Goal: Task Accomplishment & Management: Manage account settings

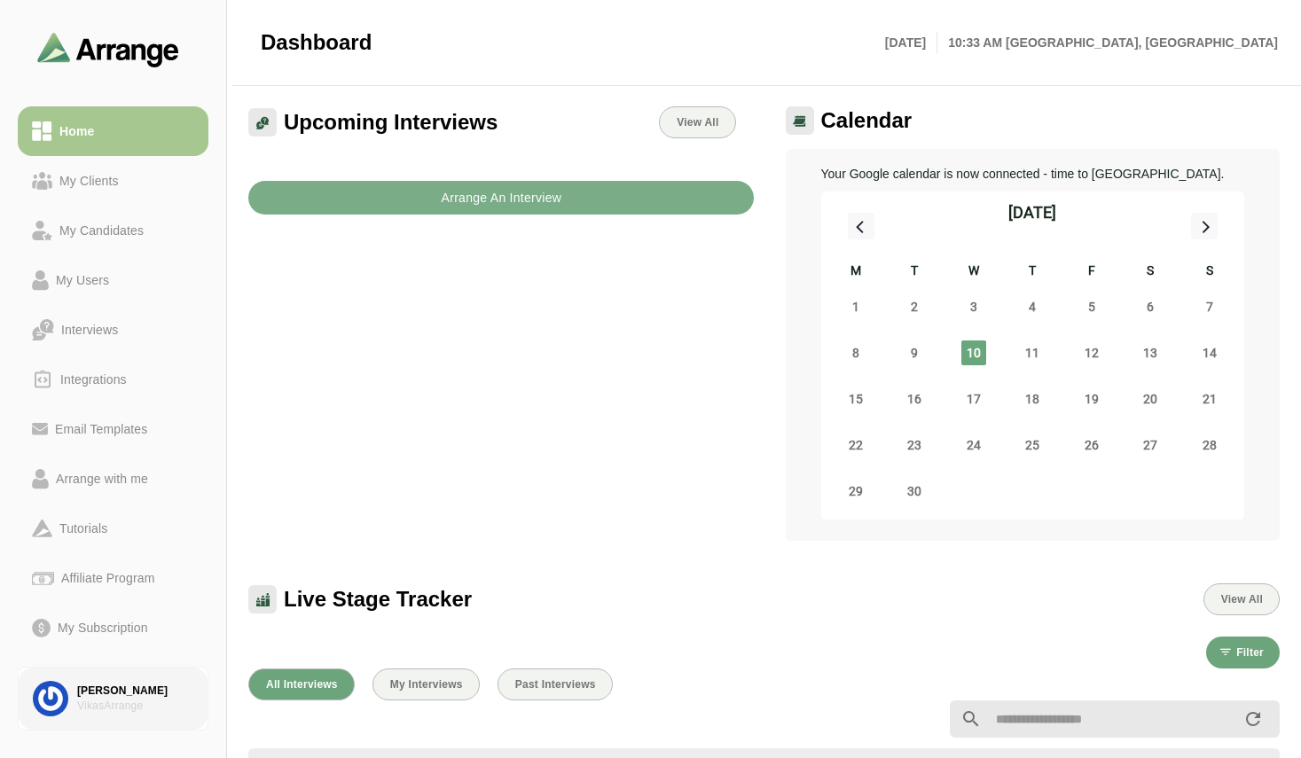
click at [75, 686] on div at bounding box center [55, 698] width 44 height 35
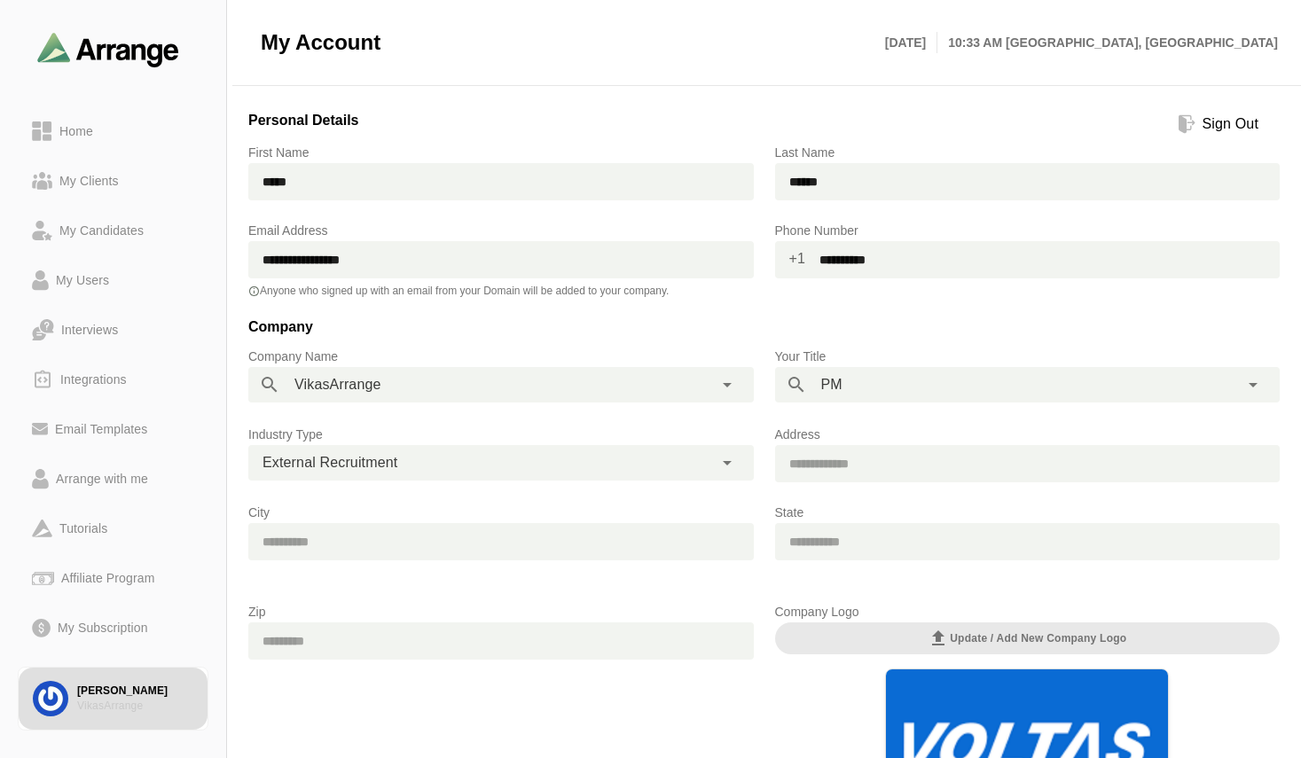
click at [607, 387] on div "**********" at bounding box center [482, 384] width 404 height 35
click at [731, 388] on icon at bounding box center [726, 384] width 21 height 21
click at [724, 388] on icon at bounding box center [726, 384] width 21 height 21
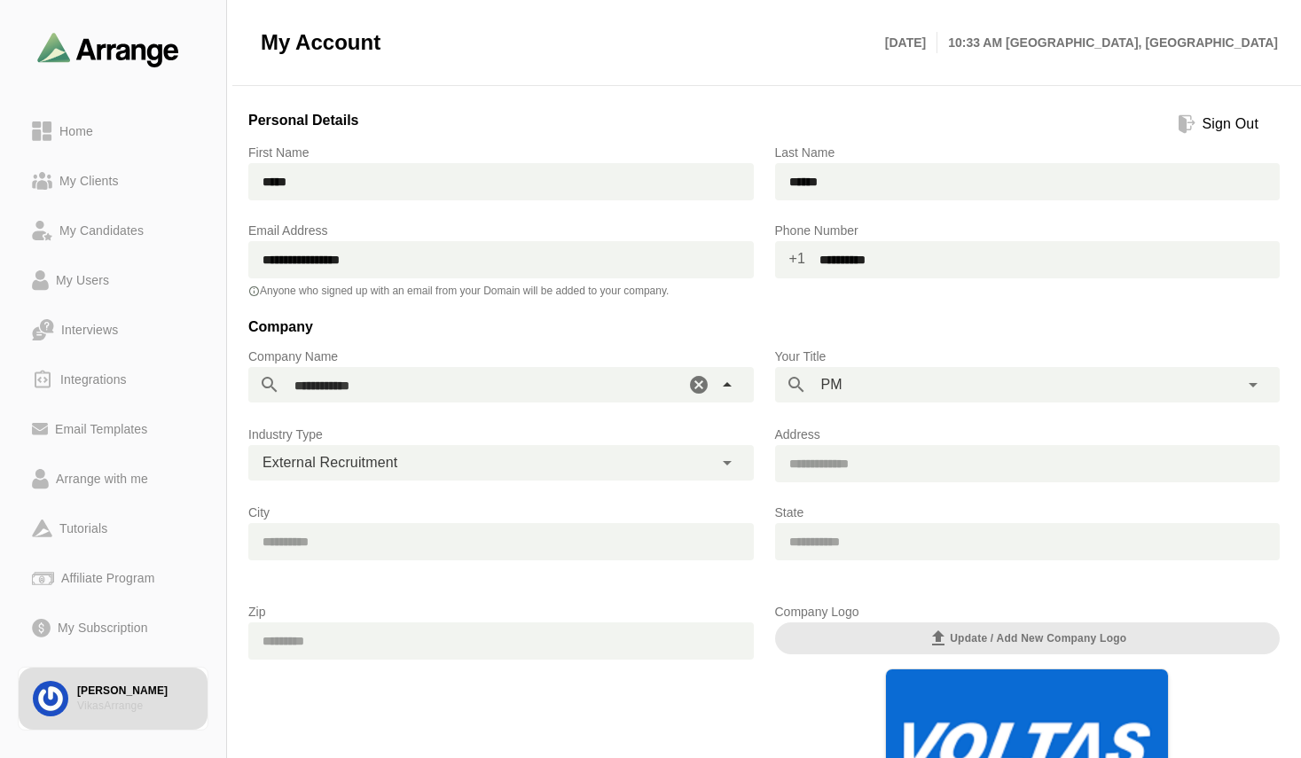
click at [505, 398] on div "**********" at bounding box center [482, 384] width 404 height 35
type input "**********"
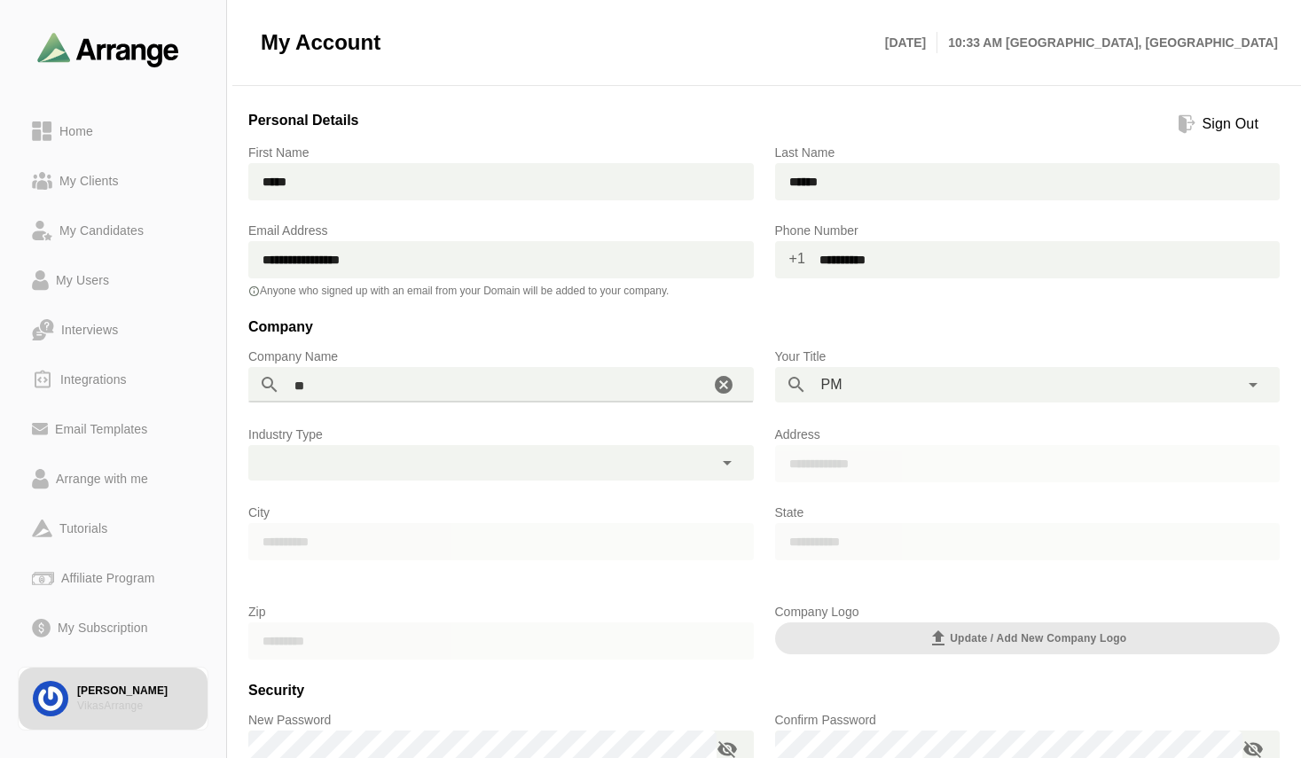
type input "*"
type input "**********"
click at [447, 323] on h3 "Company" at bounding box center [763, 331] width 1031 height 30
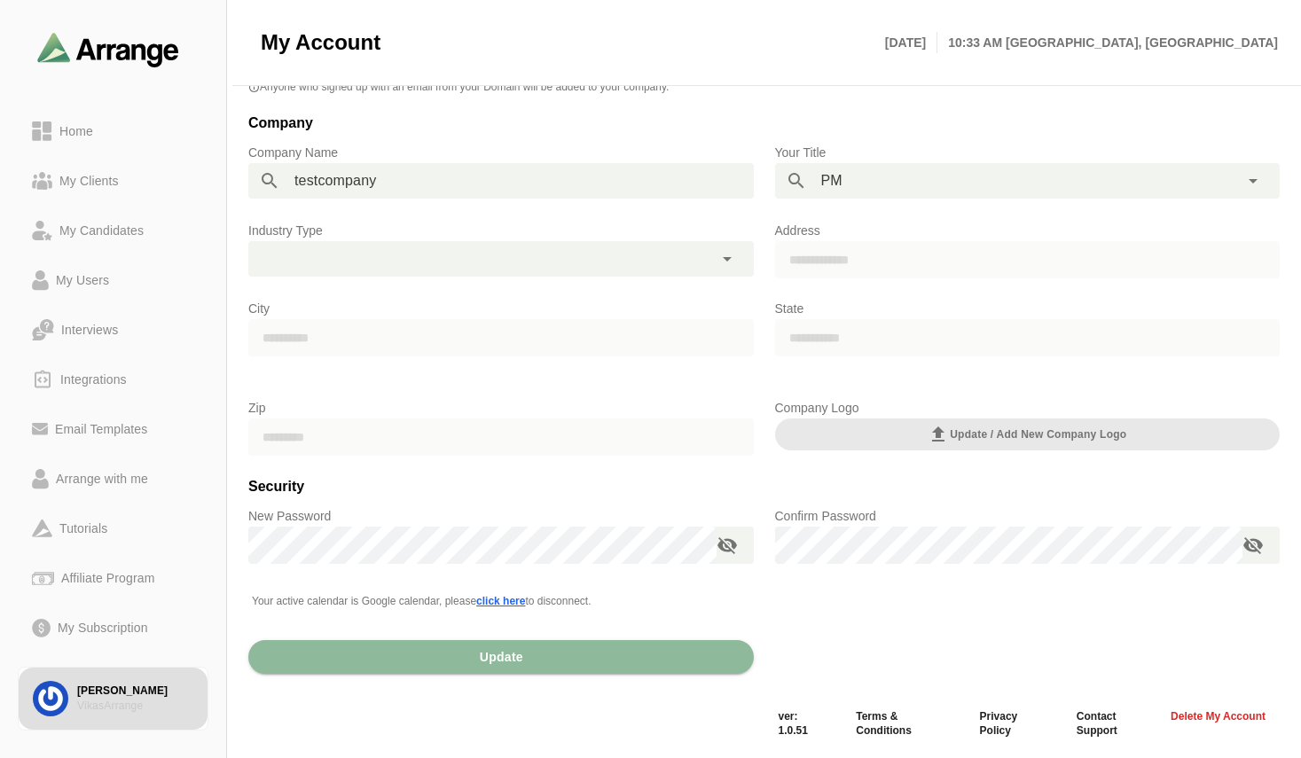
scroll to position [205, 0]
click at [473, 664] on button "Update" at bounding box center [500, 656] width 505 height 34
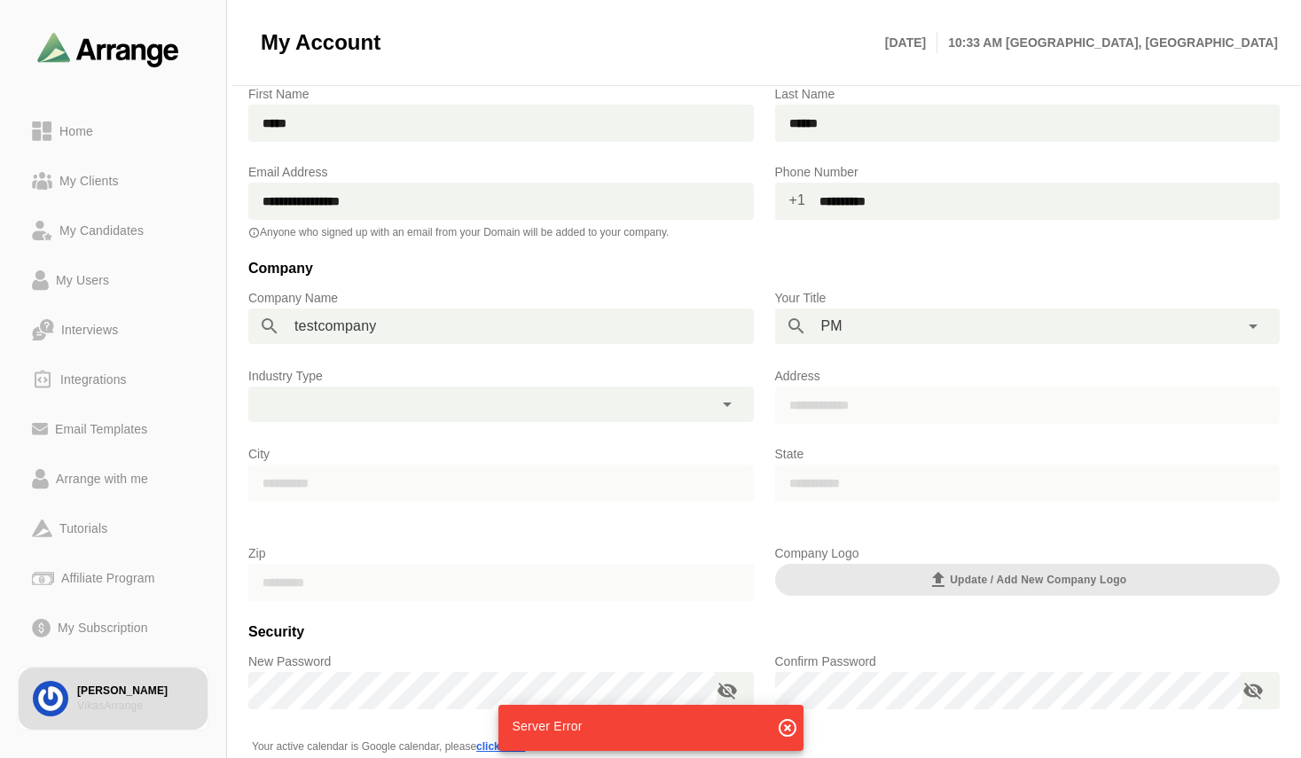
scroll to position [27, 0]
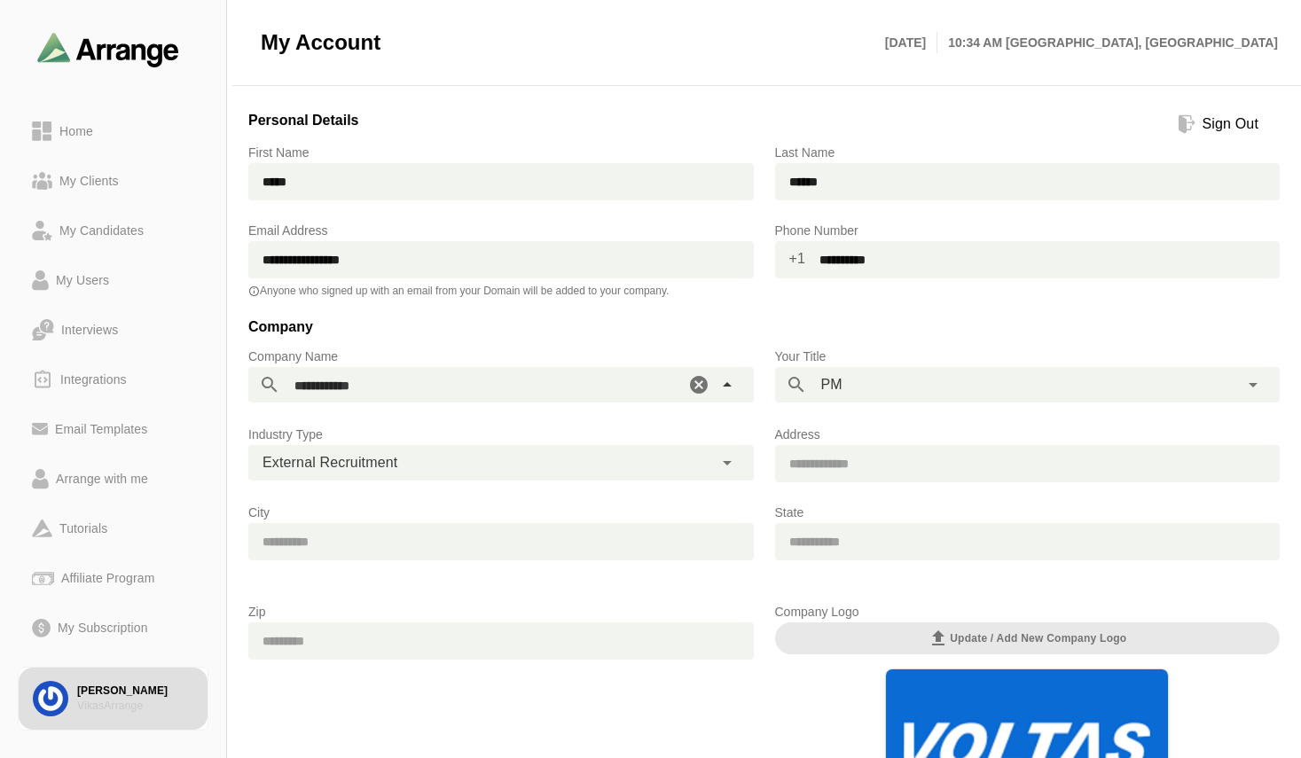
click at [326, 387] on span "VikasArrange" at bounding box center [337, 384] width 87 height 23
click at [390, 387] on div "**********" at bounding box center [482, 384] width 404 height 35
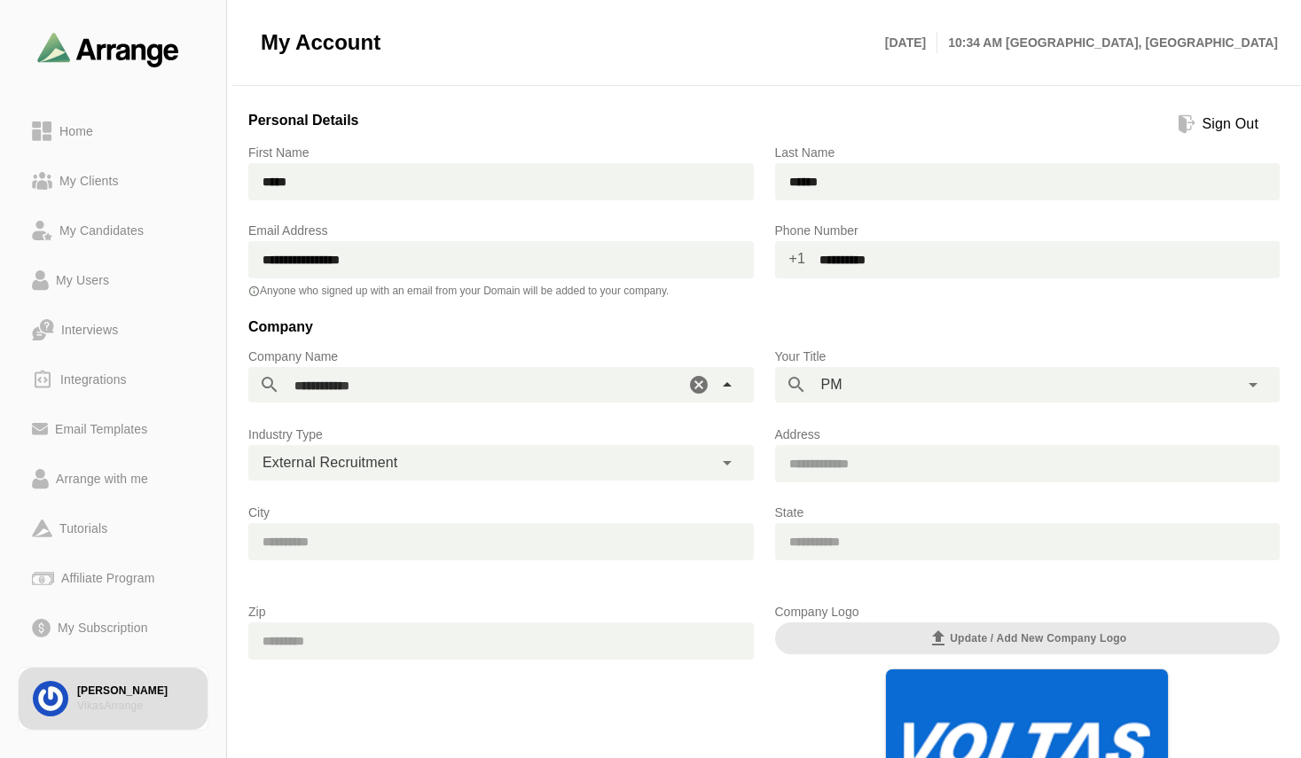
click at [390, 387] on div "**********" at bounding box center [482, 384] width 404 height 35
click at [348, 410] on div "**********" at bounding box center [501, 459] width 527 height 106
click at [113, 223] on div "My Candidates" at bounding box center [101, 230] width 98 height 21
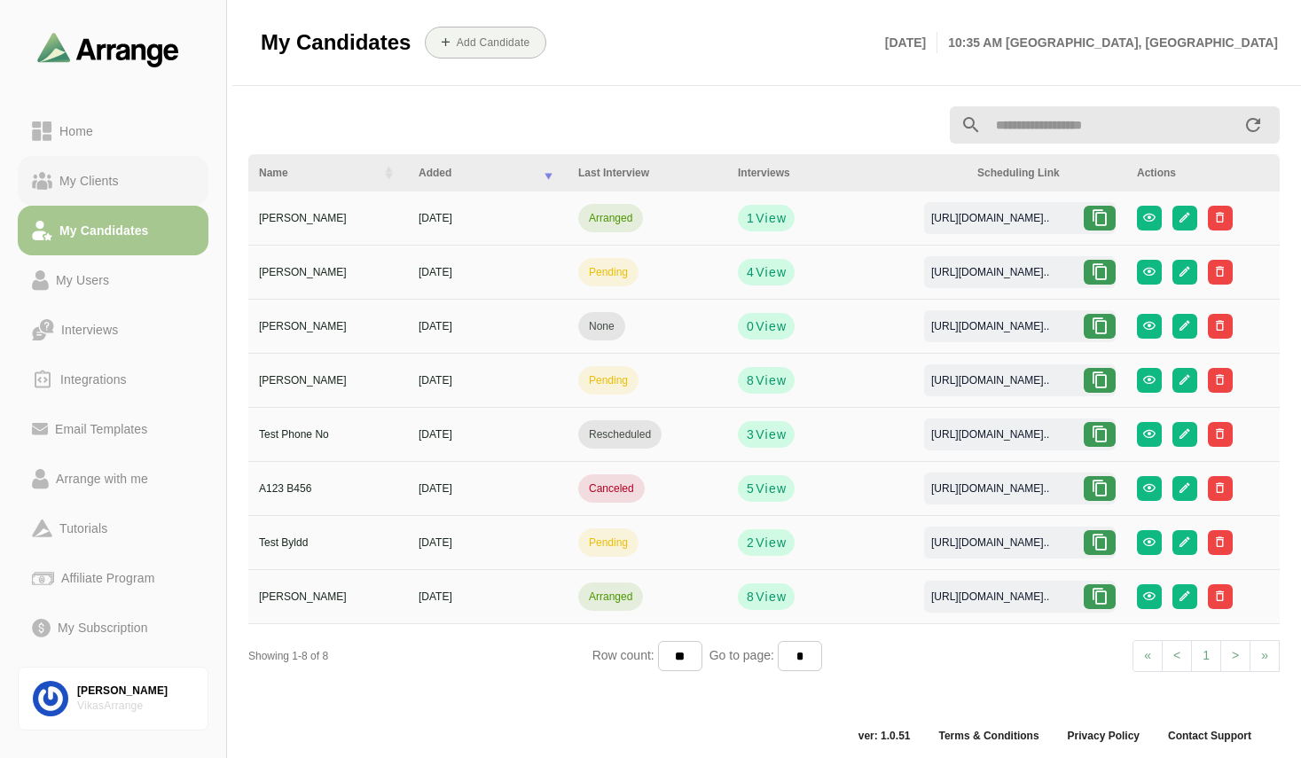
click at [96, 163] on link "My Clients" at bounding box center [113, 181] width 191 height 50
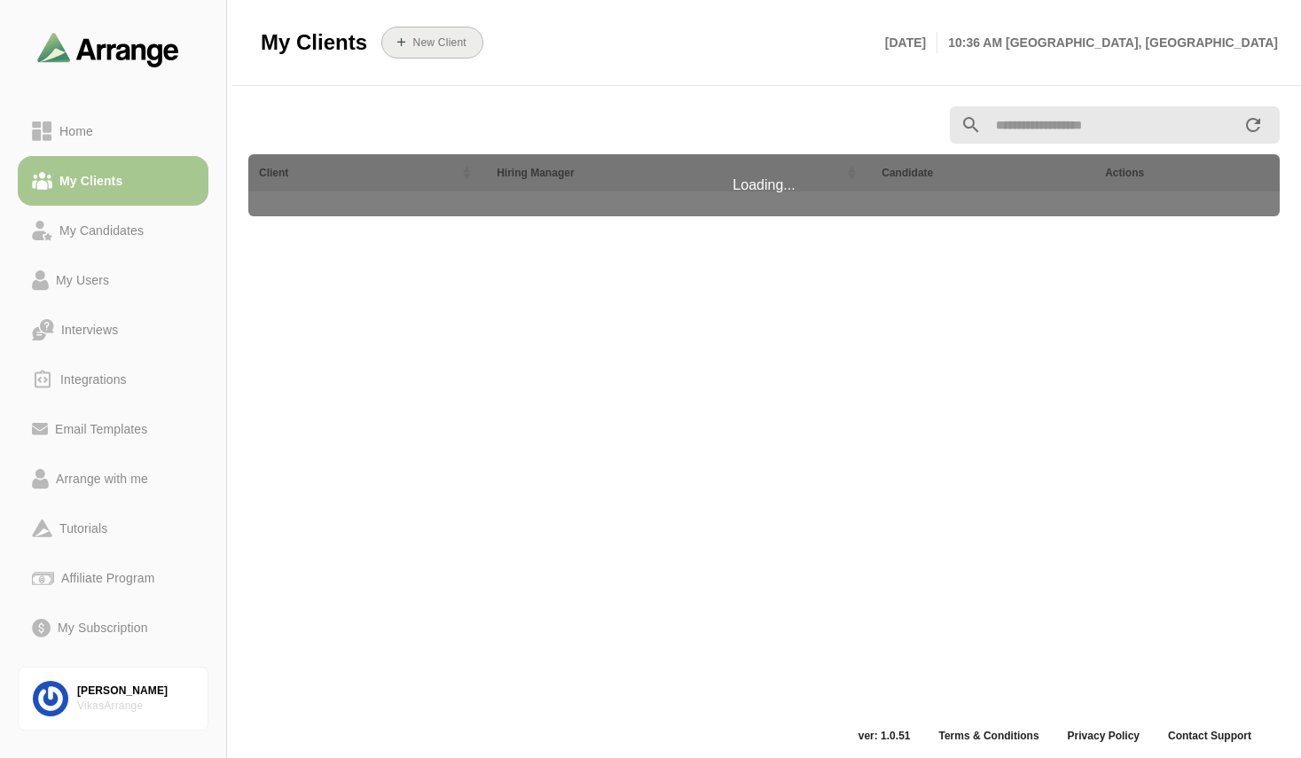
click at [450, 46] on b "New Client" at bounding box center [438, 42] width 54 height 12
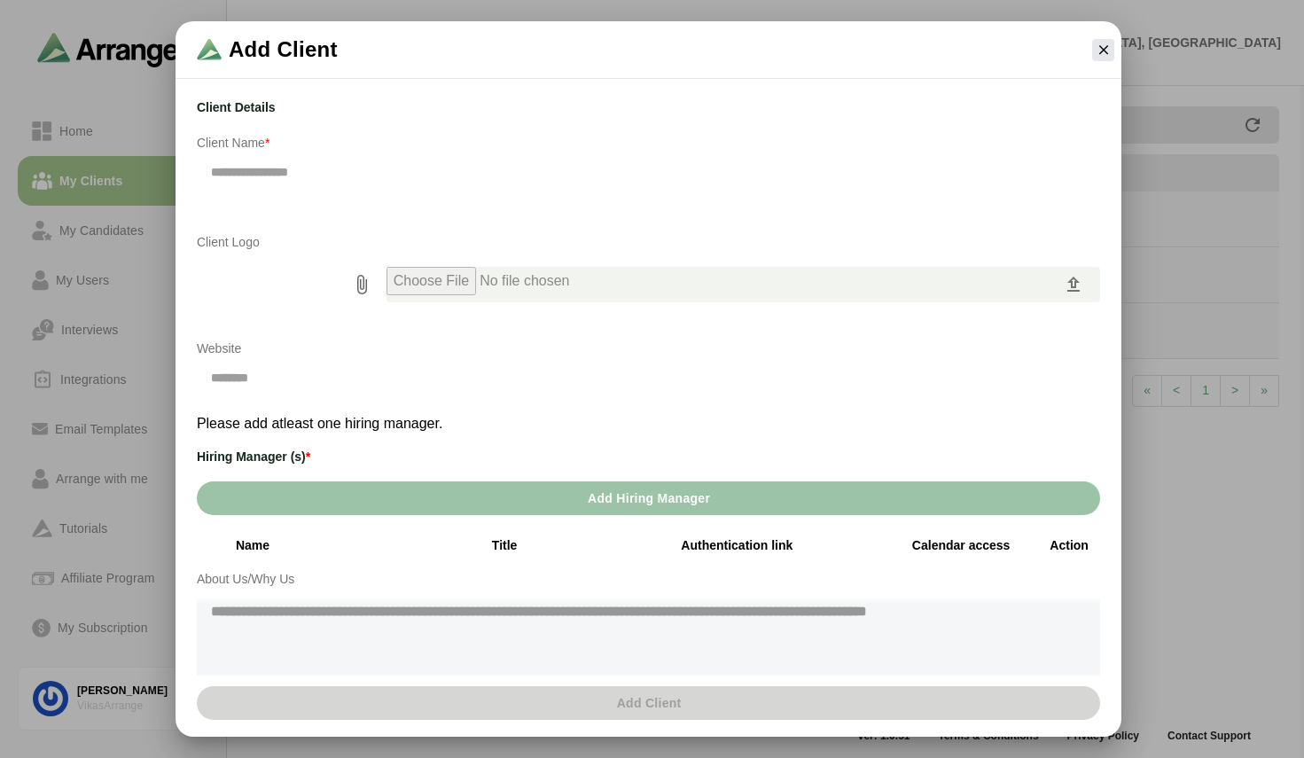
click at [1073, 288] on icon at bounding box center [1073, 284] width 21 height 21
click at [1070, 279] on icon at bounding box center [1073, 284] width 21 height 21
type input "**********"
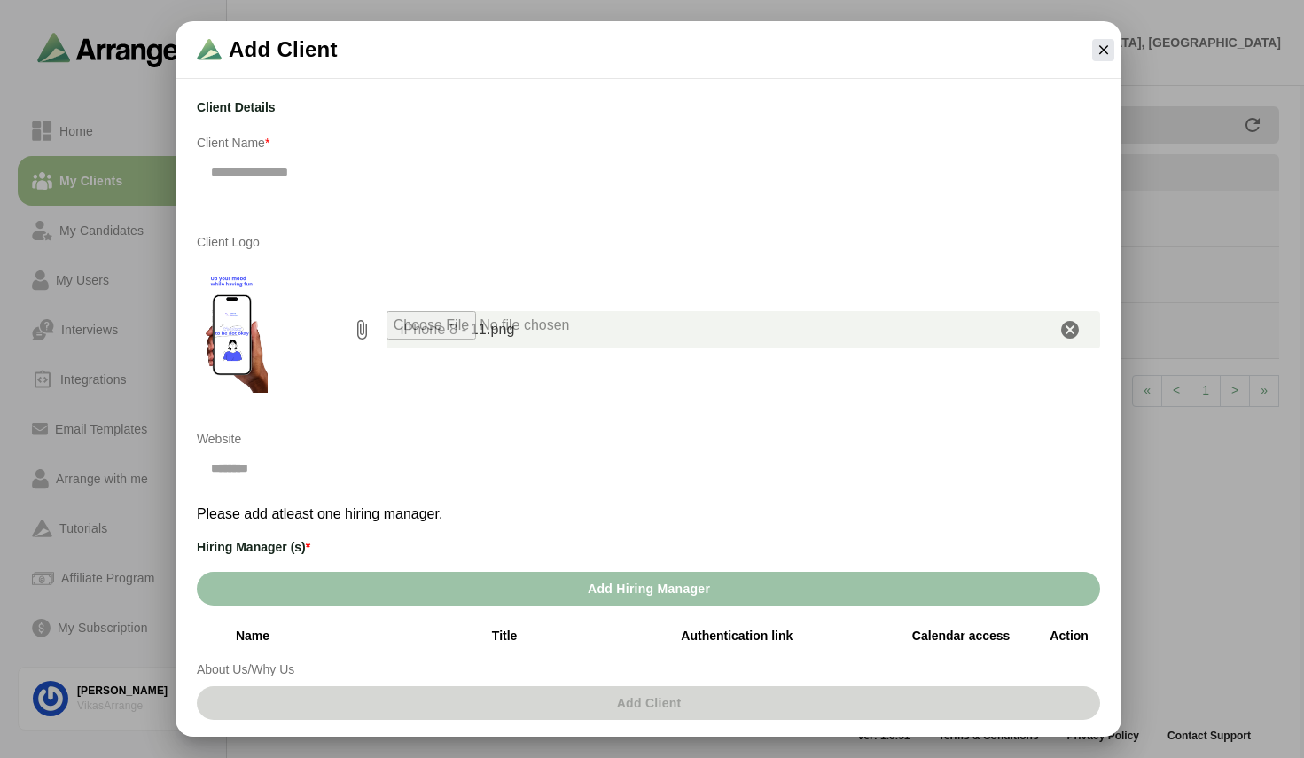
click at [1067, 332] on icon "Clear" at bounding box center [1069, 329] width 21 height 21
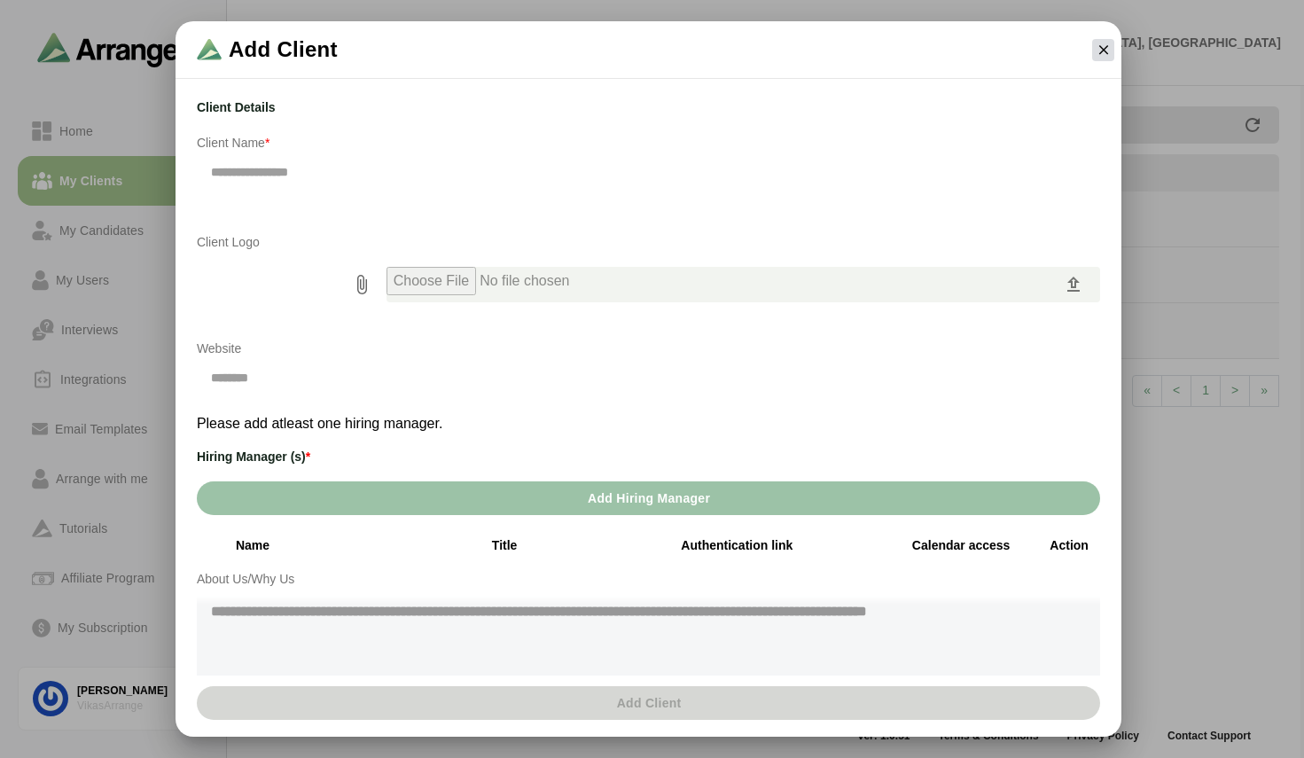
click at [1096, 56] on icon "button" at bounding box center [1104, 50] width 16 height 16
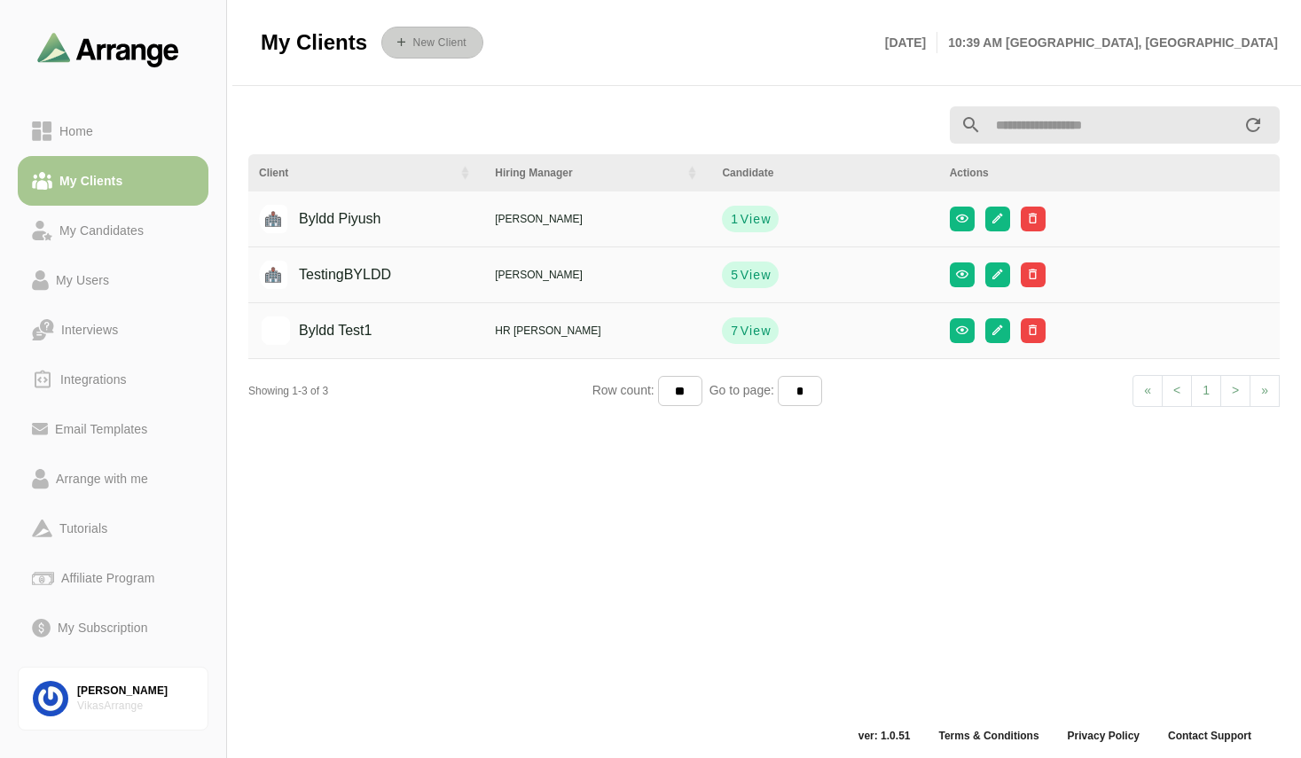
click at [434, 37] on b "New Client" at bounding box center [438, 42] width 54 height 12
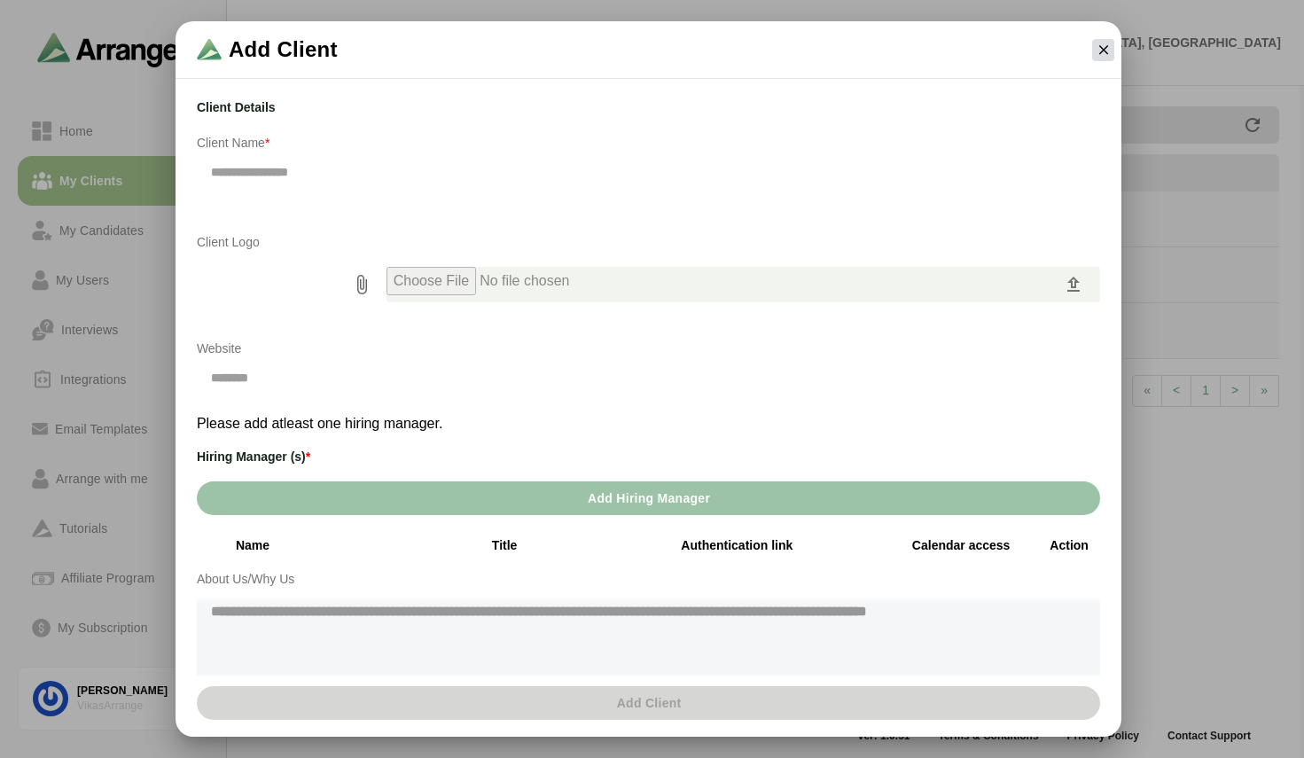
click at [1108, 48] on icon "button" at bounding box center [1104, 50] width 16 height 16
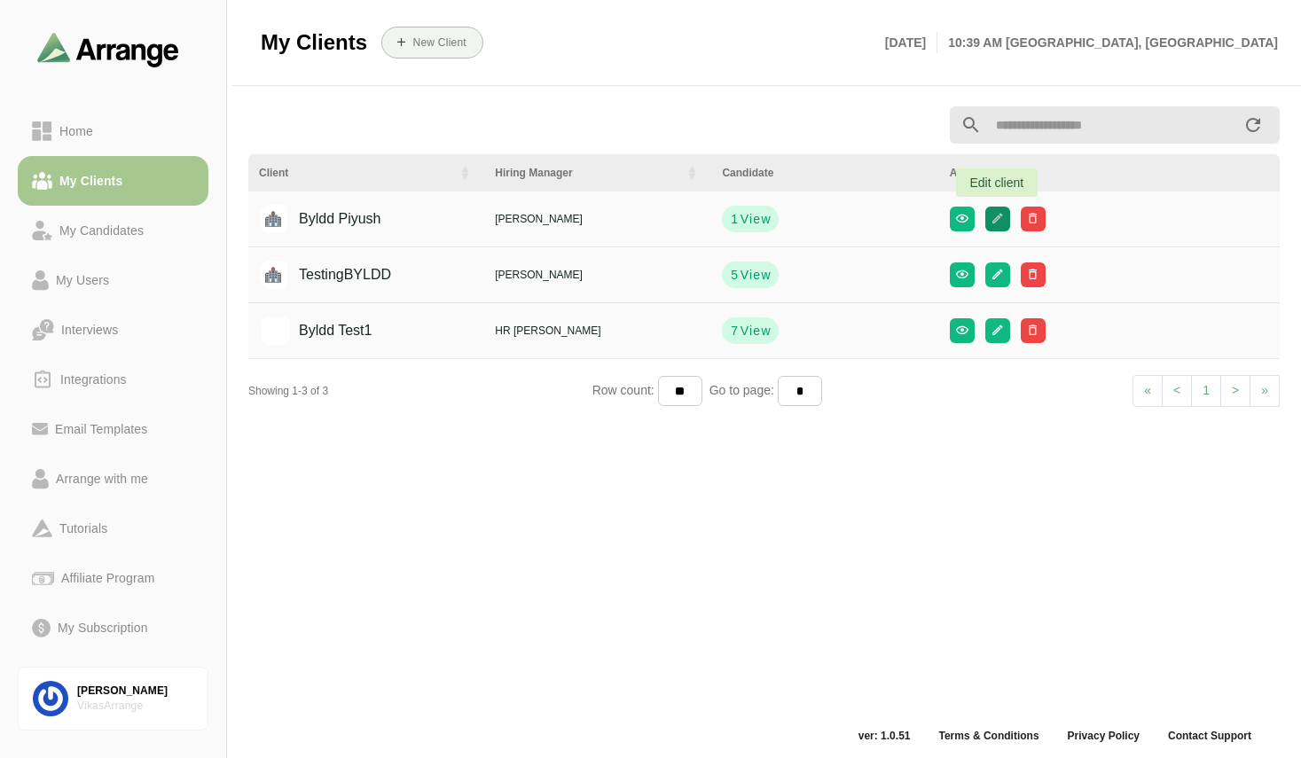
click at [1001, 223] on icon "button" at bounding box center [996, 218] width 13 height 13
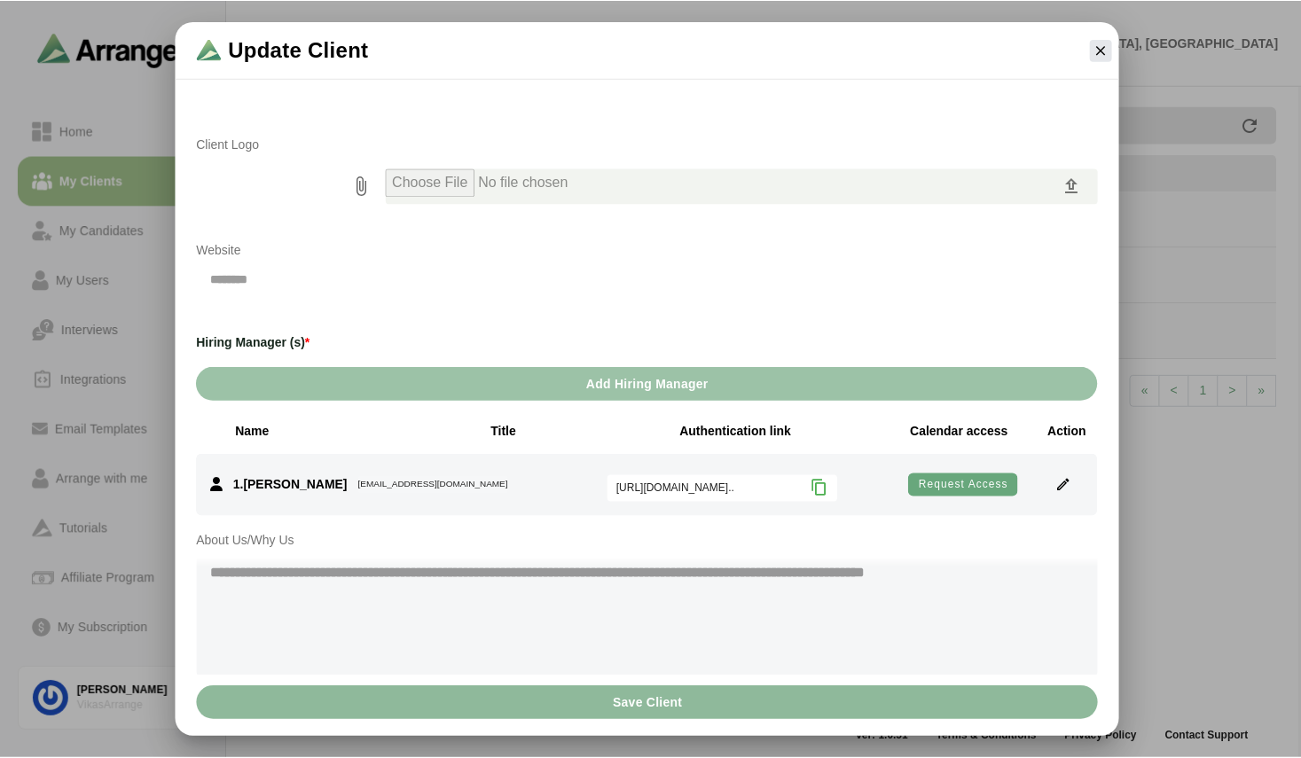
scroll to position [165, 0]
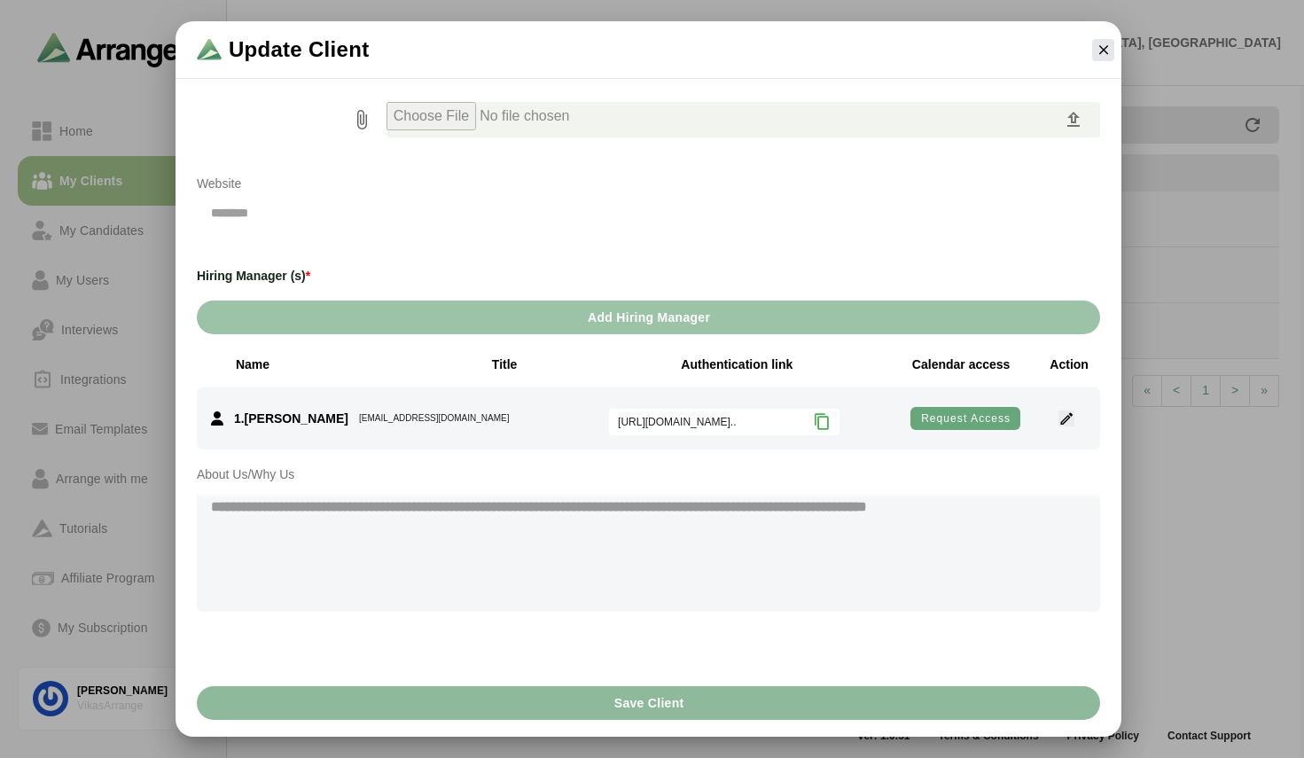
click at [1062, 417] on icon "button" at bounding box center [1067, 418] width 16 height 16
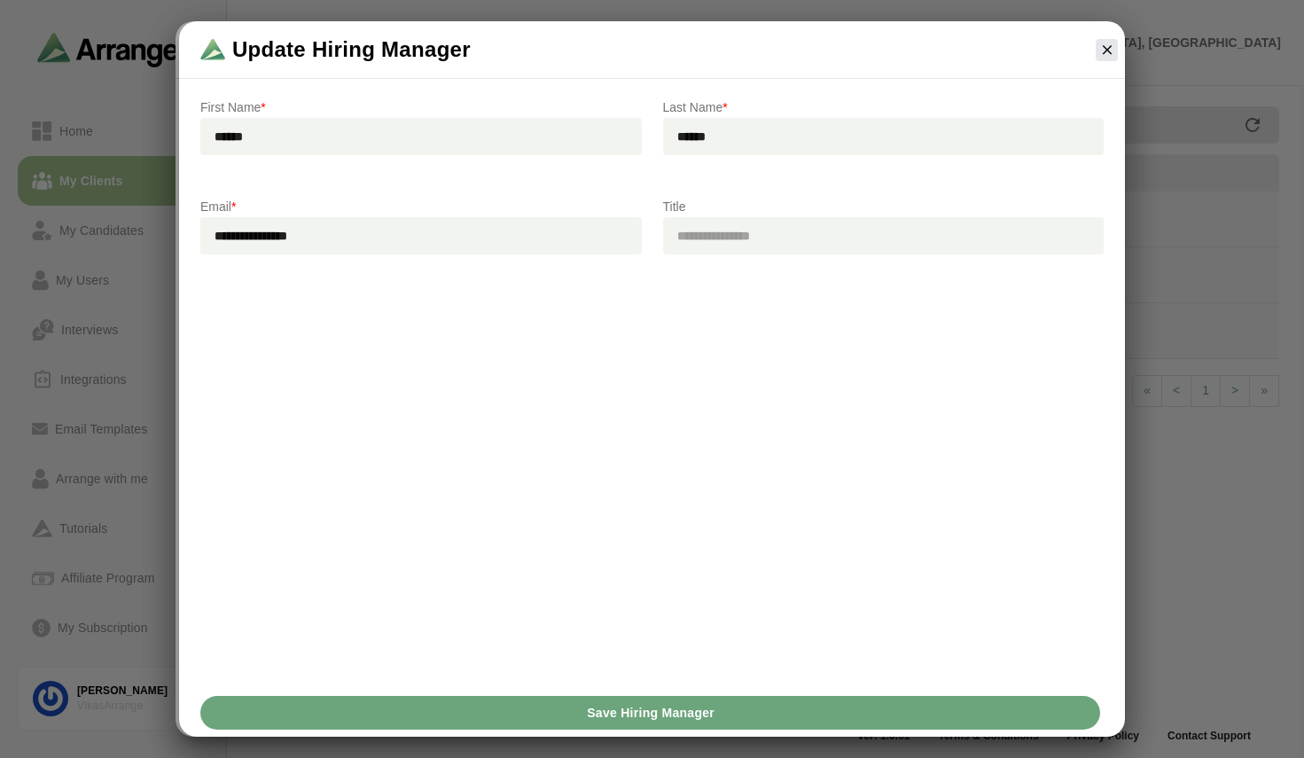
click at [733, 228] on input "text" at bounding box center [884, 235] width 442 height 37
type input "***"
click at [662, 711] on span "Save Hiring Manager" at bounding box center [650, 713] width 129 height 34
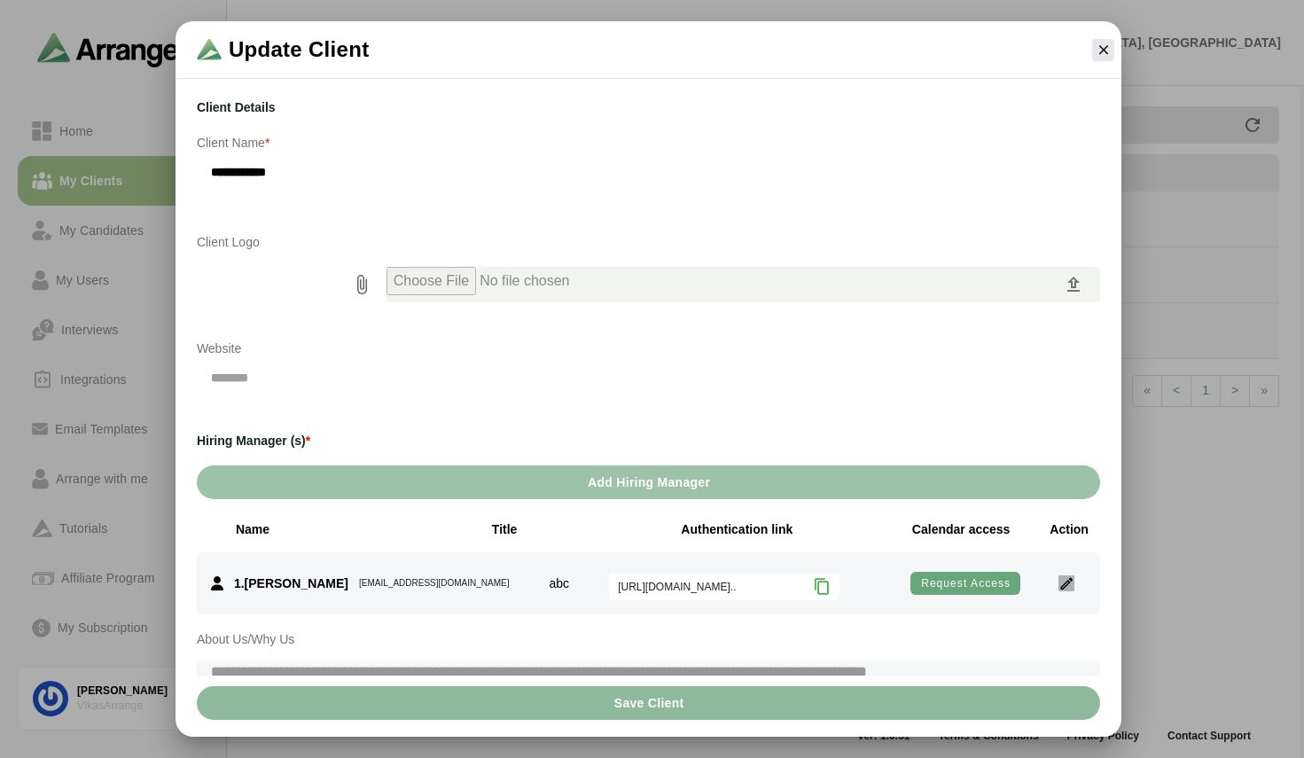
click at [1063, 582] on icon "button" at bounding box center [1067, 583] width 16 height 16
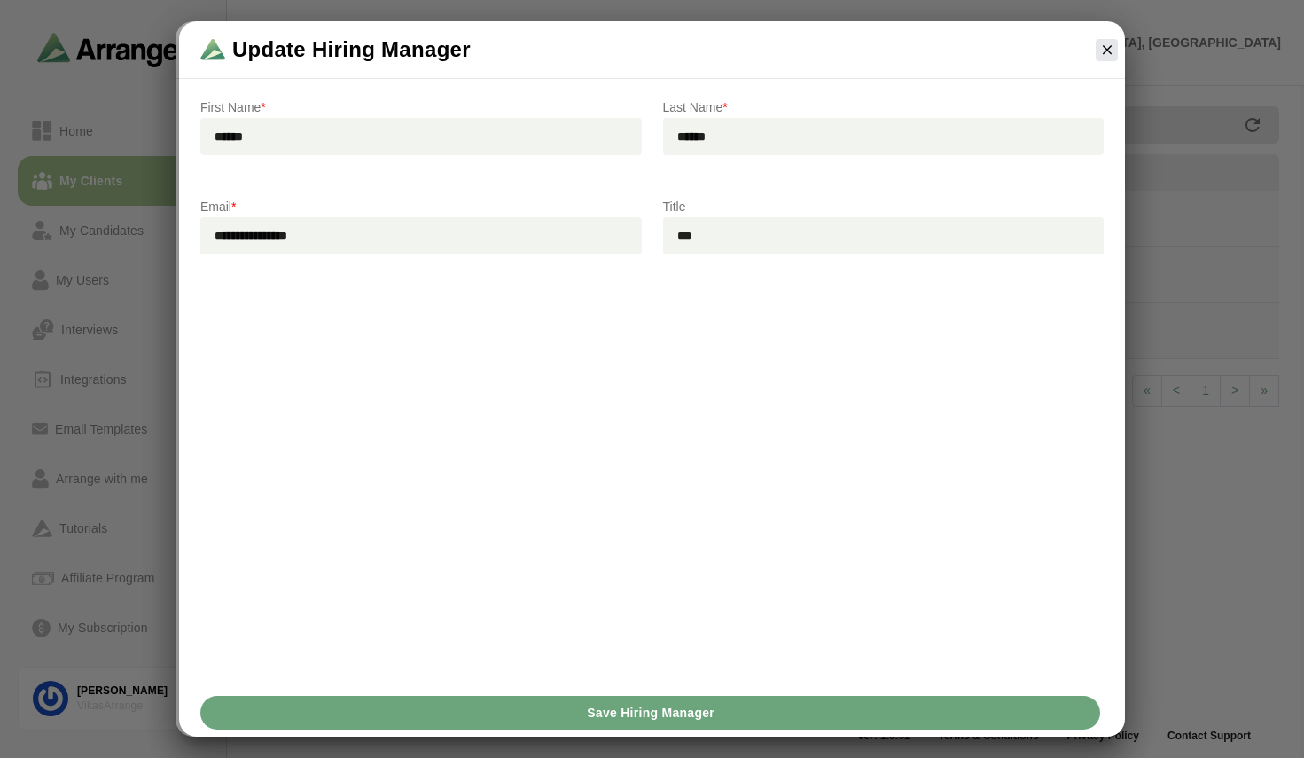
click at [319, 142] on input "******" at bounding box center [421, 136] width 442 height 37
type input "**********"
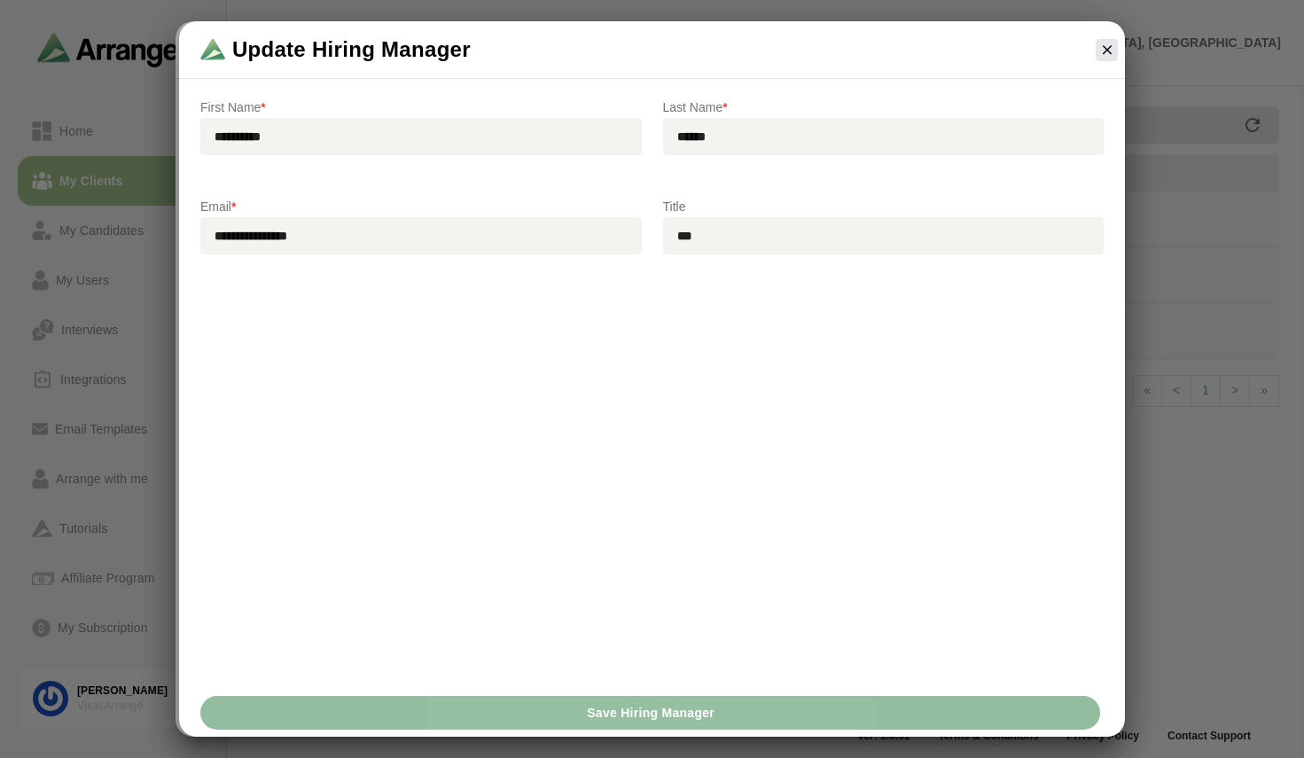
click at [631, 709] on span "Save Hiring Manager" at bounding box center [650, 713] width 129 height 34
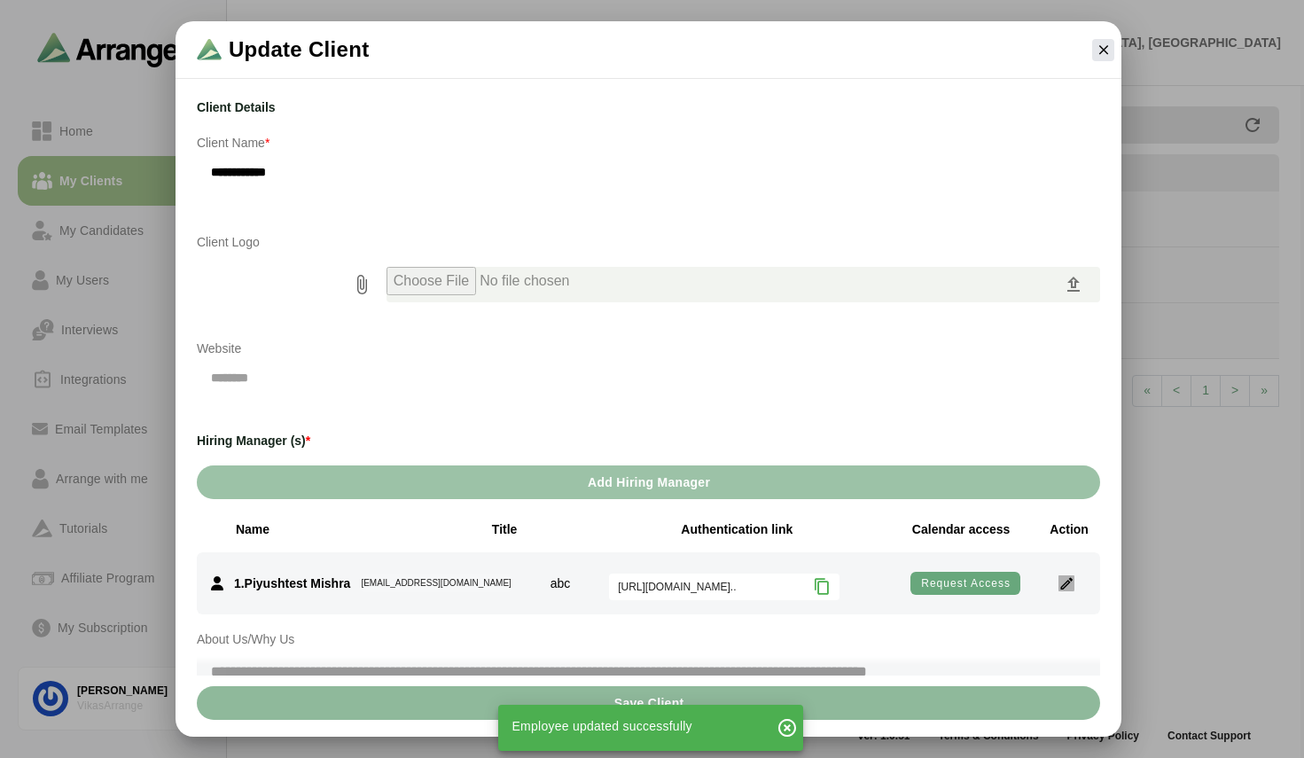
click at [1062, 582] on icon "button" at bounding box center [1067, 583] width 16 height 16
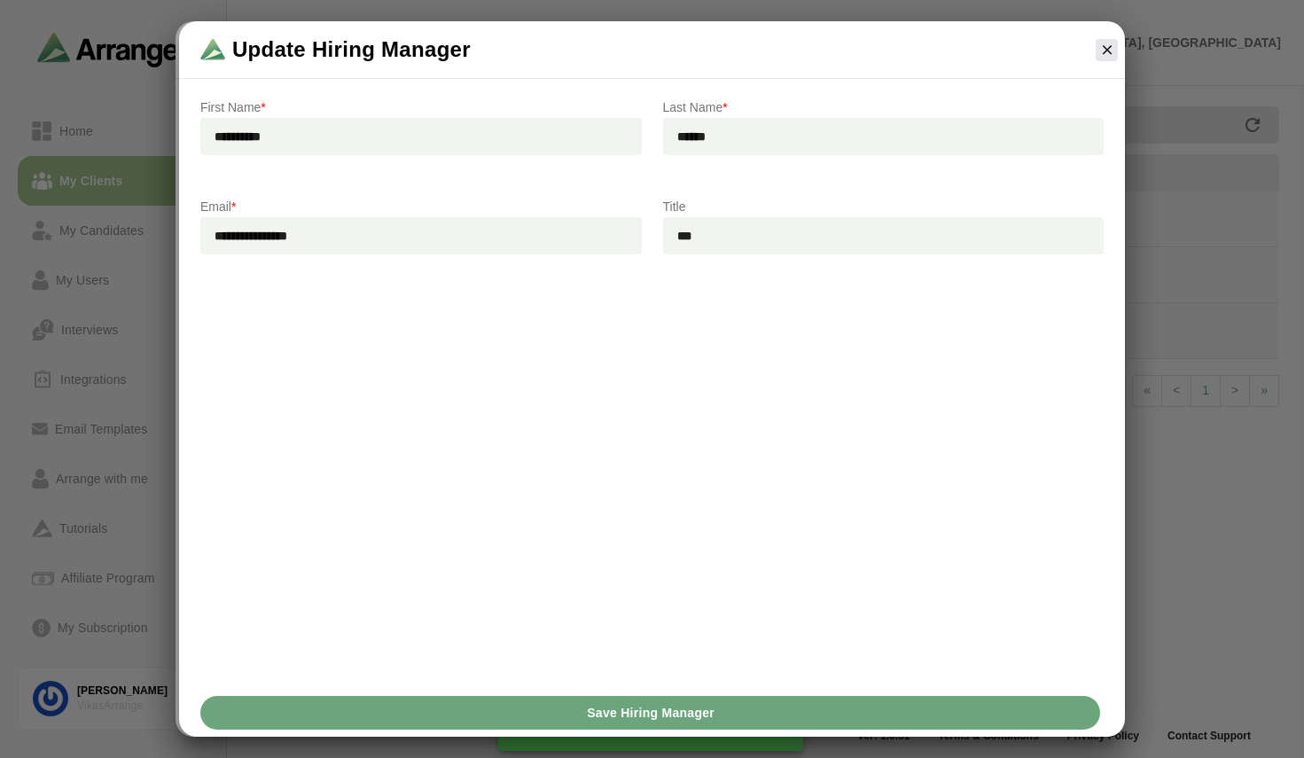
click at [306, 132] on input "**********" at bounding box center [421, 136] width 442 height 37
type input "******"
click at [675, 707] on span "Save Hiring Manager" at bounding box center [650, 713] width 129 height 34
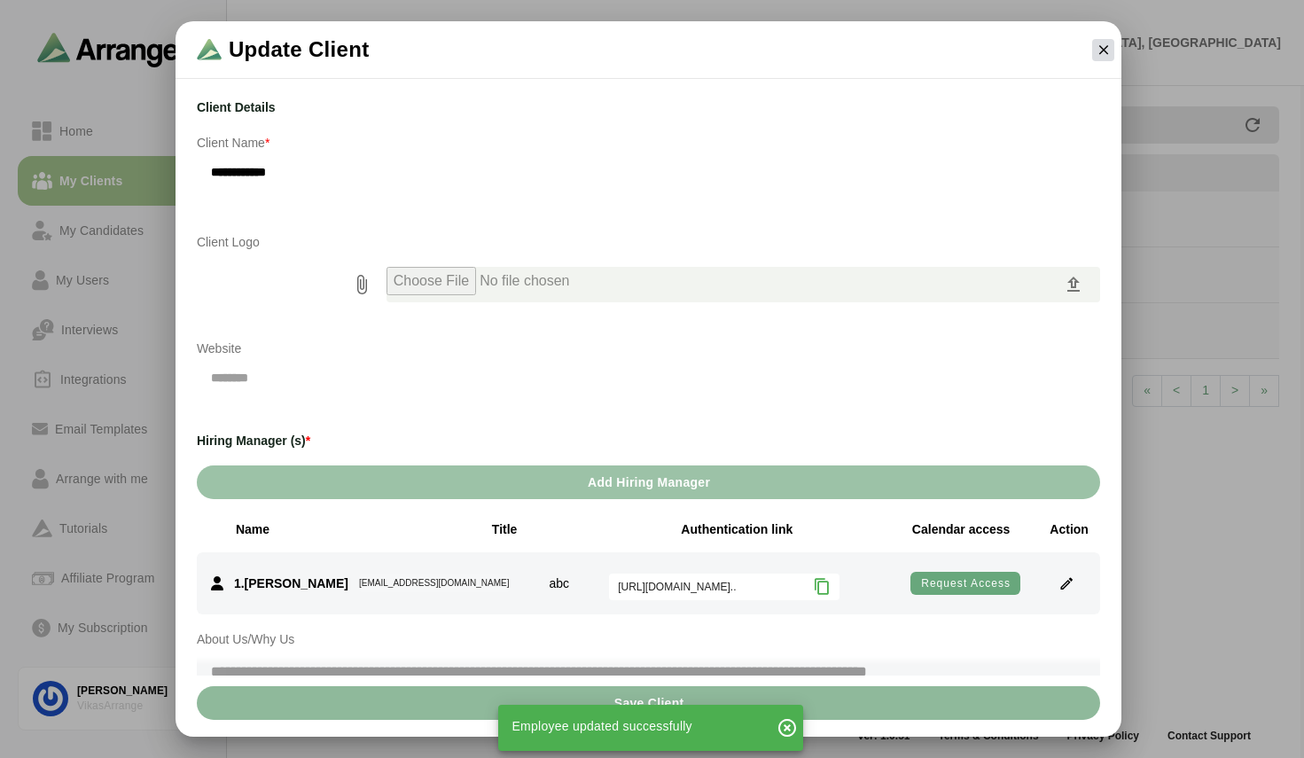
click at [1100, 51] on icon "button" at bounding box center [1104, 50] width 16 height 16
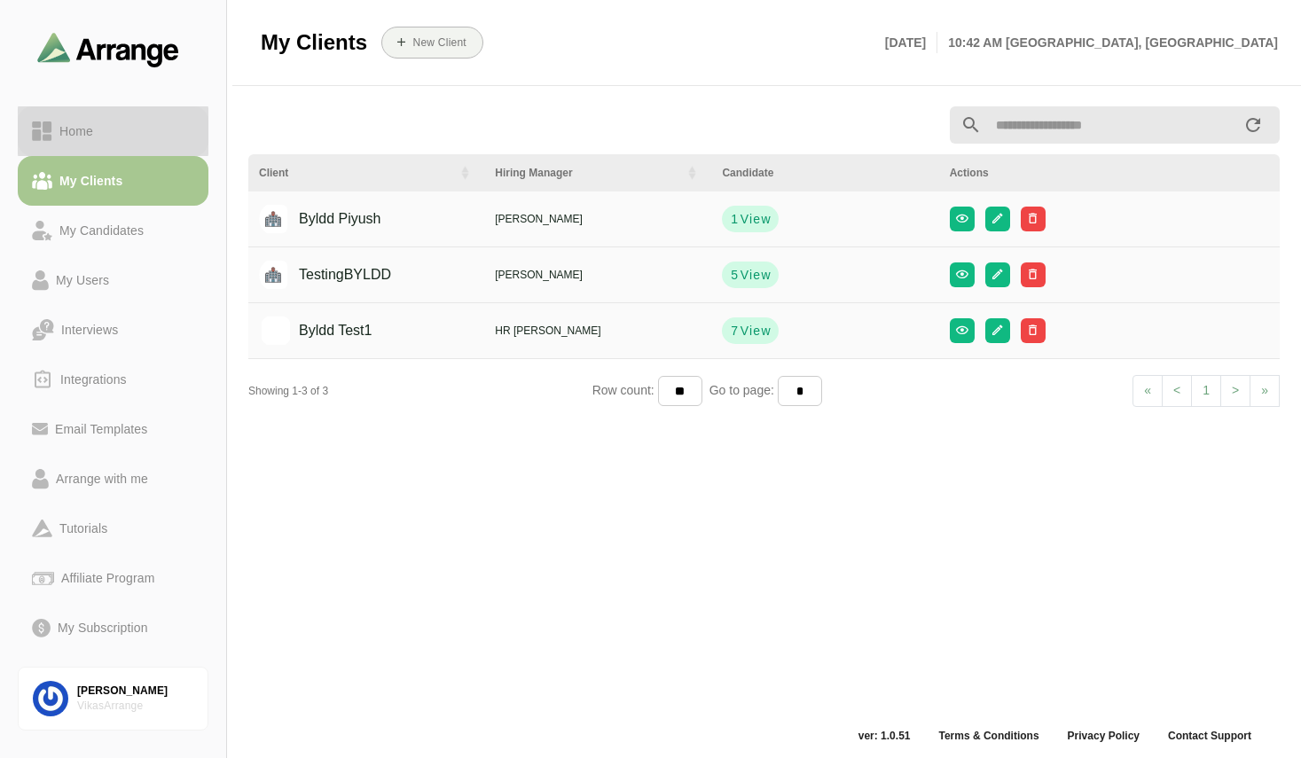
click at [85, 132] on div "Home" at bounding box center [76, 131] width 48 height 21
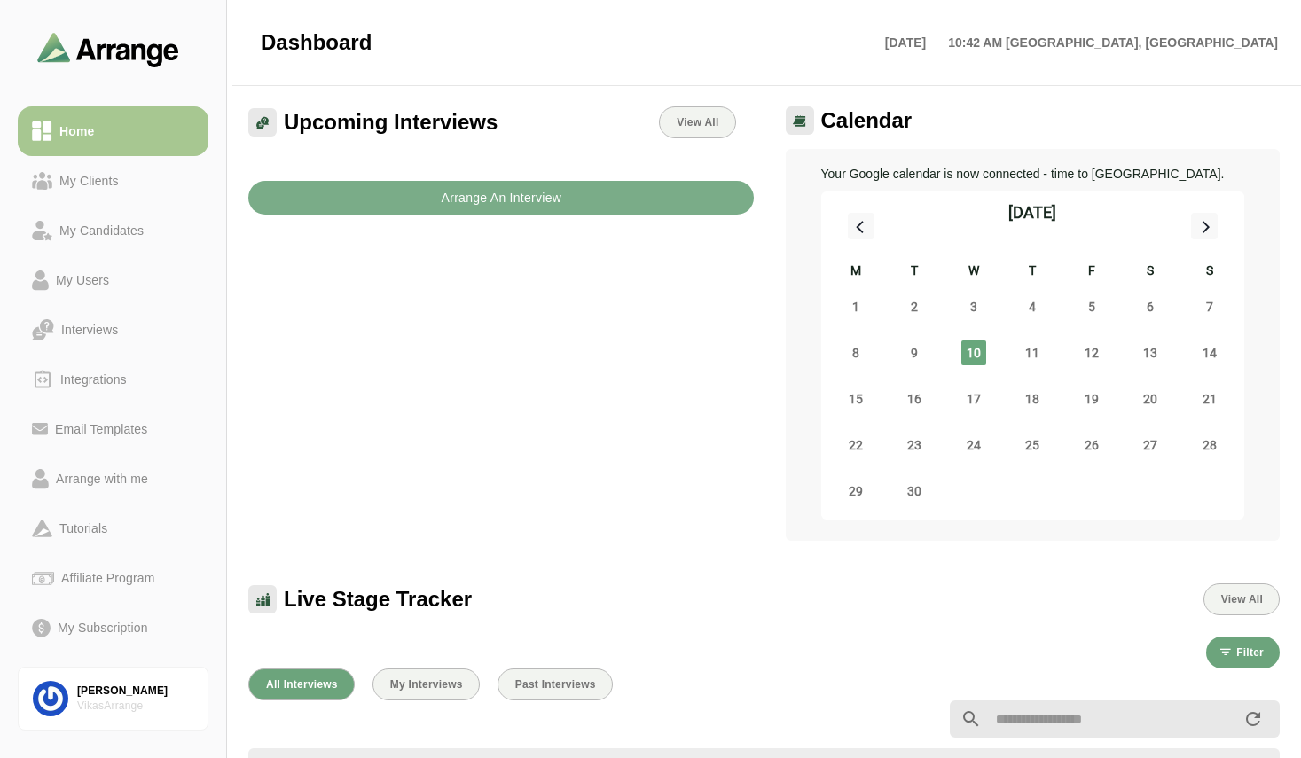
click at [684, 457] on div "Upcoming Interviews View All Arrange An Interview" at bounding box center [501, 324] width 527 height 456
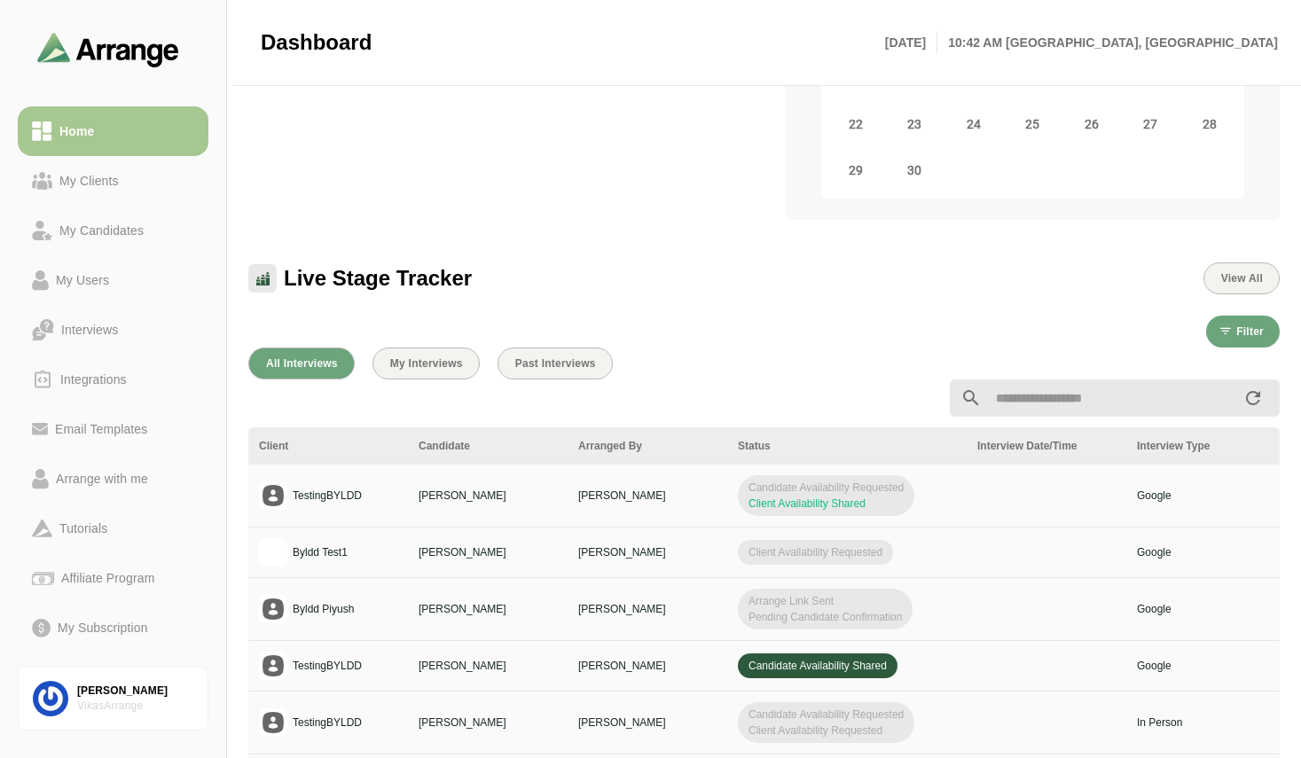
scroll to position [355, 0]
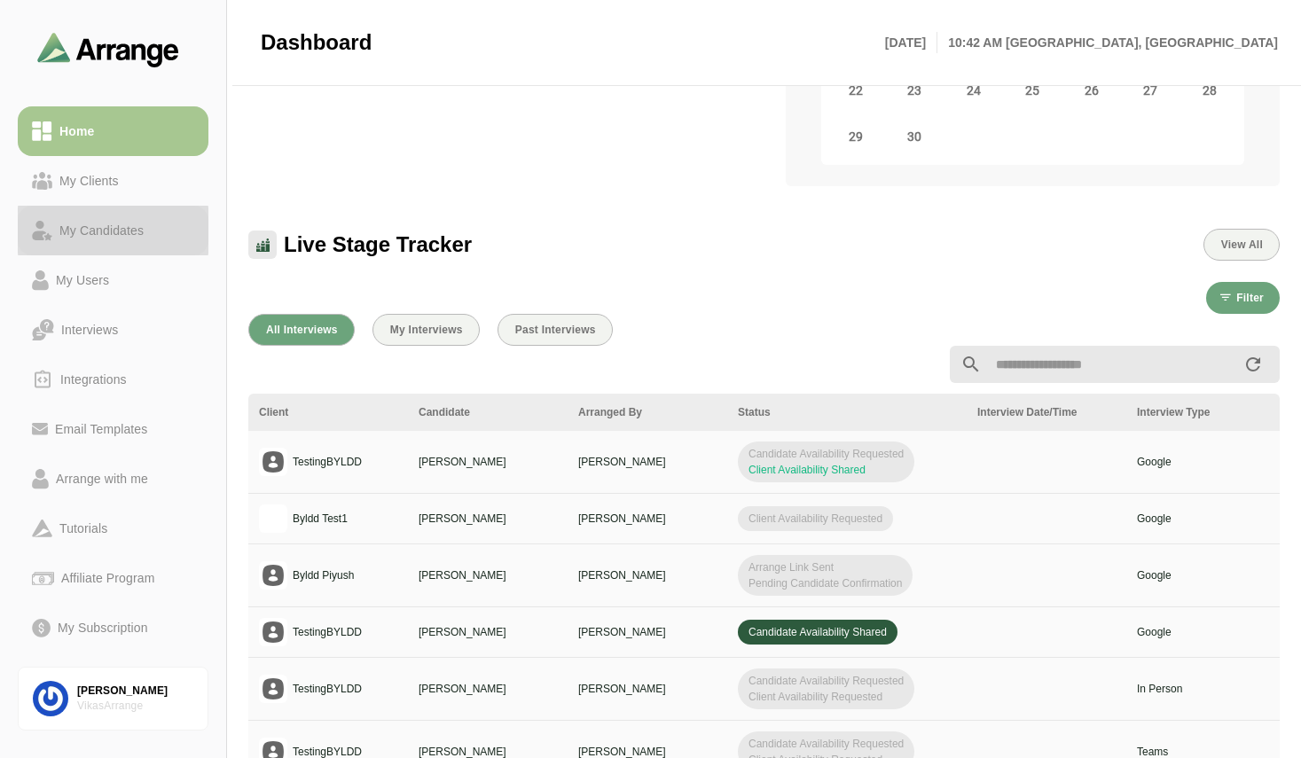
click at [116, 233] on div "My Candidates" at bounding box center [101, 230] width 98 height 21
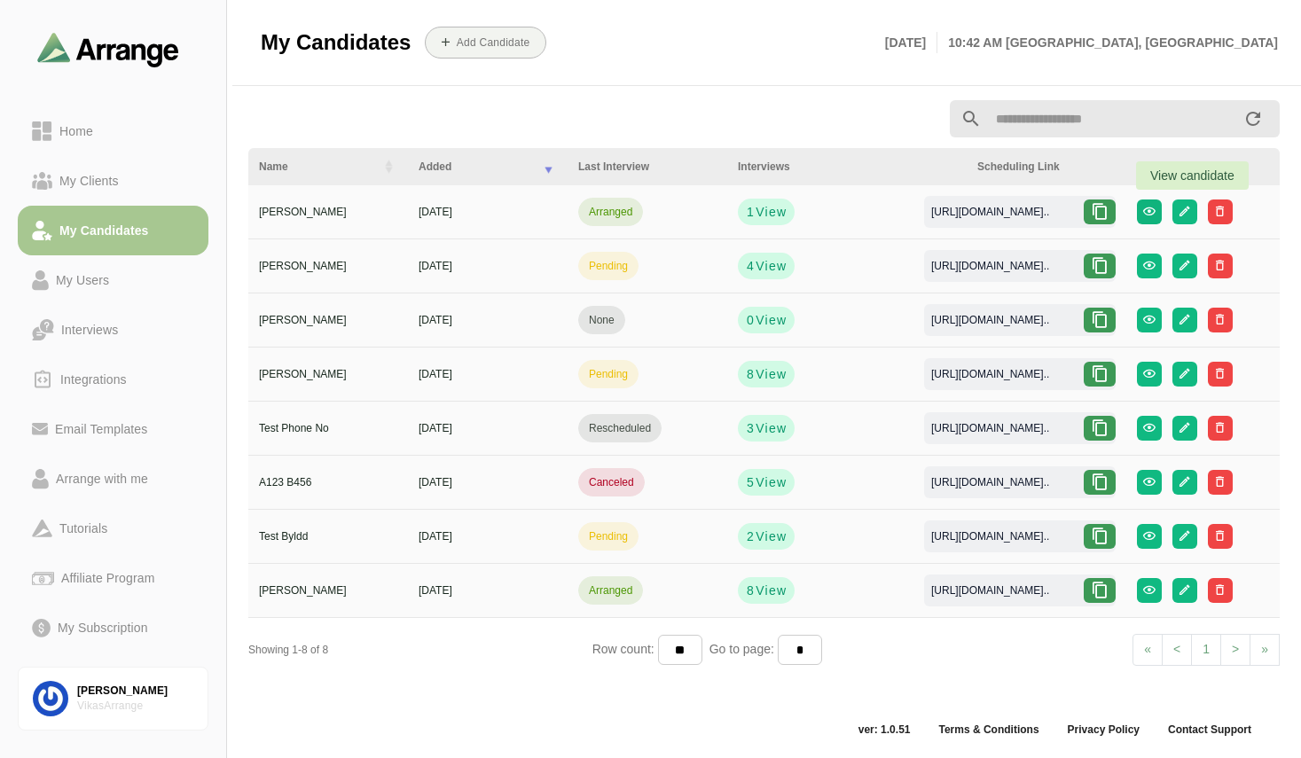
click at [1155, 217] on icon "button" at bounding box center [1148, 211] width 13 height 13
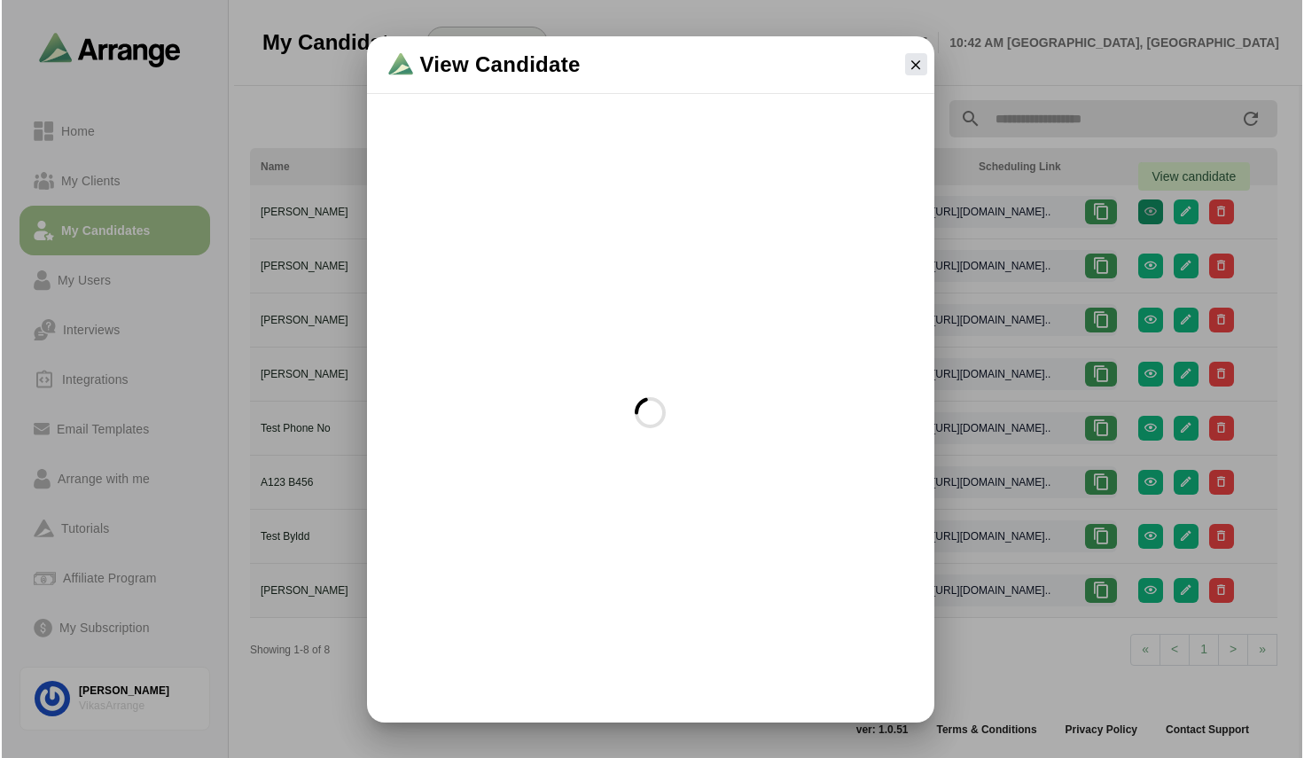
scroll to position [0, 0]
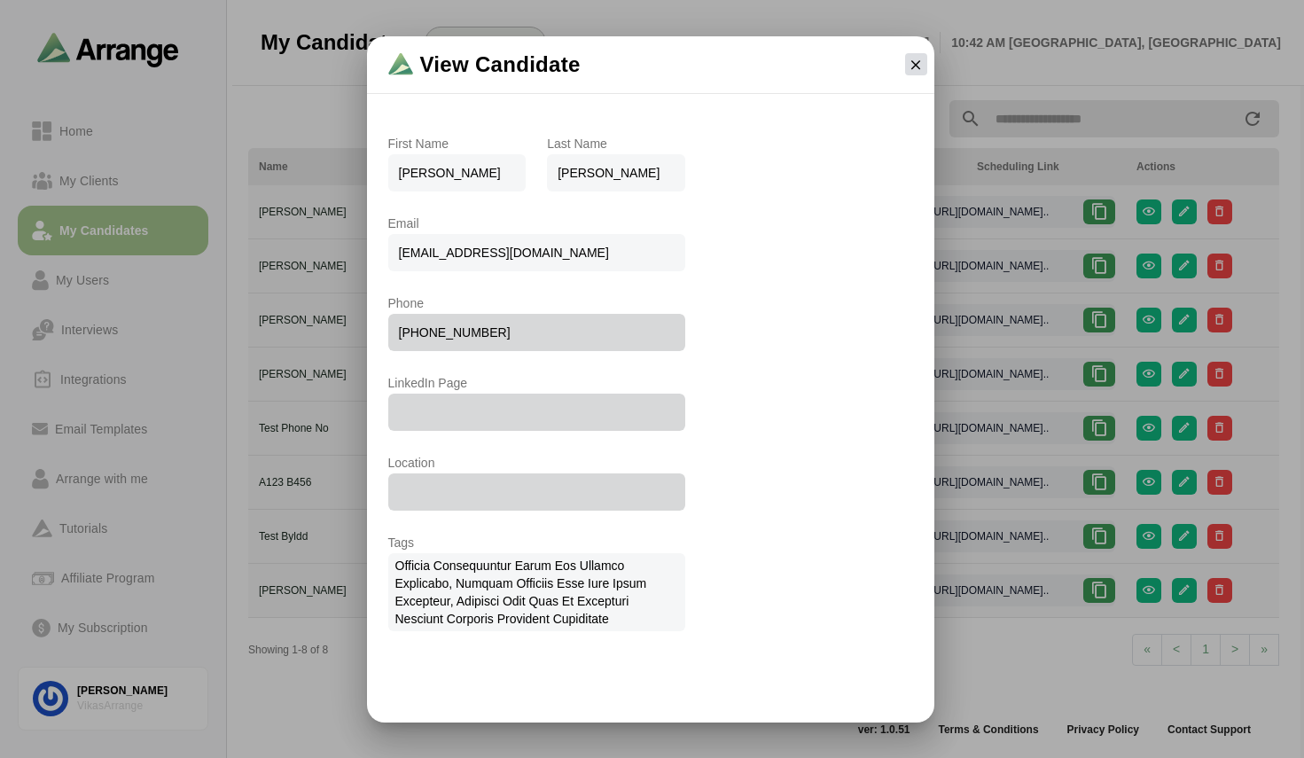
click at [915, 74] on button "button" at bounding box center [916, 64] width 22 height 22
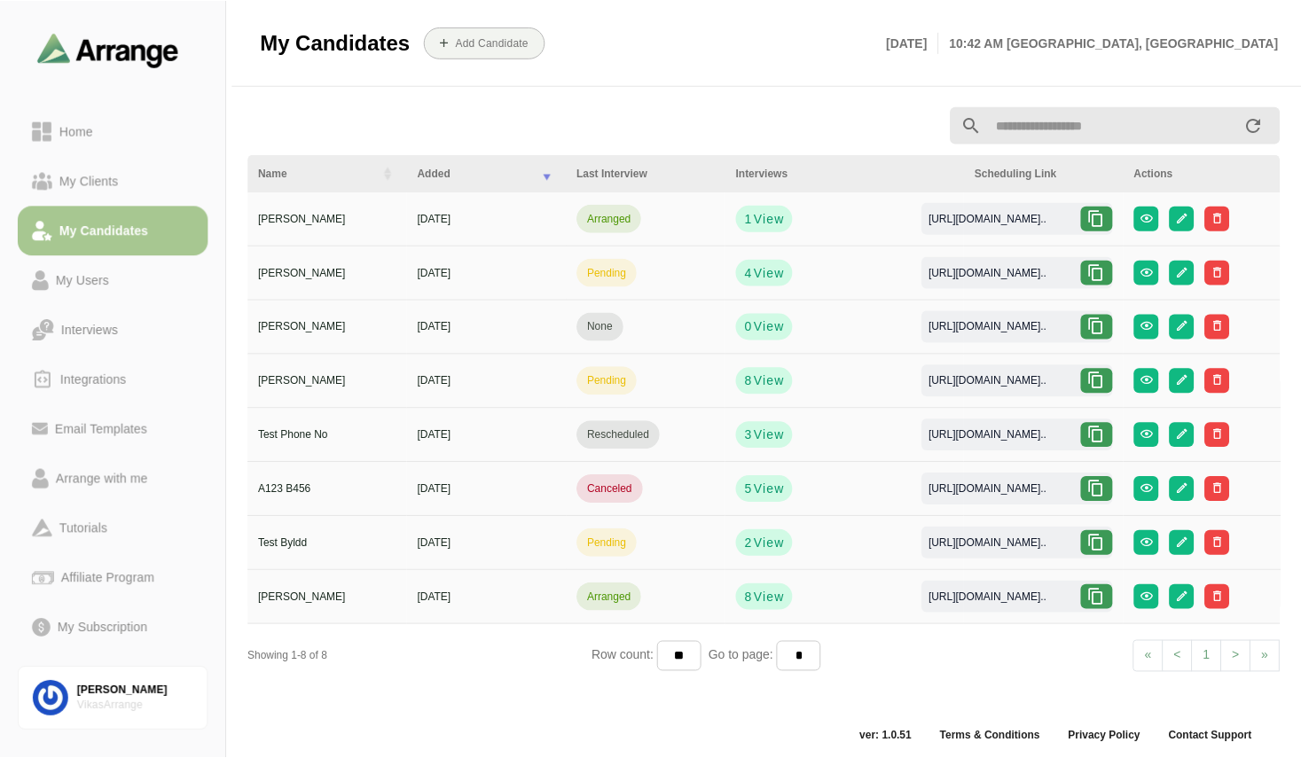
scroll to position [6, 0]
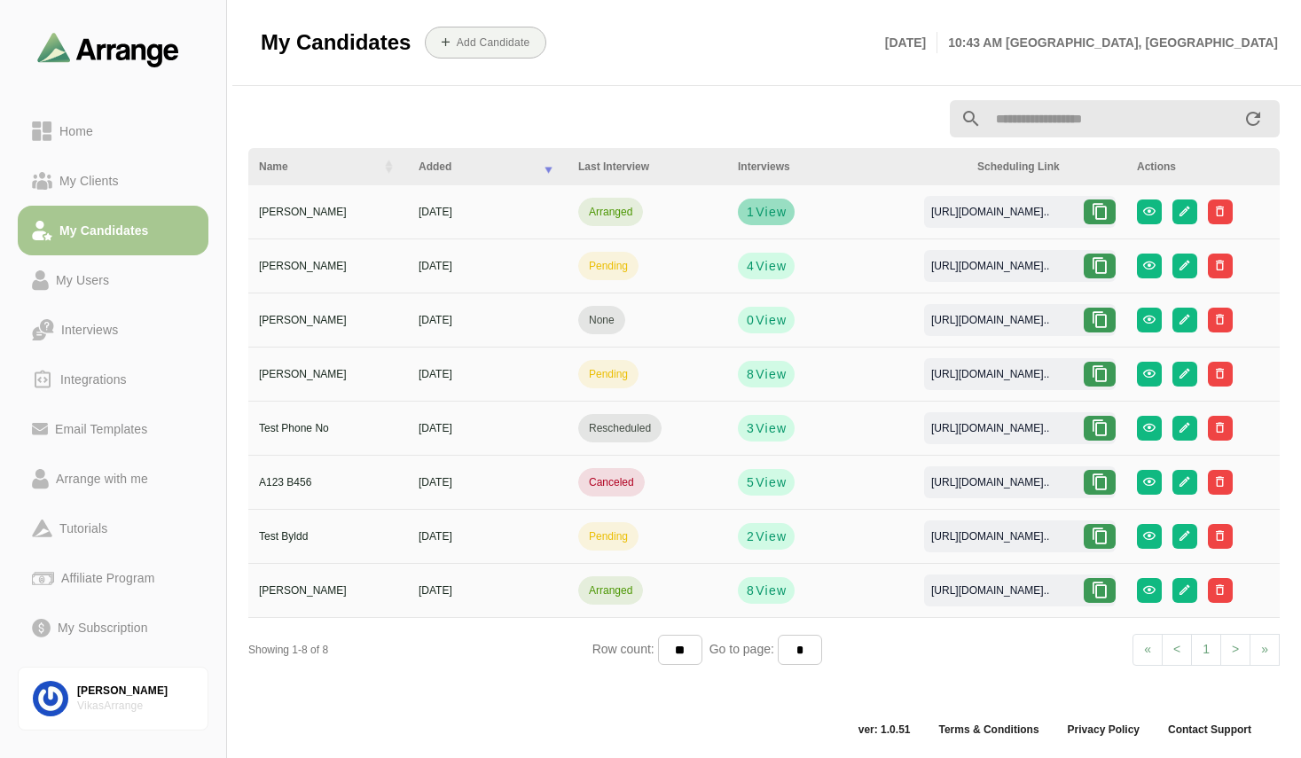
click at [760, 212] on span "View" at bounding box center [770, 212] width 32 height 18
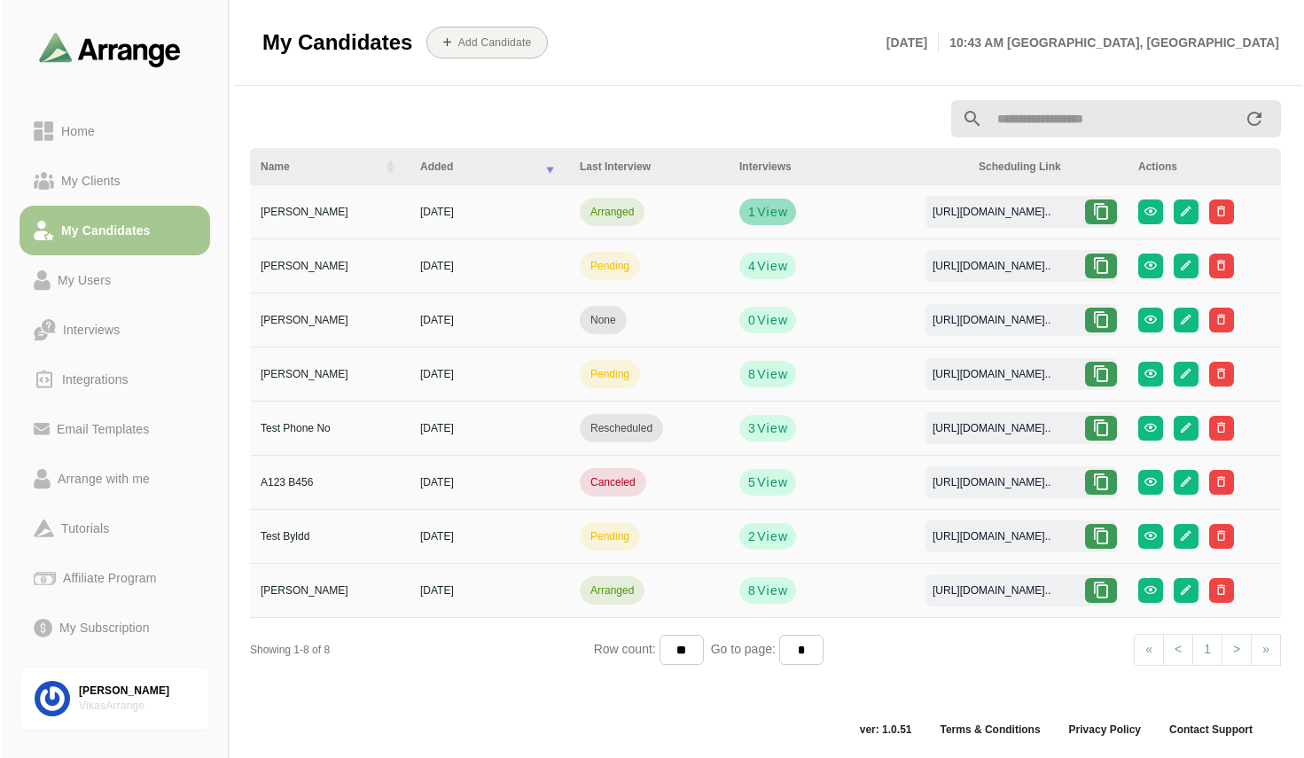
scroll to position [0, 0]
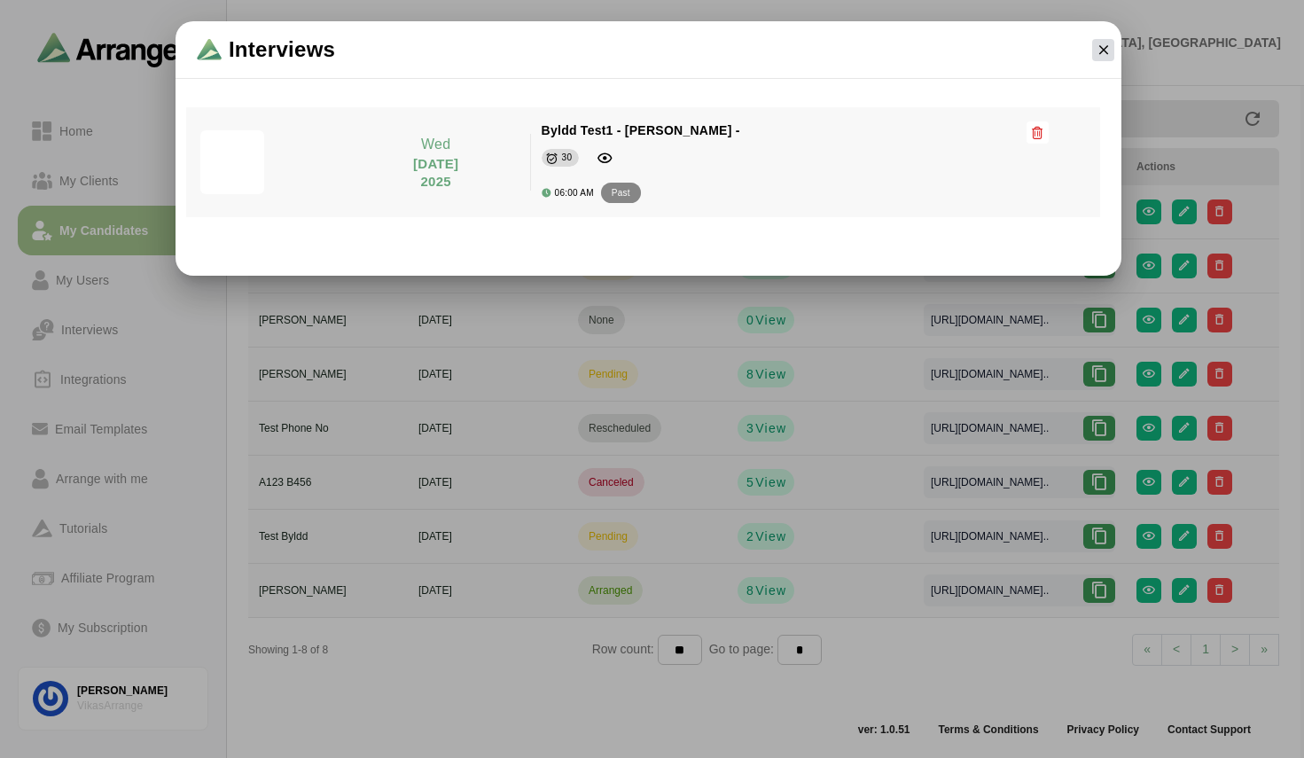
click at [1096, 48] on icon "button" at bounding box center [1104, 50] width 16 height 16
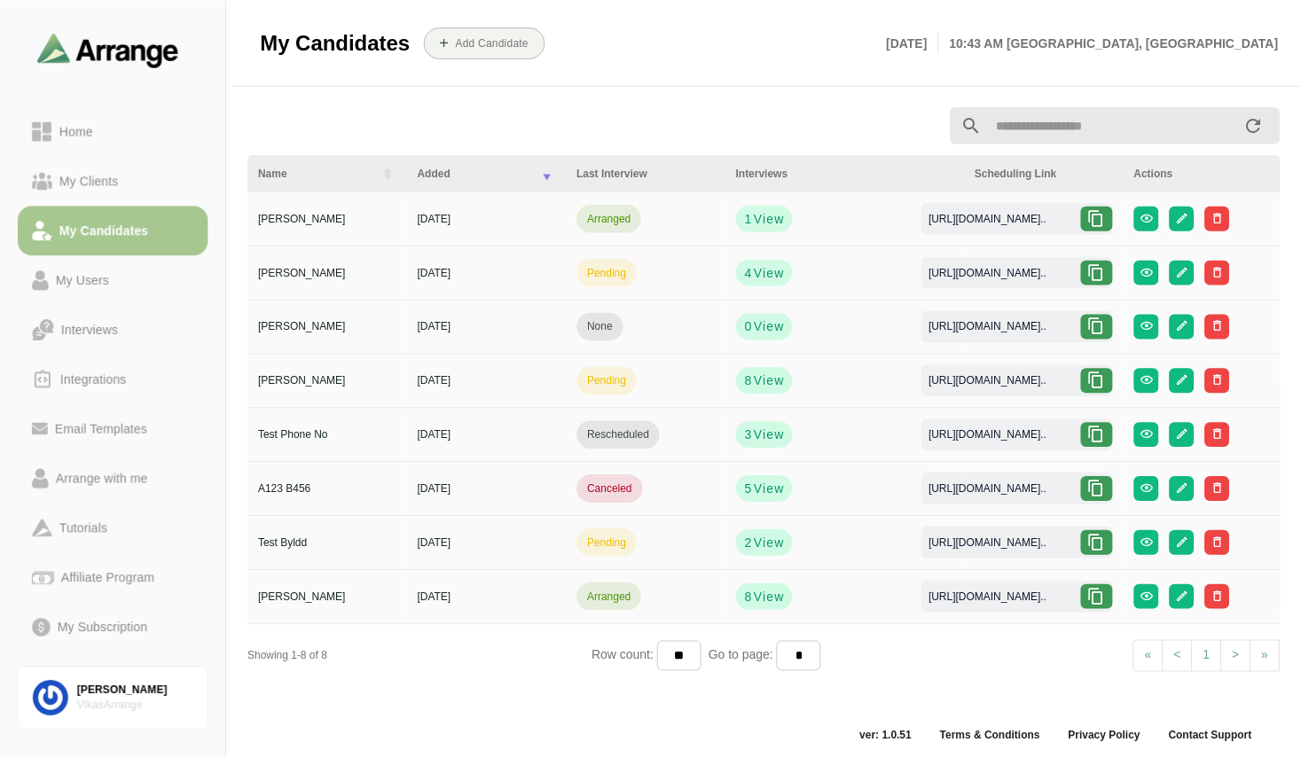
scroll to position [6, 0]
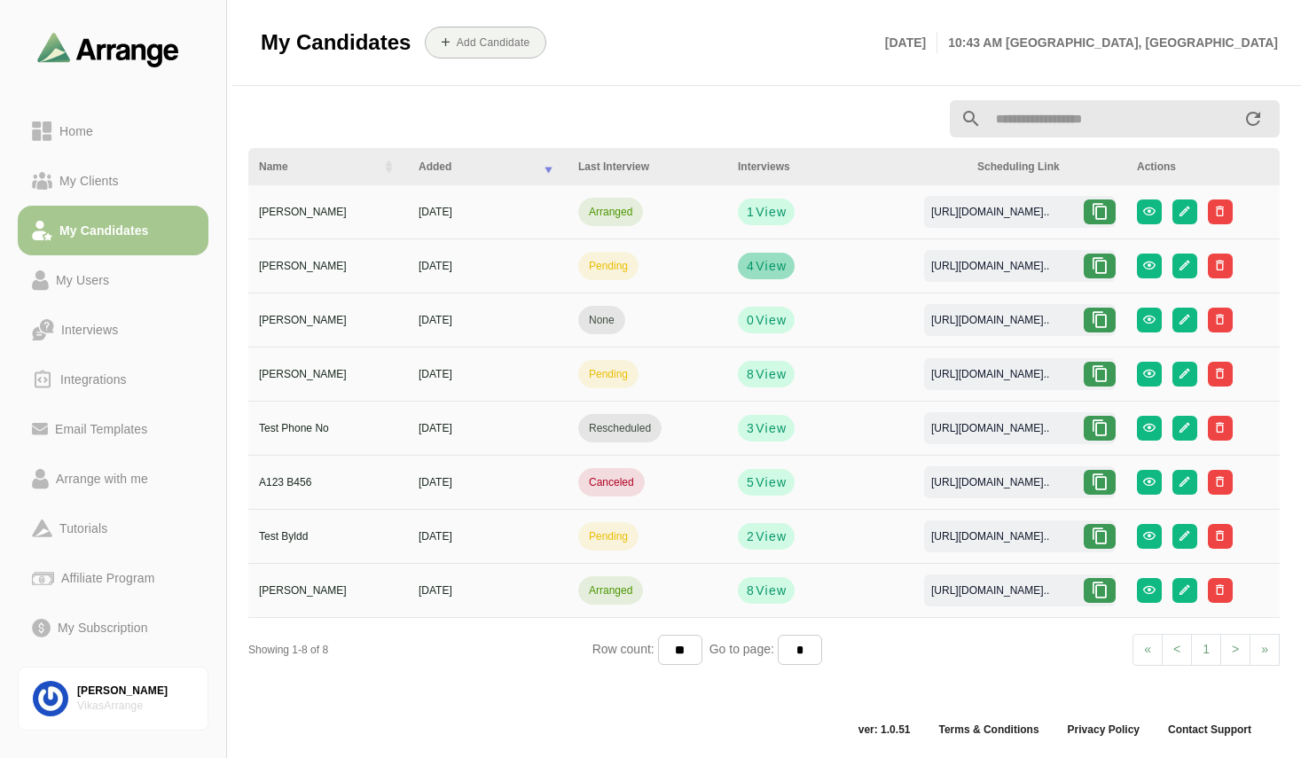
click at [767, 258] on span "View" at bounding box center [770, 266] width 32 height 18
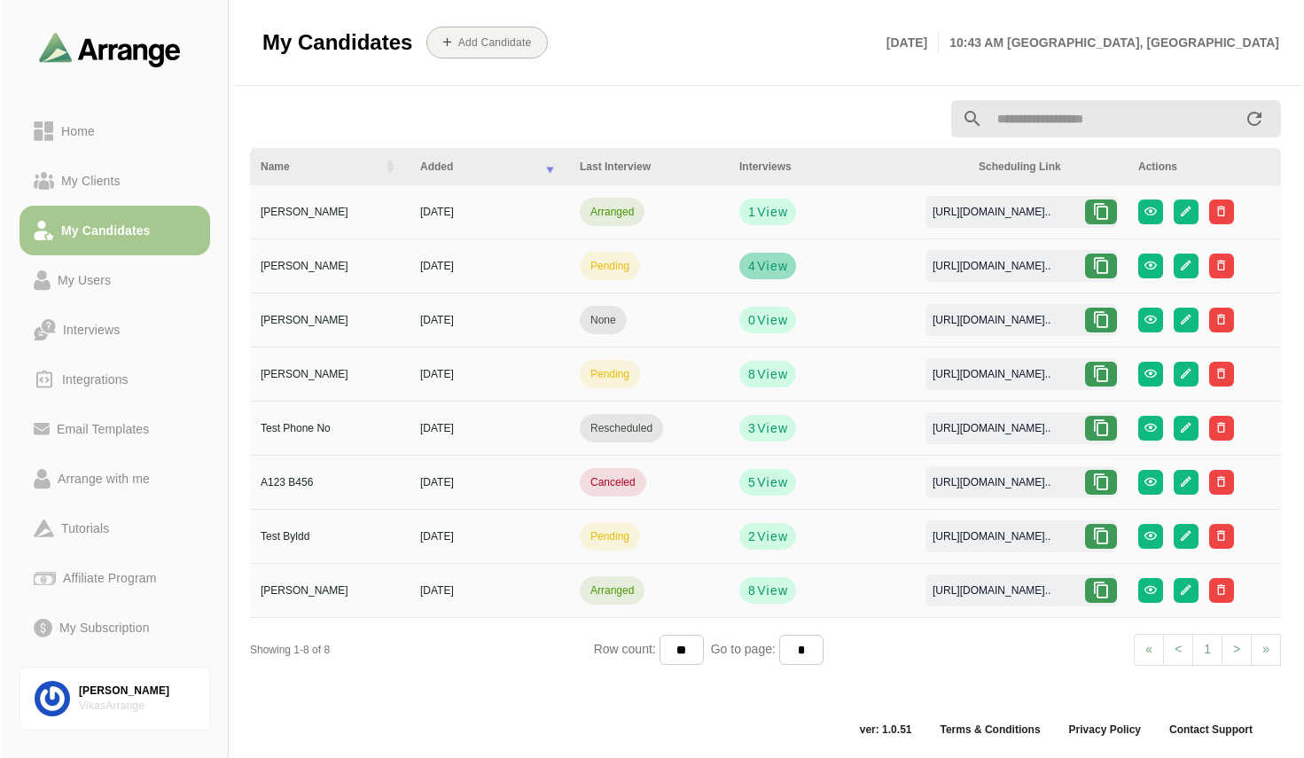
scroll to position [0, 0]
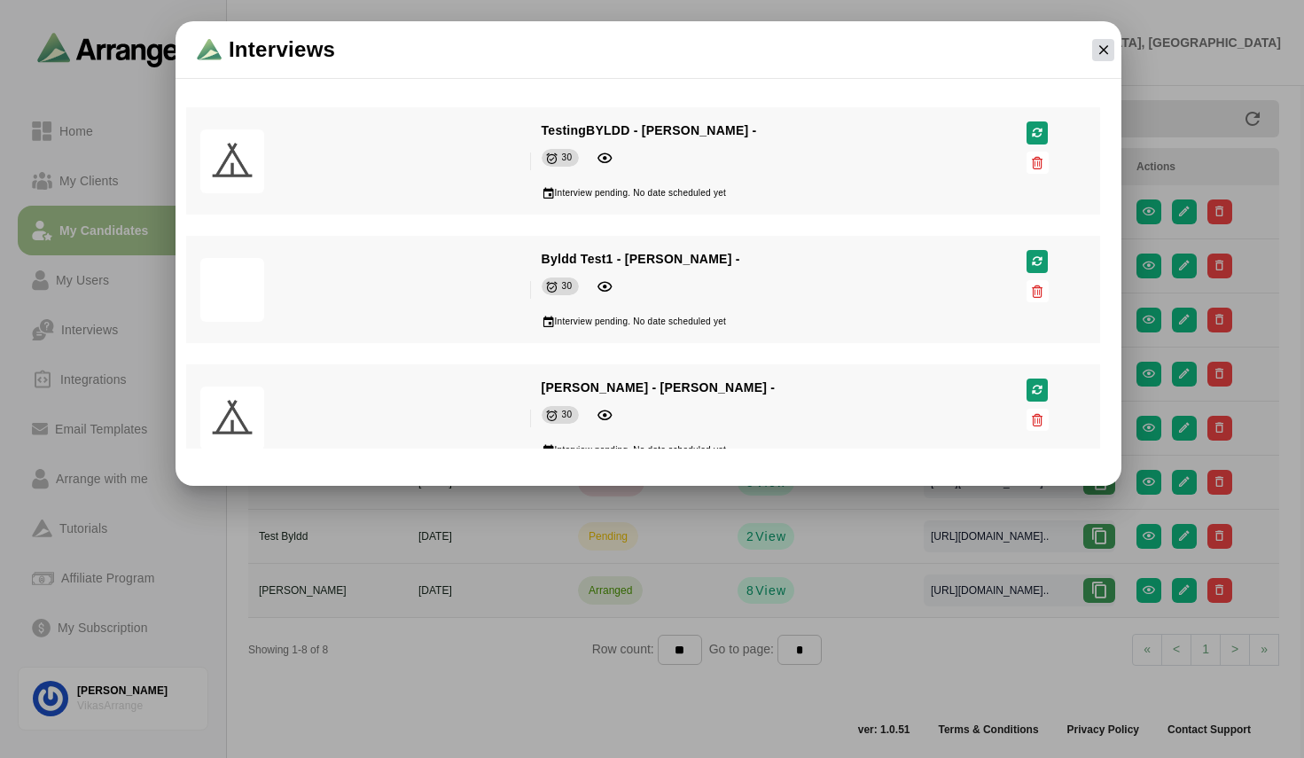
click at [1102, 43] on icon "button" at bounding box center [1104, 50] width 16 height 16
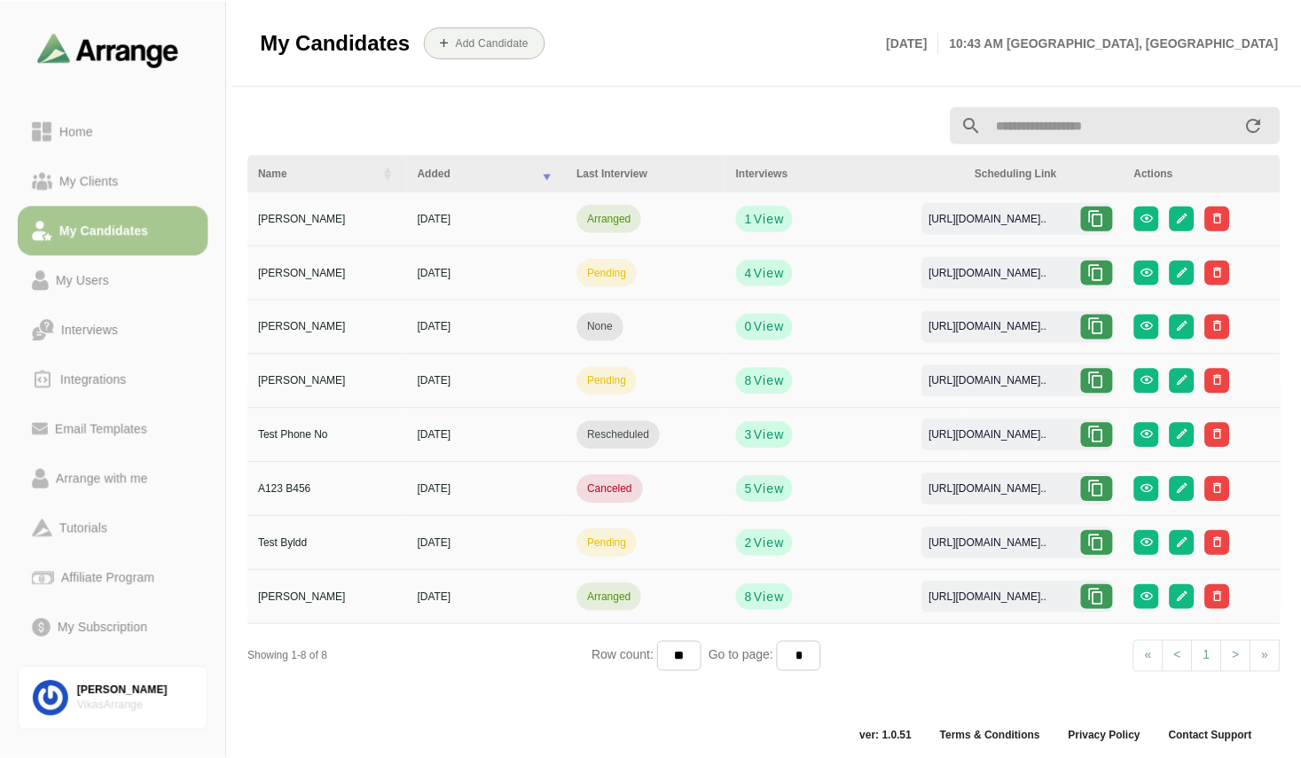
scroll to position [6, 0]
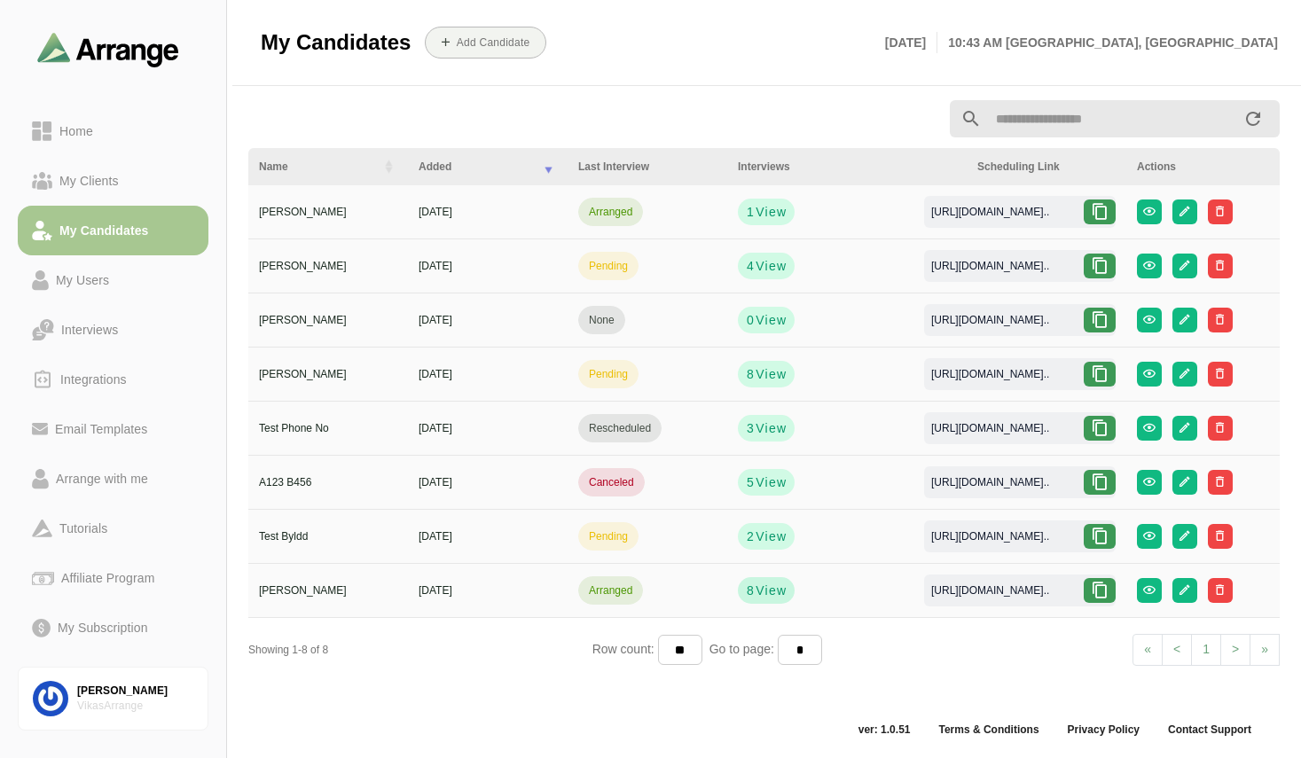
click at [760, 594] on span "View" at bounding box center [770, 591] width 32 height 18
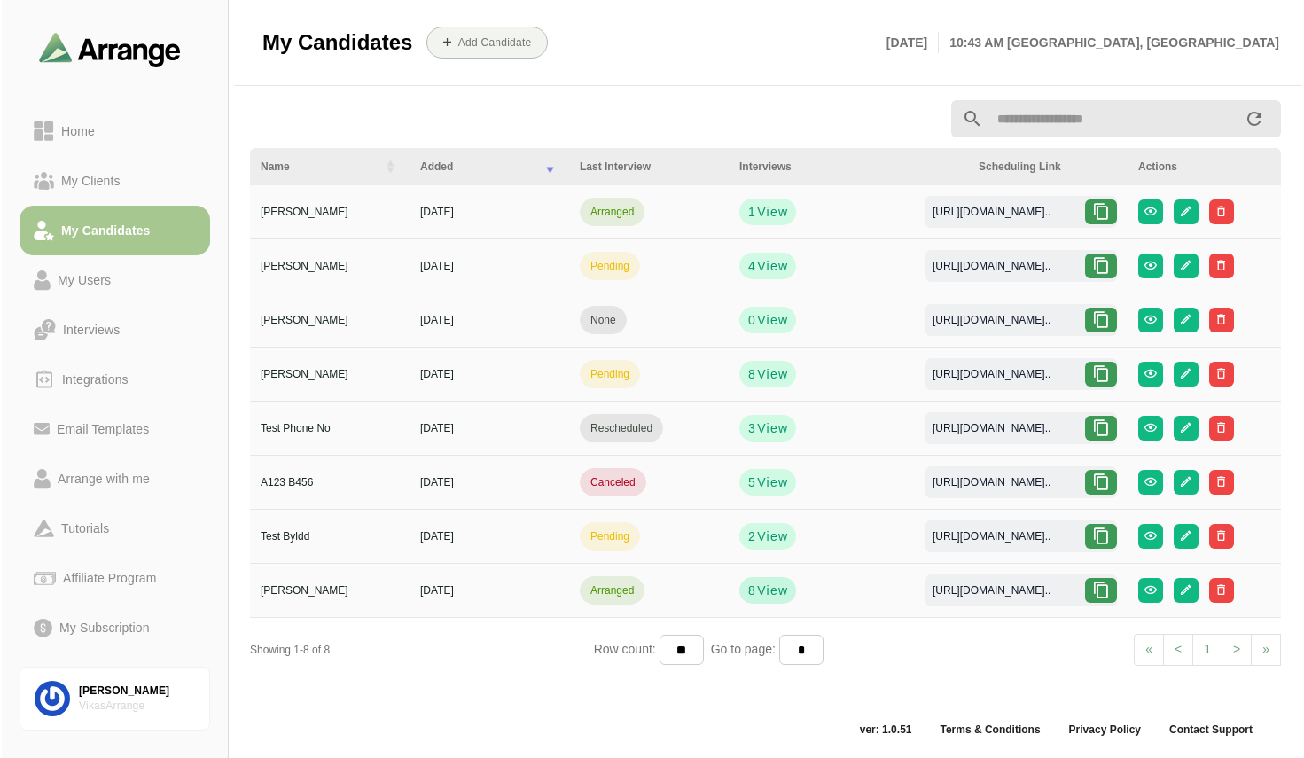
scroll to position [0, 0]
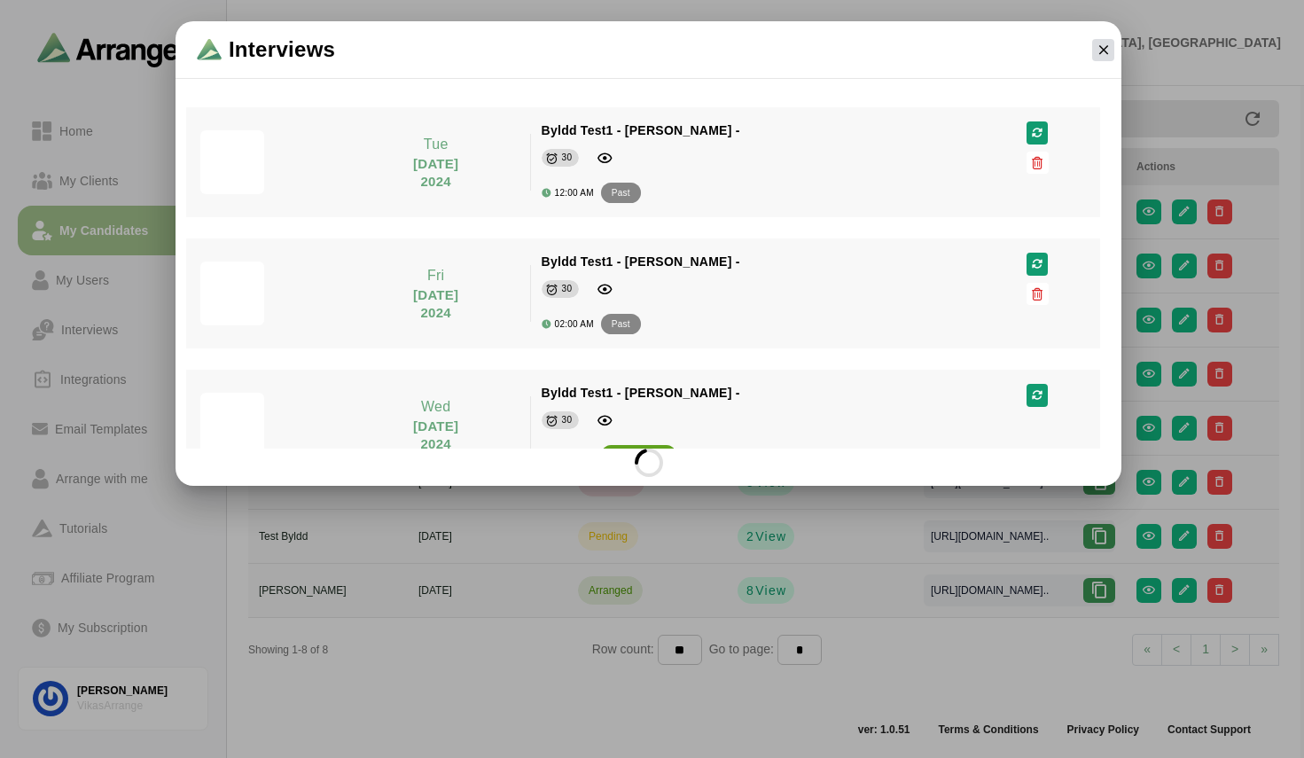
click at [1106, 50] on icon "button" at bounding box center [1104, 50] width 16 height 16
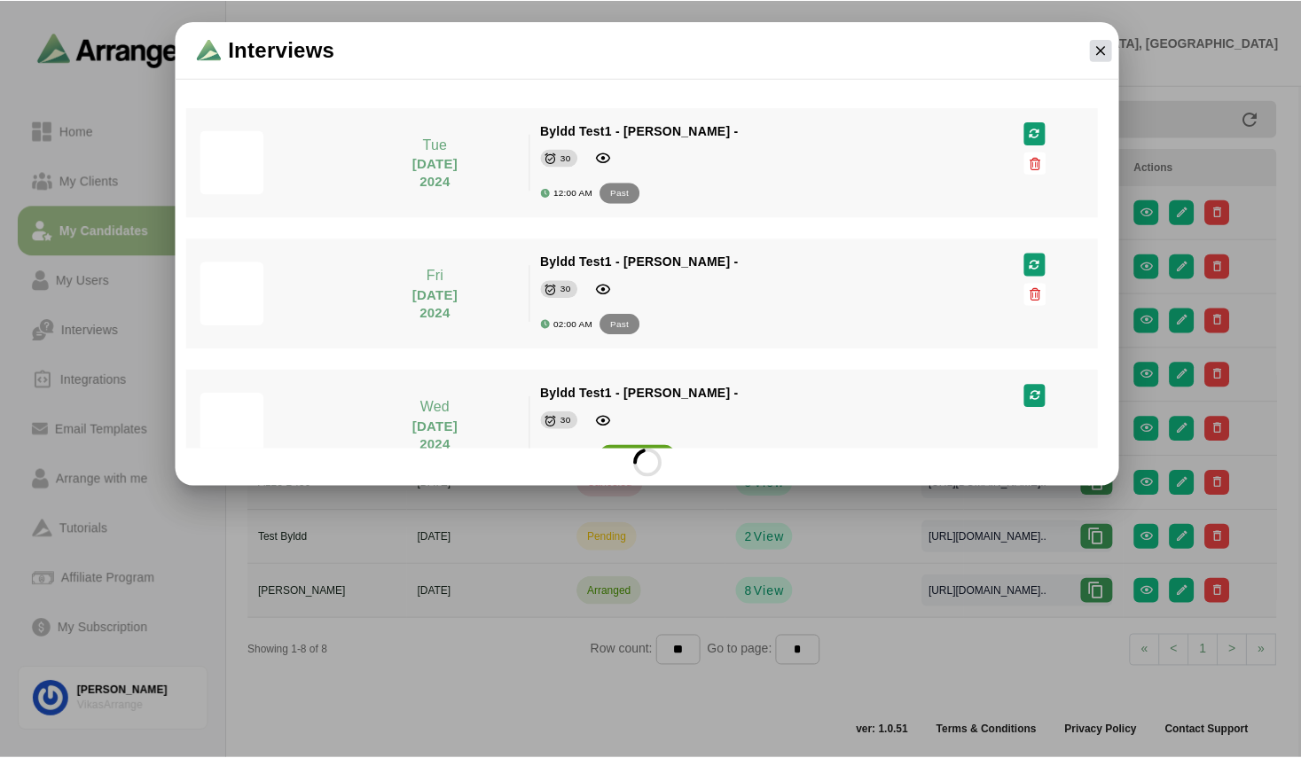
scroll to position [6, 0]
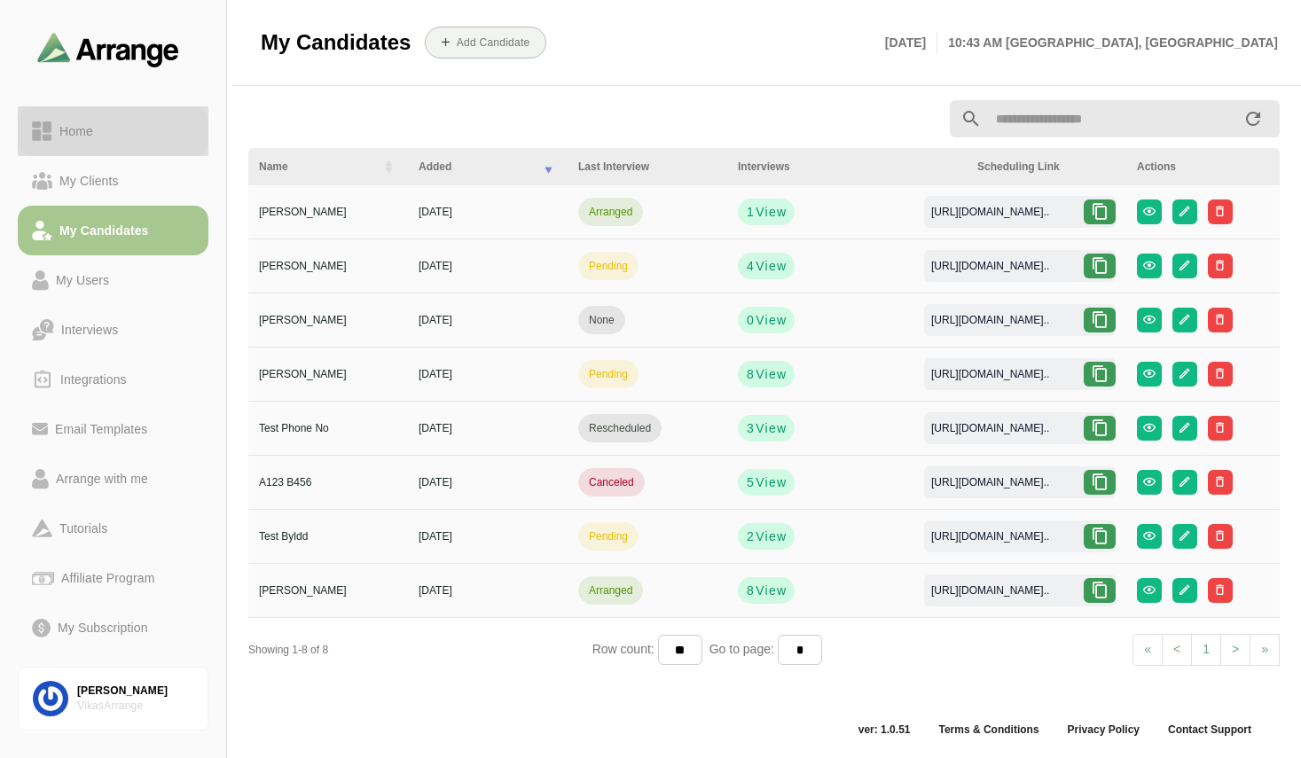
click at [86, 140] on div "Home" at bounding box center [76, 131] width 48 height 21
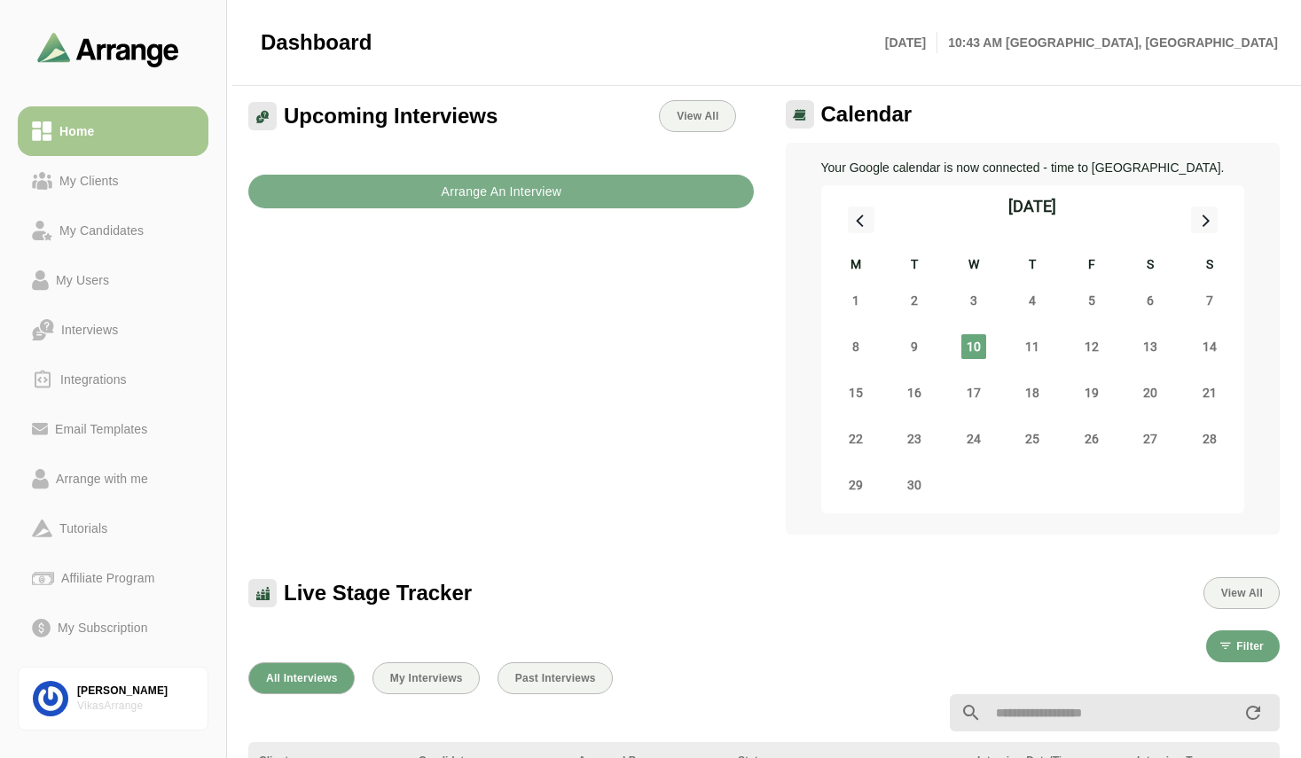
click at [504, 483] on div "Upcoming Interviews View All Arrange An Interview" at bounding box center [501, 318] width 527 height 456
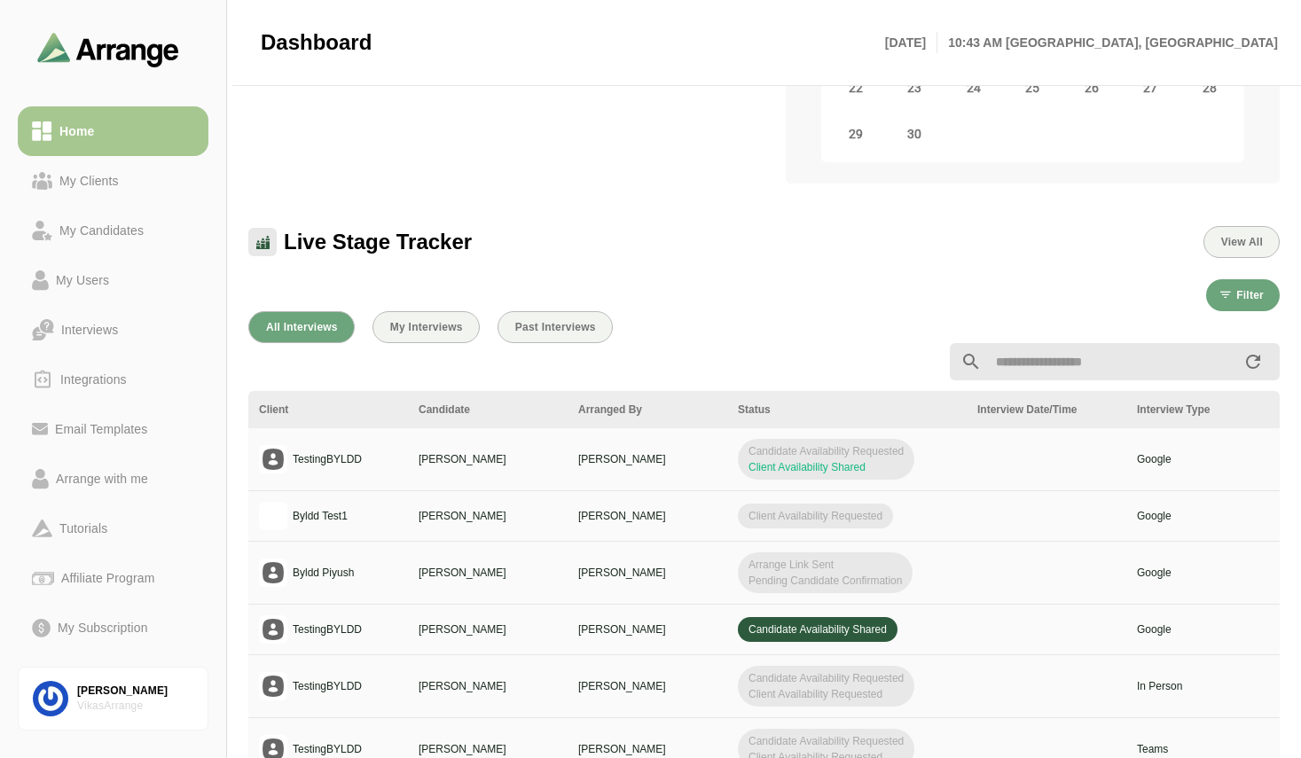
scroll to position [396, 0]
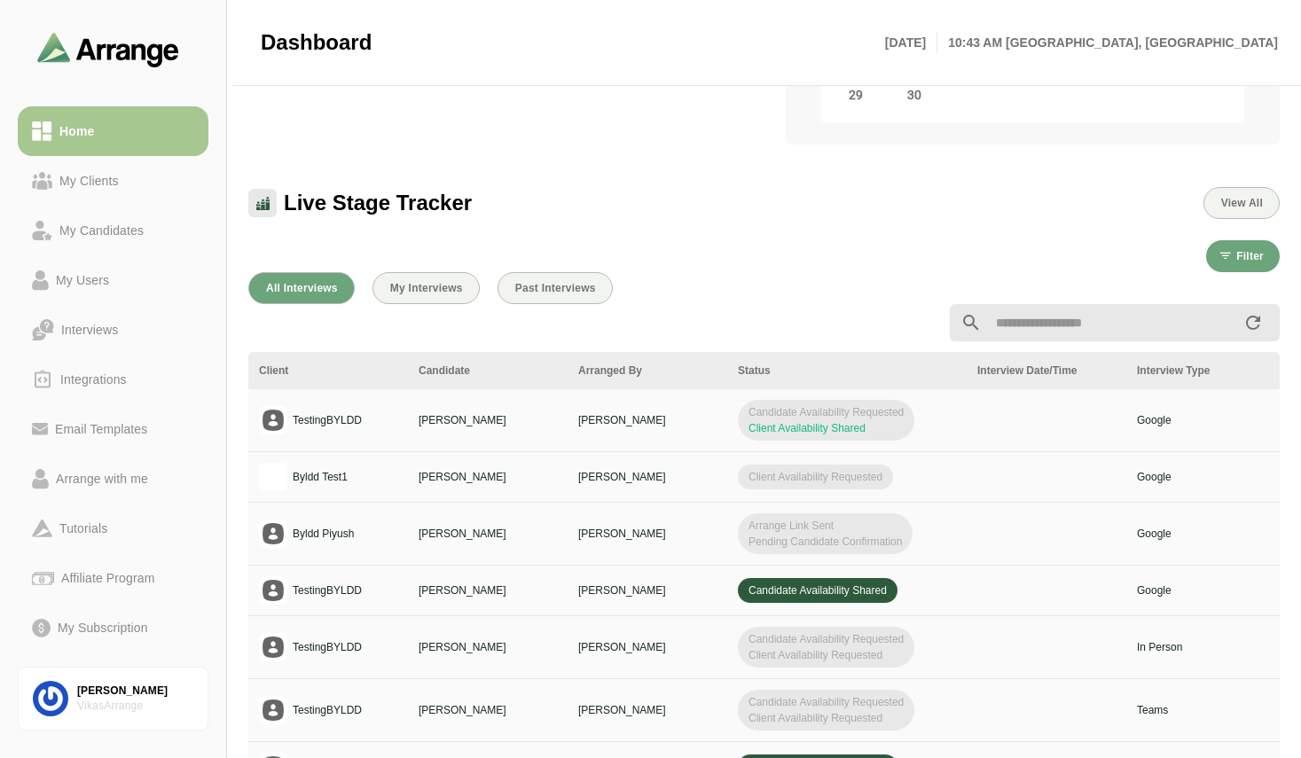
click at [1001, 418] on td at bounding box center [1046, 420] width 160 height 63
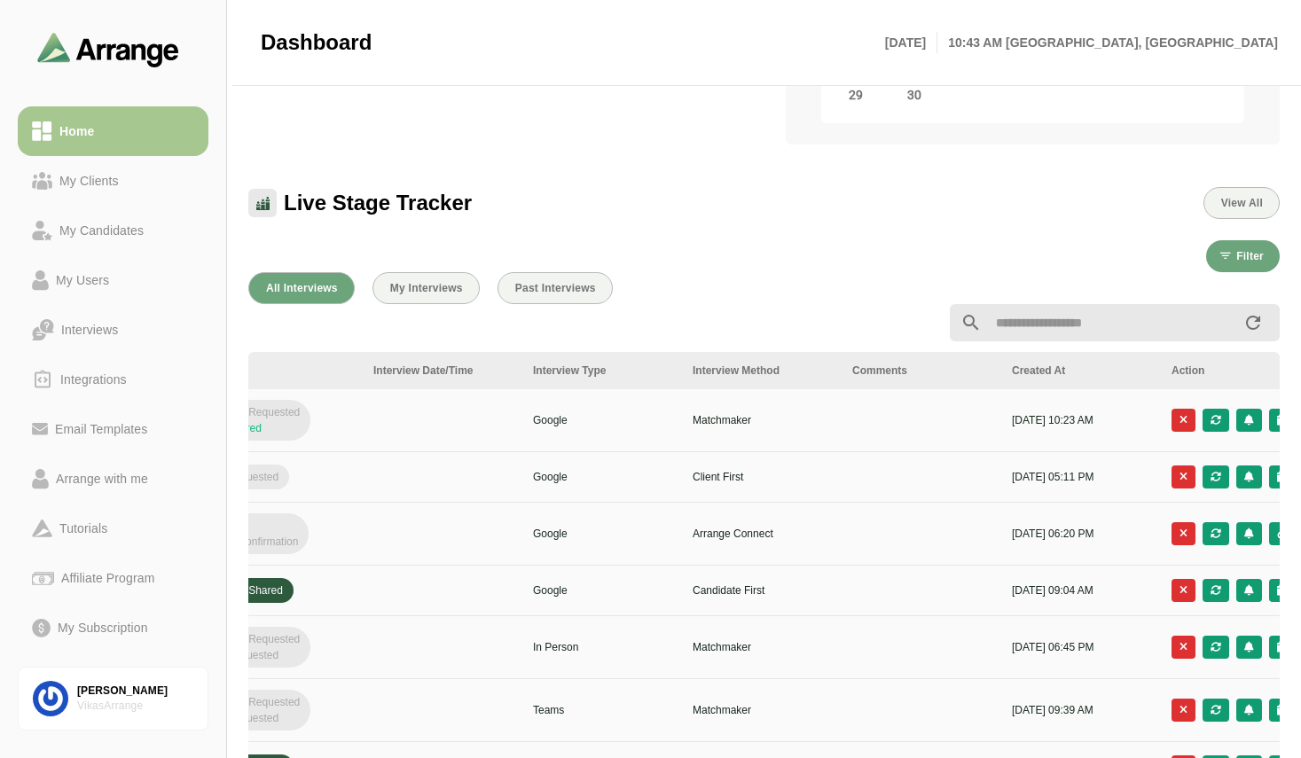
scroll to position [0, 665]
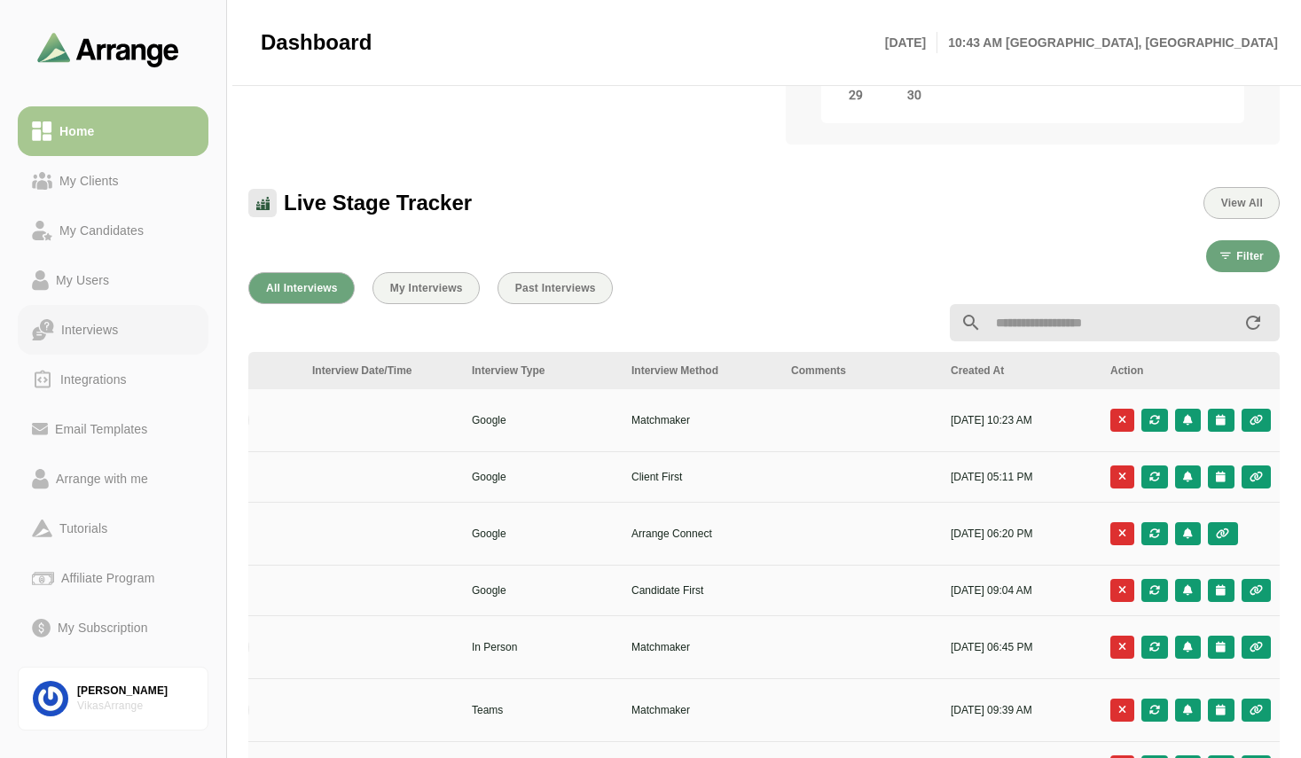
click at [95, 331] on div "Interviews" at bounding box center [89, 329] width 71 height 21
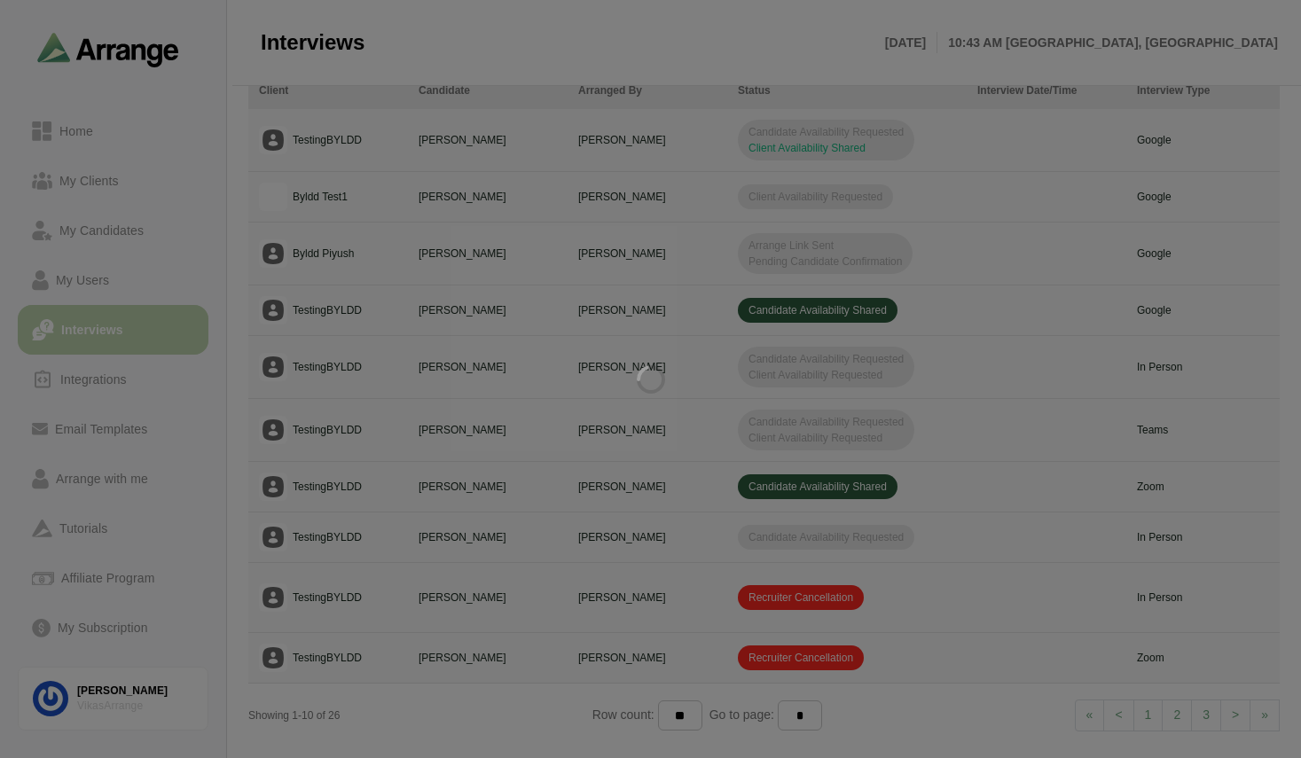
scroll to position [154, 0]
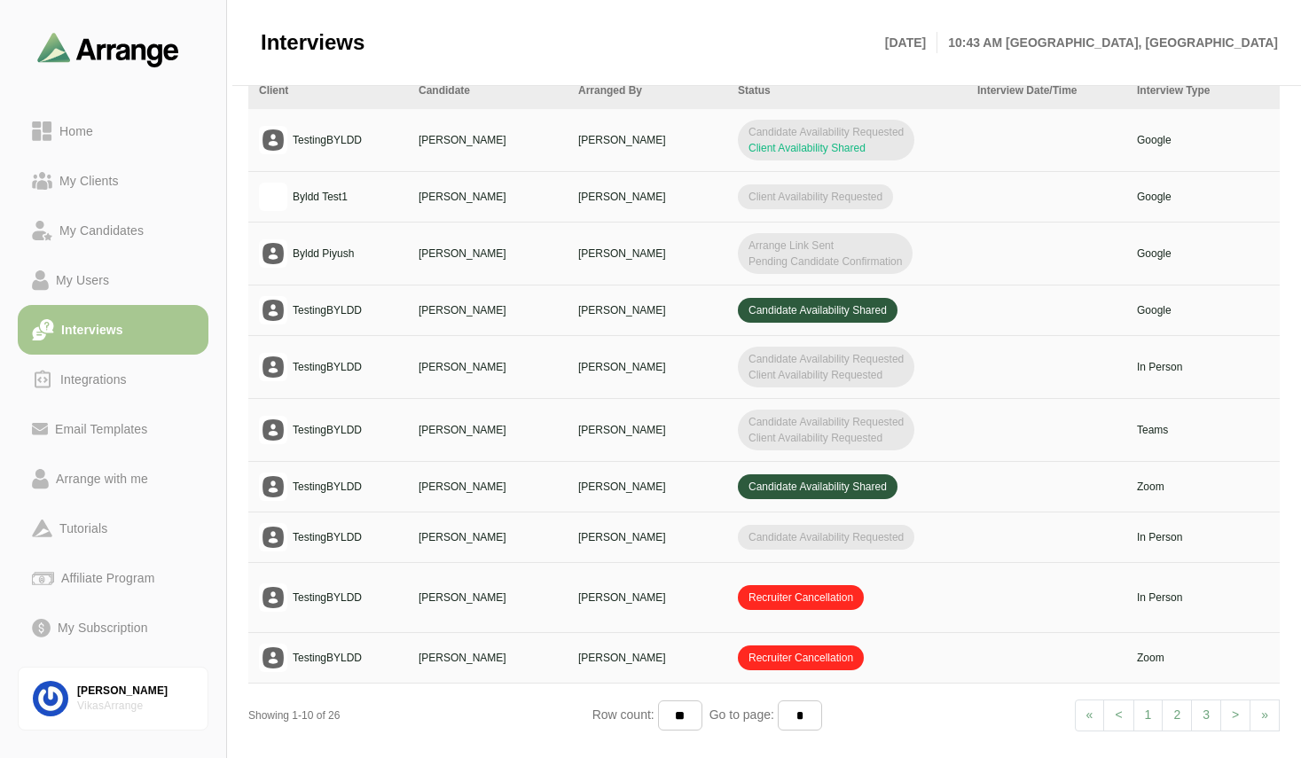
click at [1080, 450] on td at bounding box center [1046, 430] width 160 height 63
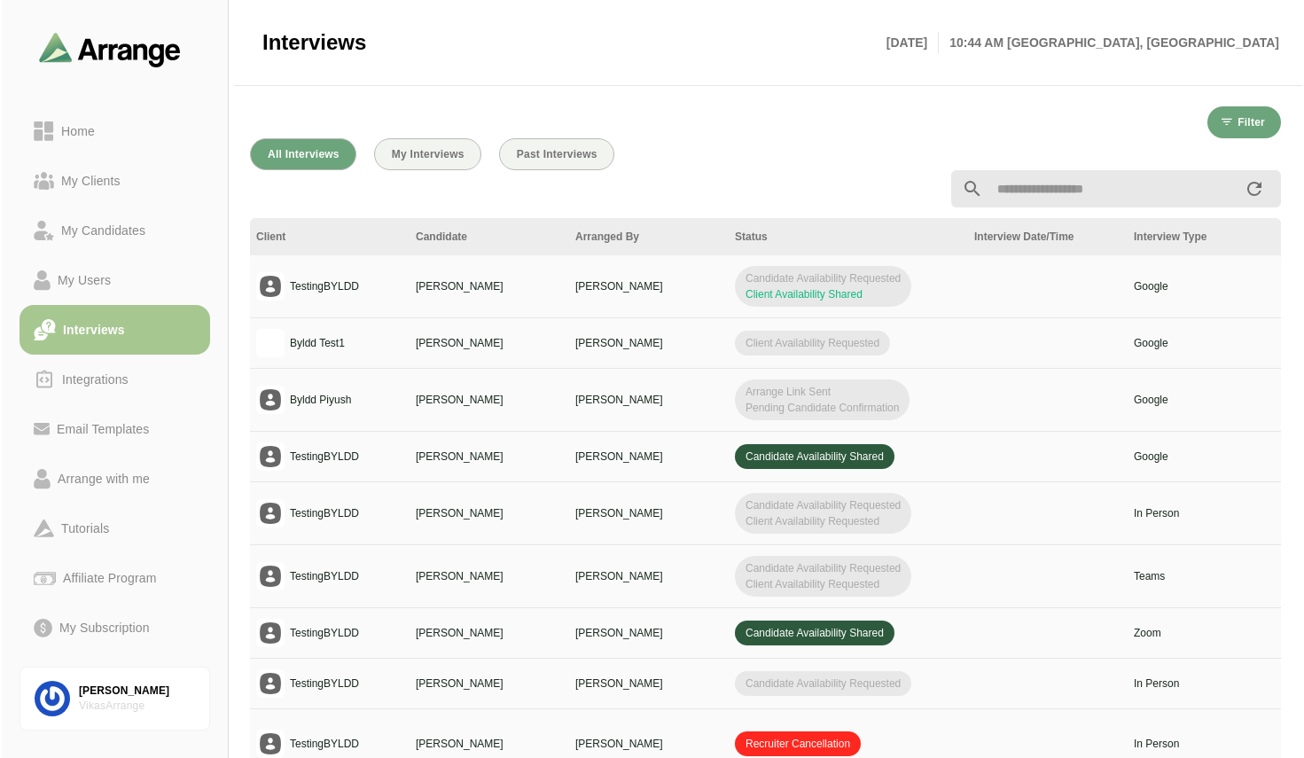
scroll to position [0, 0]
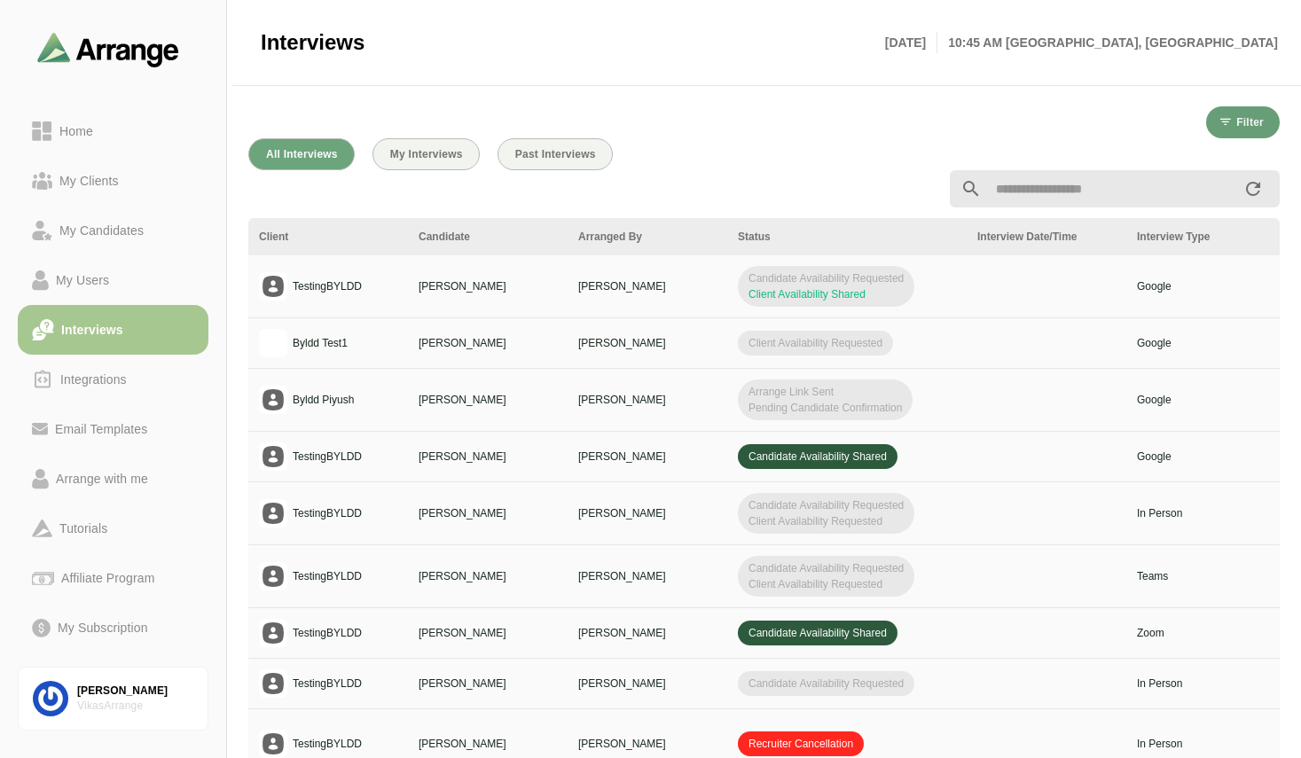
click at [1243, 123] on span "Filter" at bounding box center [1249, 122] width 28 height 12
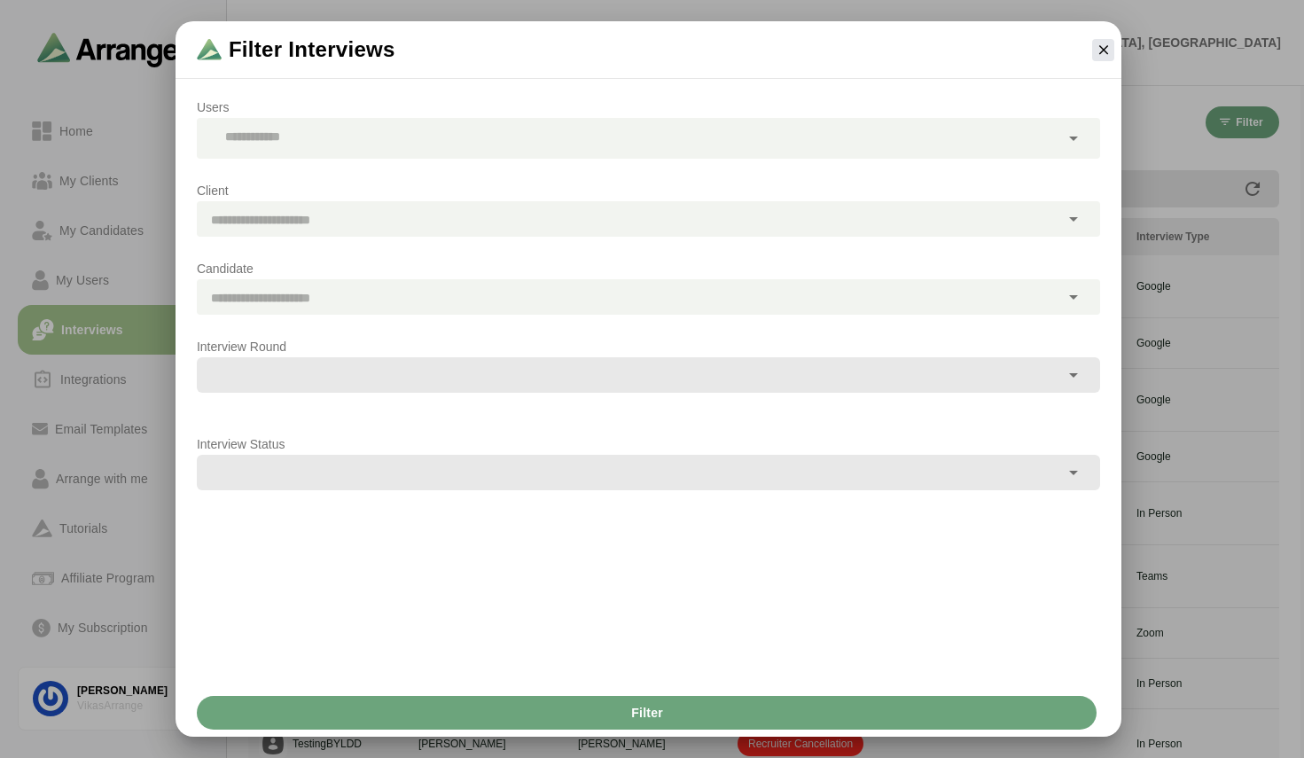
click at [266, 135] on div at bounding box center [628, 138] width 863 height 41
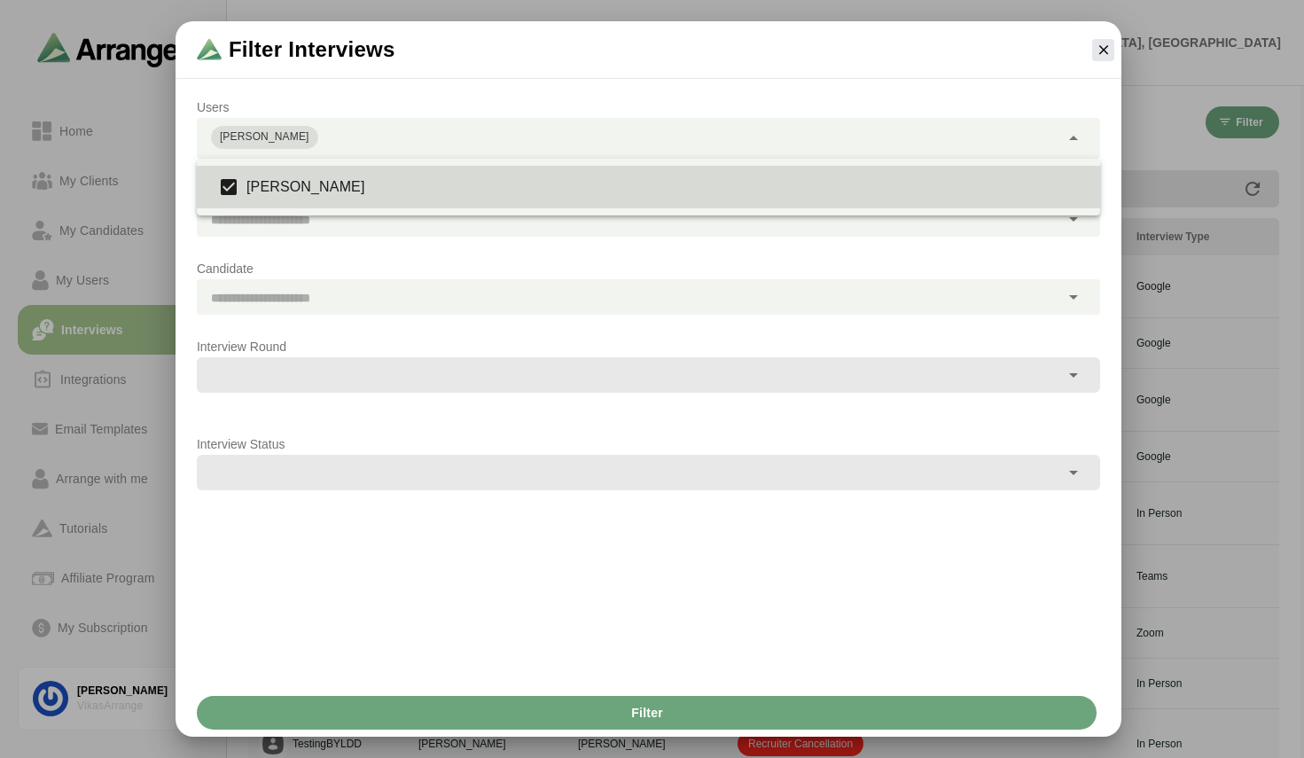
click at [335, 73] on div "Filter Interviews" at bounding box center [649, 50] width 946 height 58
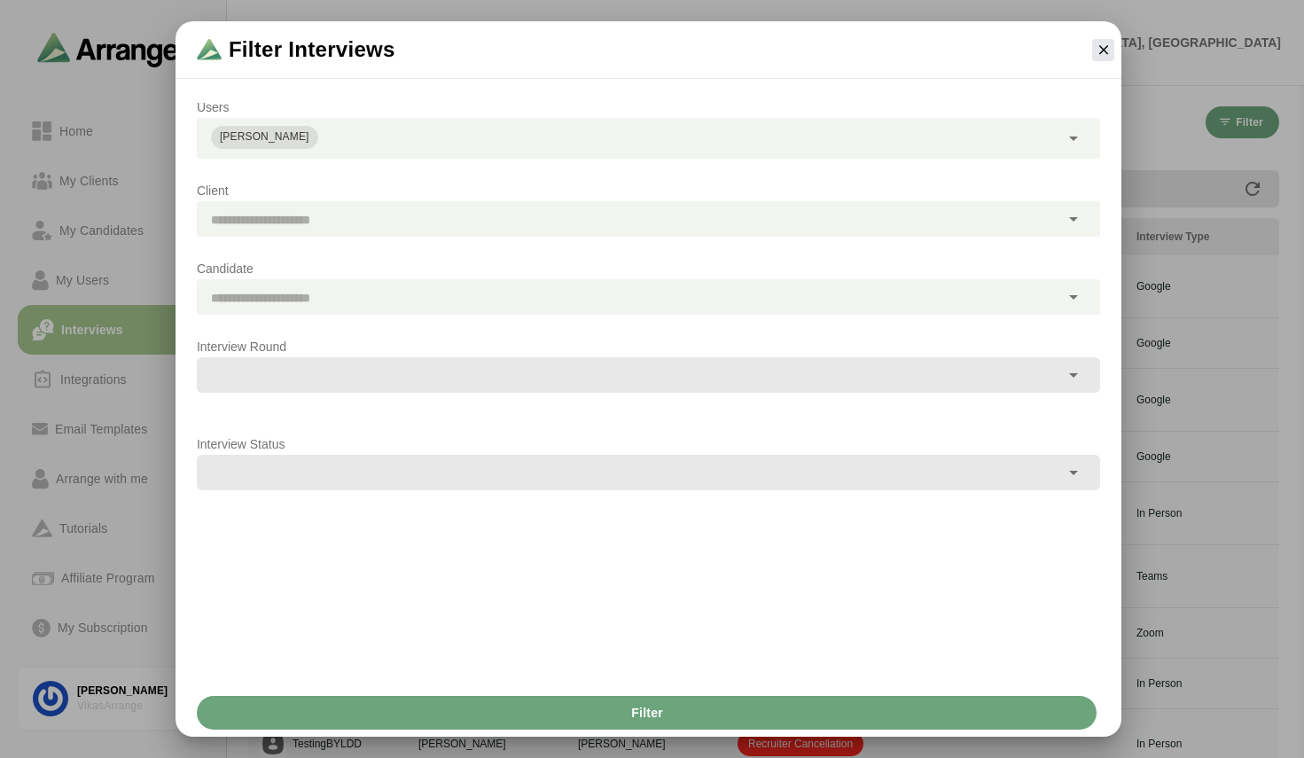
click at [358, 83] on div "Users [PERSON_NAME] Client Candidate Interview Round Interview Status" at bounding box center [649, 385] width 946 height 606
click at [354, 178] on div "Client" at bounding box center [648, 208] width 925 height 78
click at [258, 134] on div "[PERSON_NAME]" at bounding box center [265, 138] width 90 height 18
click at [360, 194] on p "Client" at bounding box center [648, 190] width 903 height 21
click at [272, 136] on div "[PERSON_NAME]" at bounding box center [265, 138] width 90 height 18
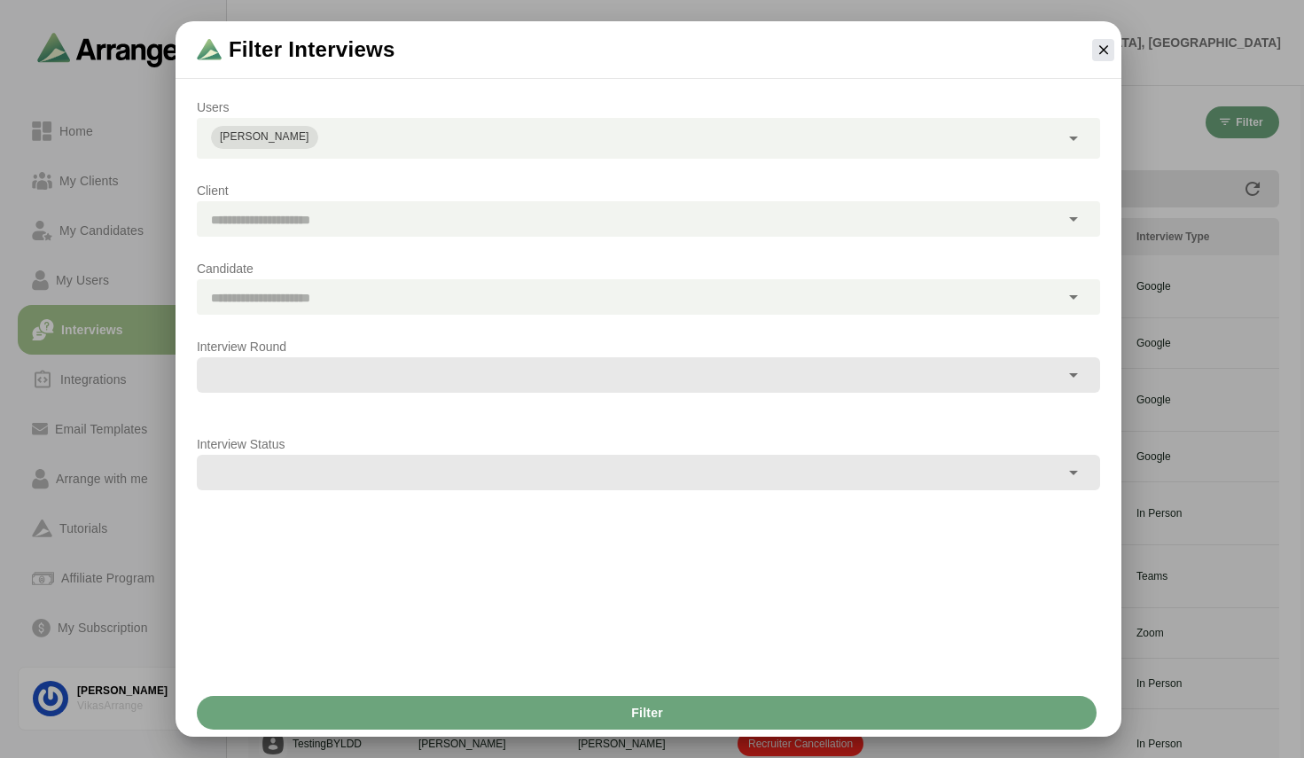
click at [309, 196] on p "Client" at bounding box center [648, 190] width 903 height 21
click at [1098, 39] on button "button" at bounding box center [1103, 50] width 22 height 22
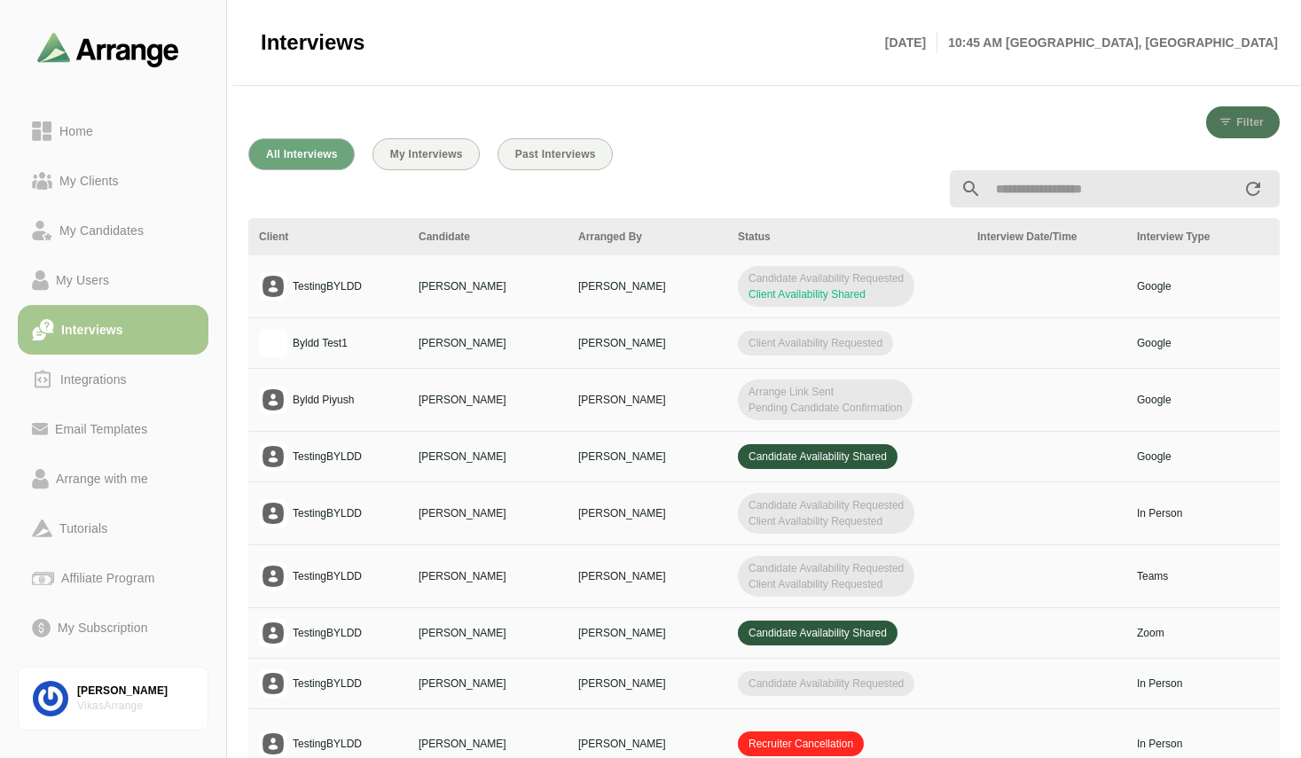
click at [1254, 127] on span "Filter" at bounding box center [1249, 122] width 28 height 12
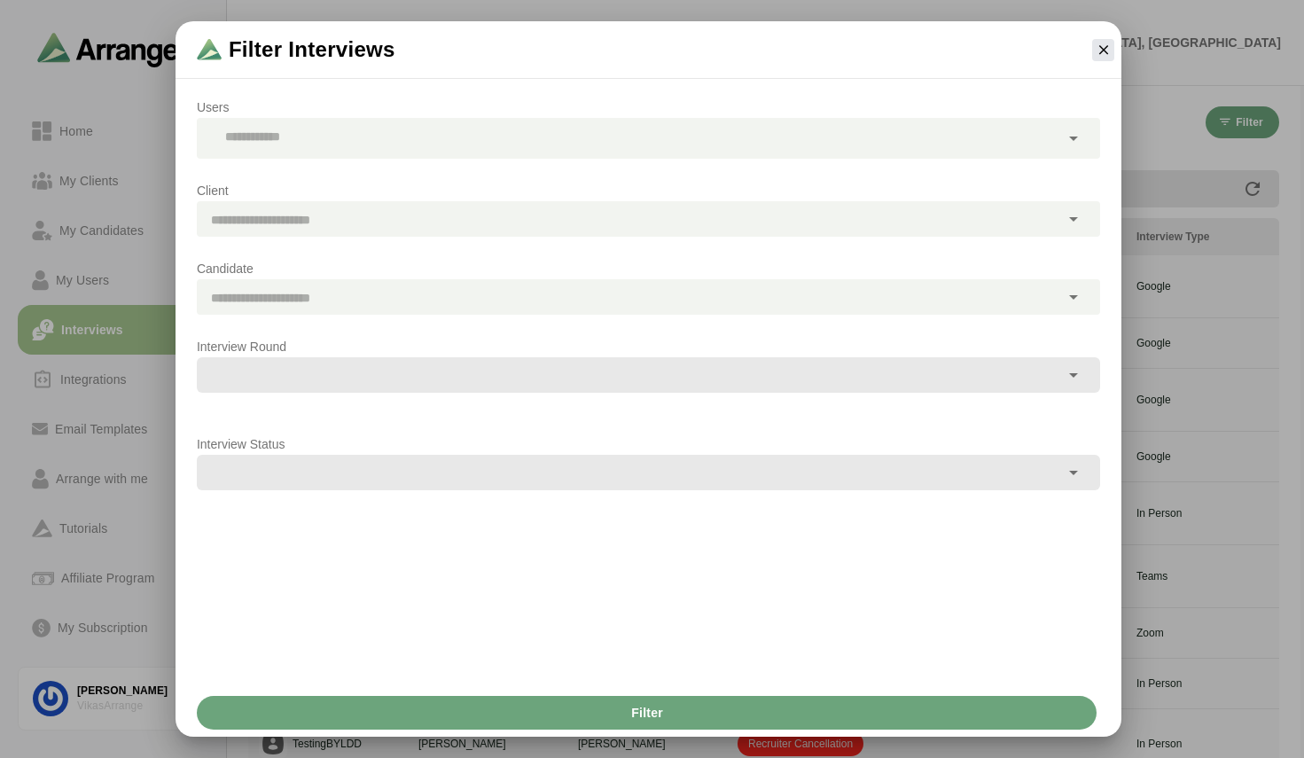
click at [319, 294] on div at bounding box center [628, 296] width 863 height 35
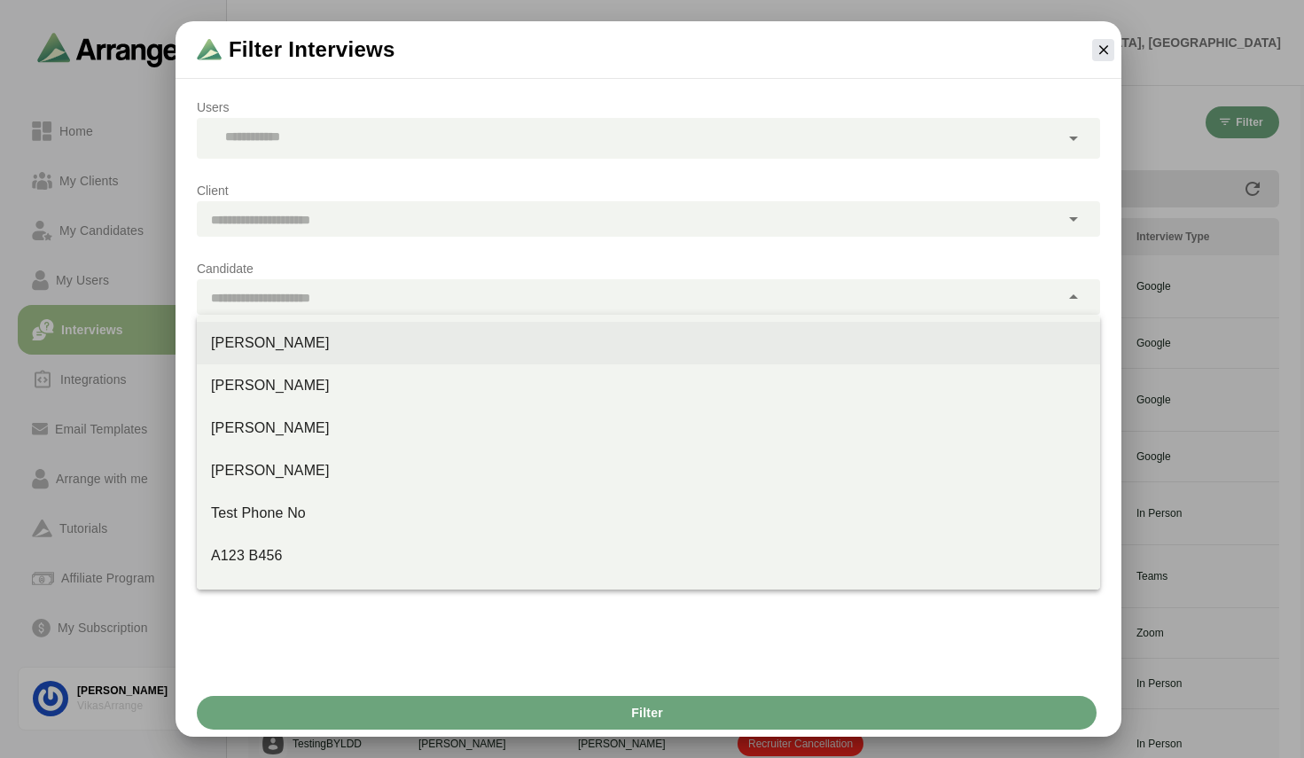
click at [309, 343] on div "[PERSON_NAME]" at bounding box center [648, 342] width 875 height 21
type input "**********"
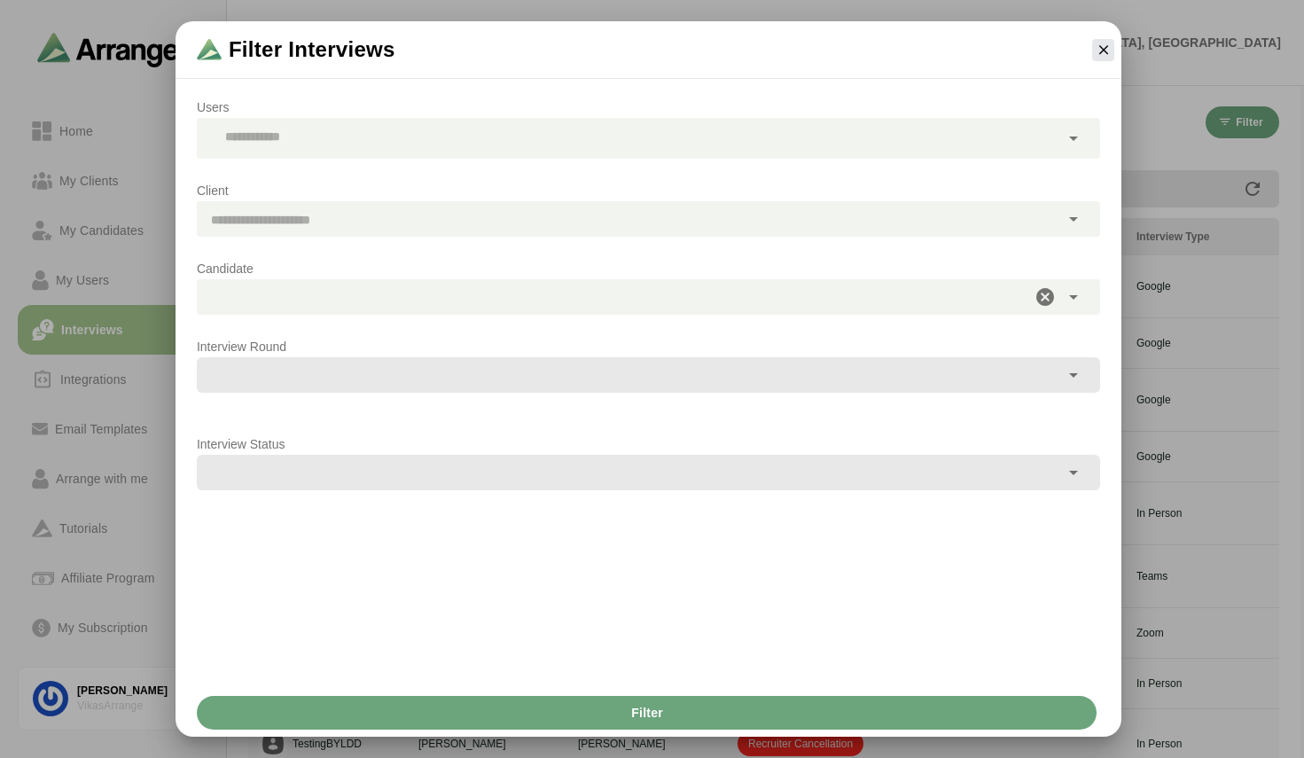
click at [356, 325] on div "Interview Round" at bounding box center [648, 374] width 925 height 98
type input "**********"
click at [315, 300] on span "[PERSON_NAME]" at bounding box center [270, 296] width 119 height 23
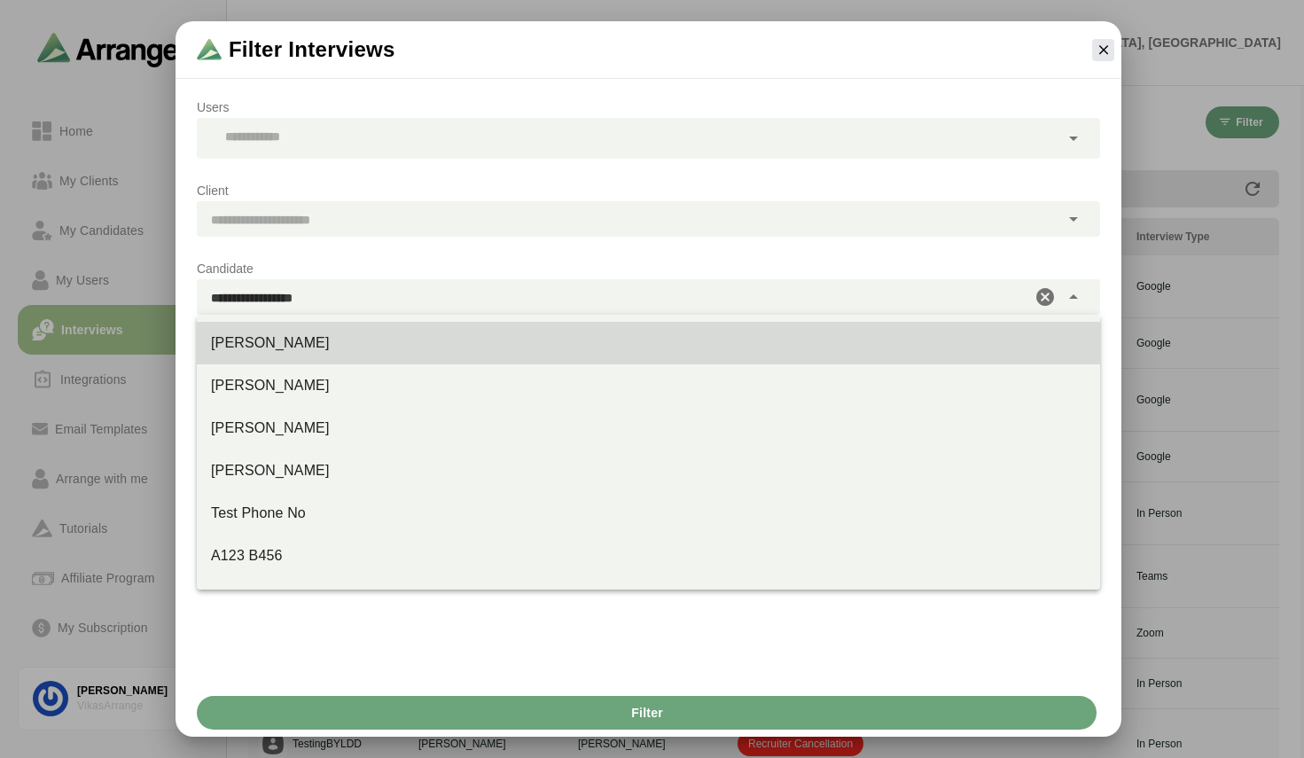
click at [315, 300] on span "[PERSON_NAME]" at bounding box center [270, 296] width 119 height 23
click at [339, 174] on div "Client" at bounding box center [648, 208] width 925 height 78
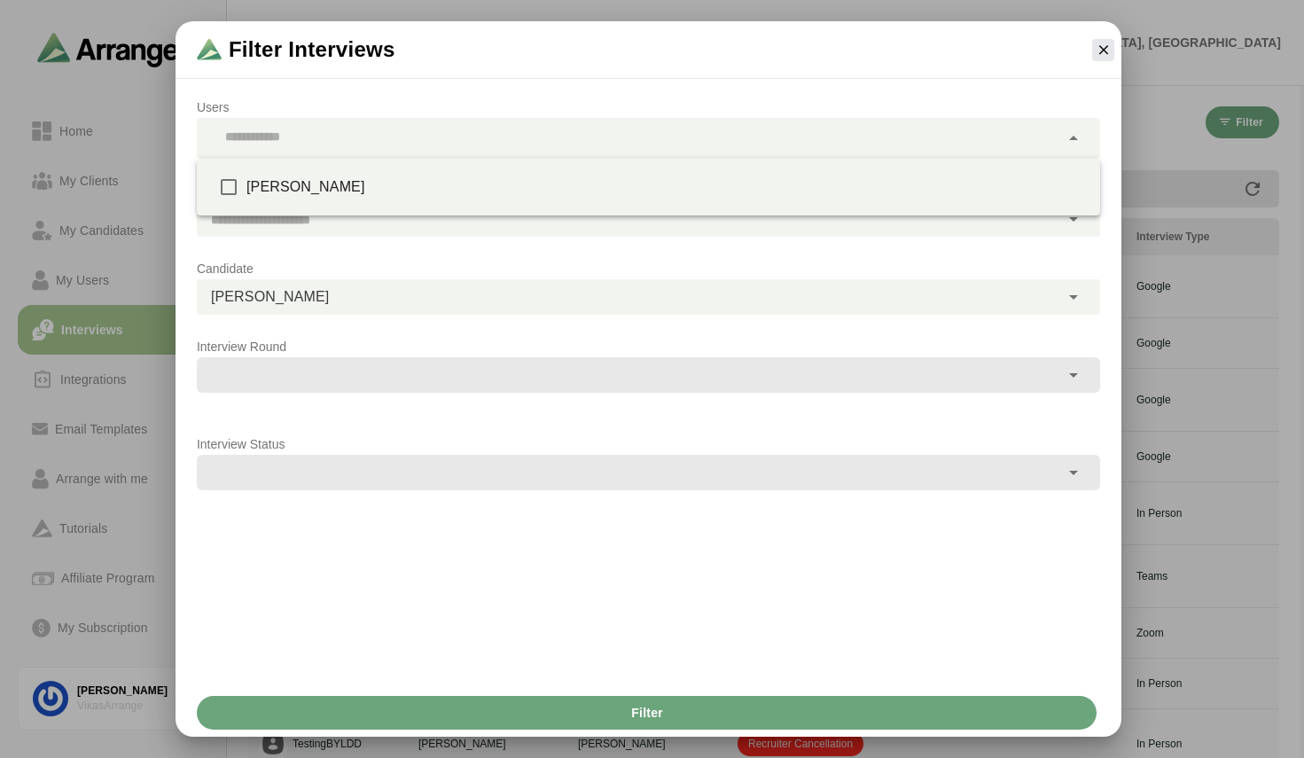
click at [292, 127] on div at bounding box center [628, 138] width 863 height 41
type input "**********"
click at [363, 297] on div "**********" at bounding box center [614, 296] width 834 height 35
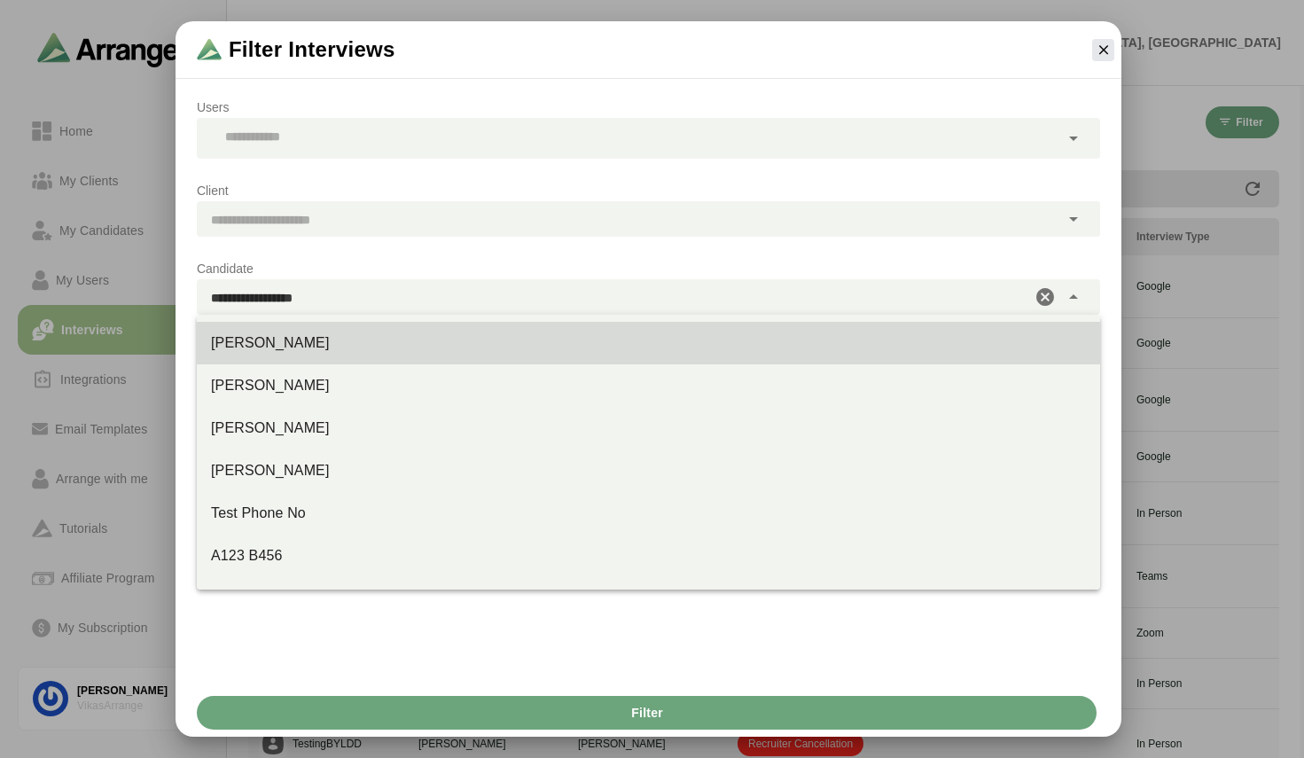
click at [363, 297] on div "**********" at bounding box center [614, 296] width 834 height 35
click at [366, 181] on p "Client" at bounding box center [648, 190] width 903 height 21
click at [324, 287] on span "[PERSON_NAME]" at bounding box center [270, 296] width 119 height 23
click at [315, 383] on div "[PERSON_NAME]" at bounding box center [648, 385] width 875 height 21
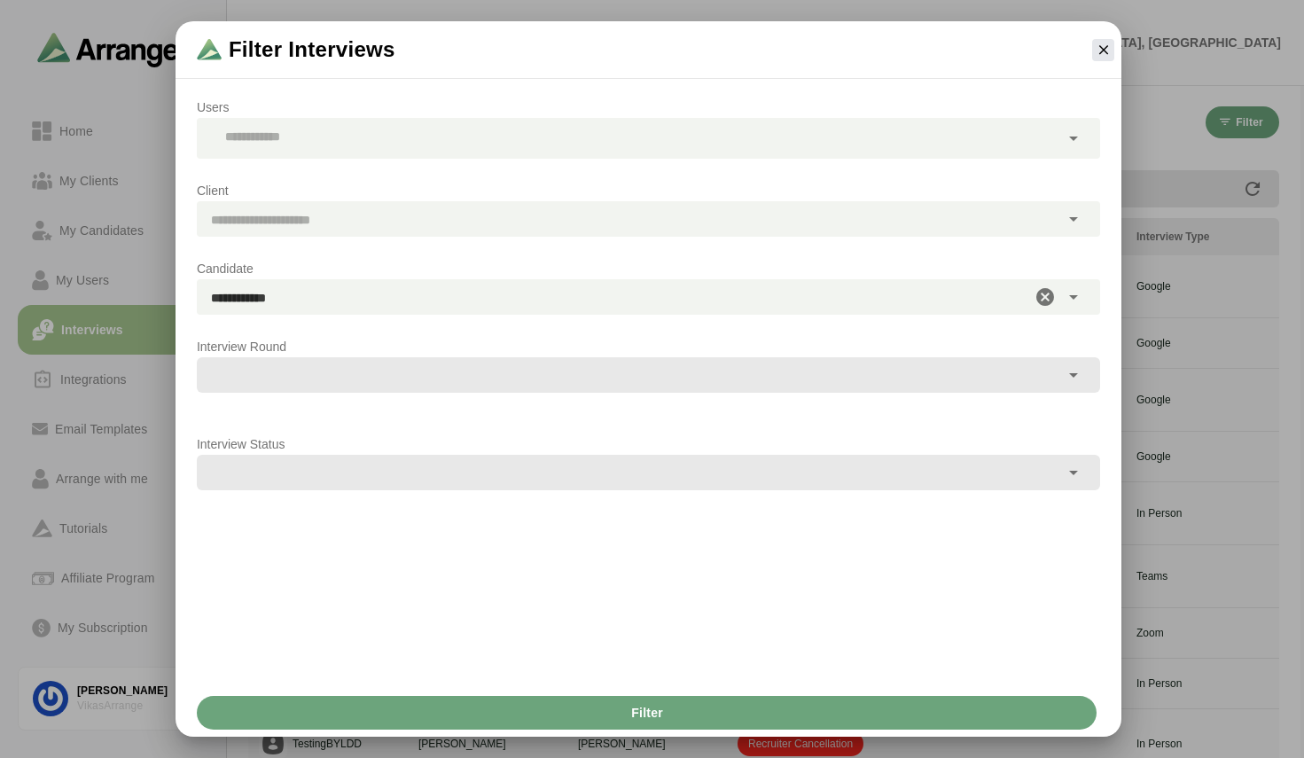
click at [330, 301] on div "**********" at bounding box center [614, 296] width 834 height 35
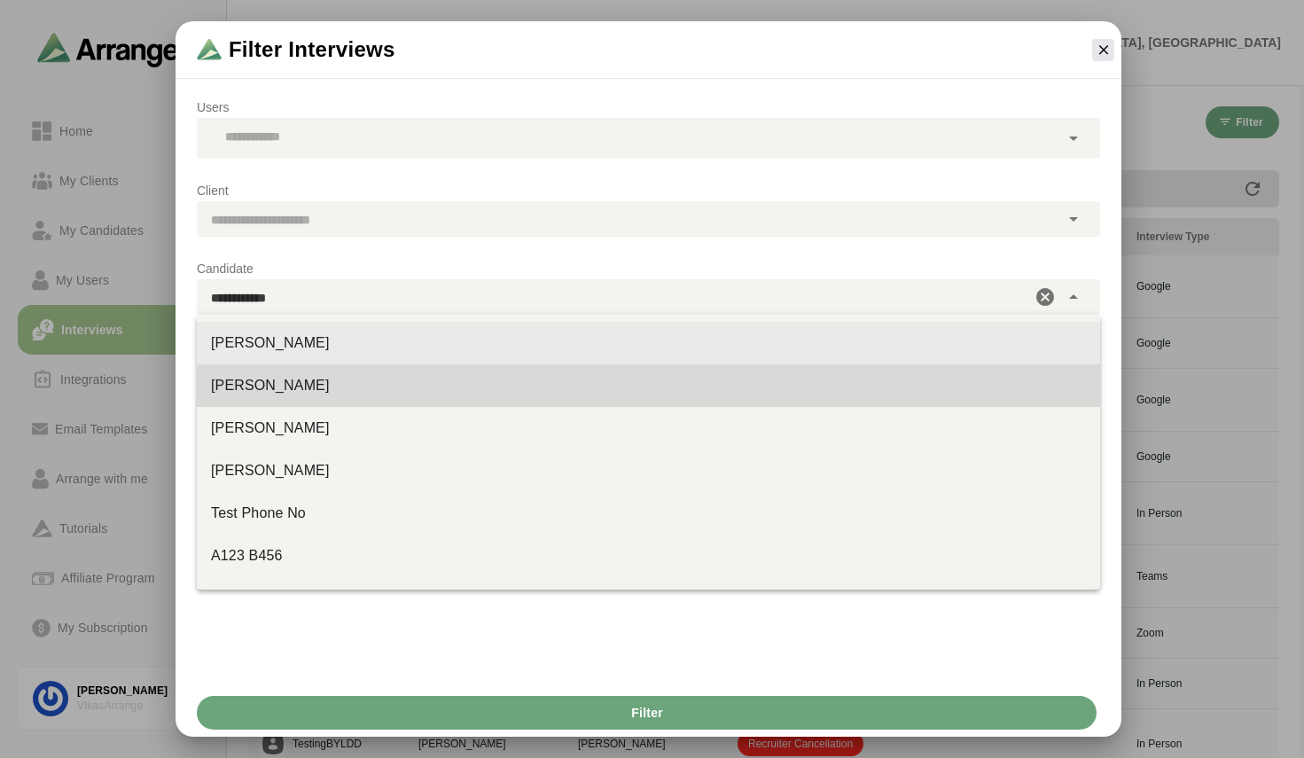
click at [312, 340] on div "[PERSON_NAME]" at bounding box center [648, 342] width 875 height 21
type input "**********"
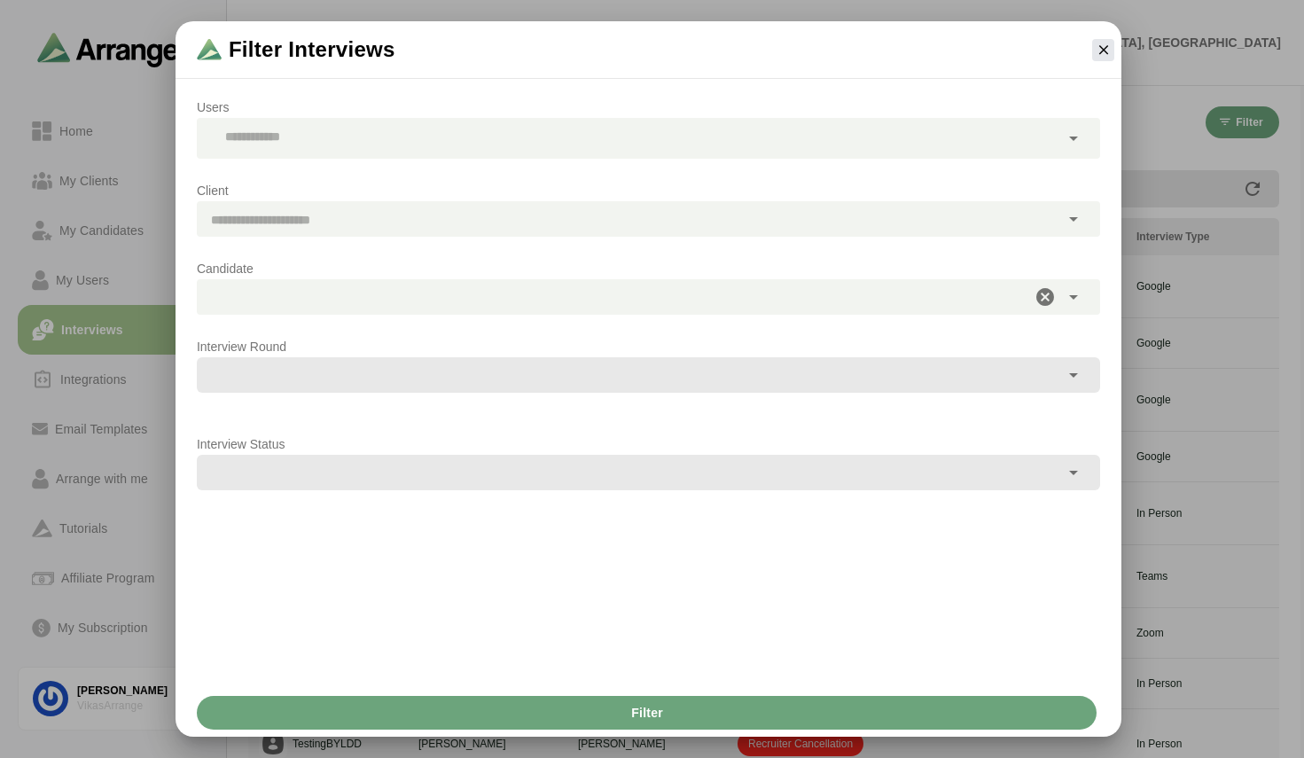
click at [285, 213] on div at bounding box center [628, 218] width 863 height 35
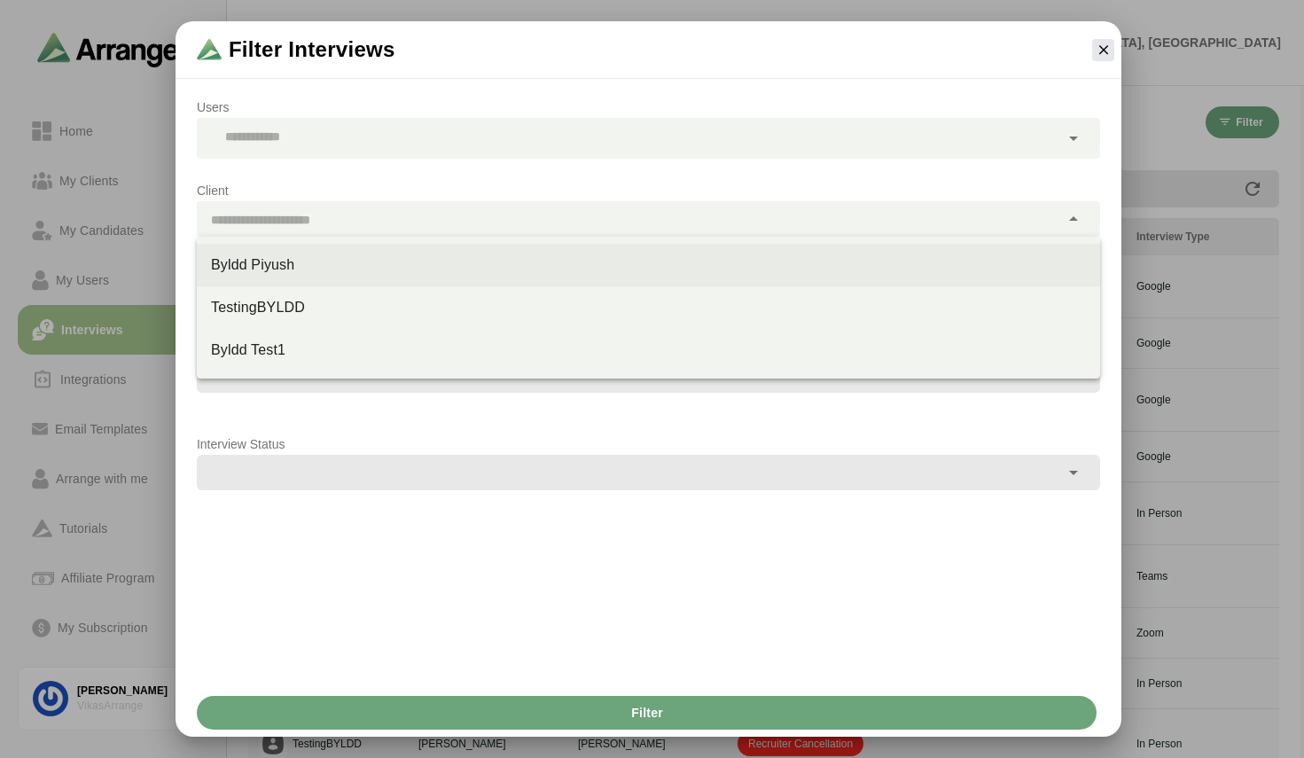
click at [276, 269] on div "Byldd Piyush" at bounding box center [648, 264] width 875 height 21
type input "**********"
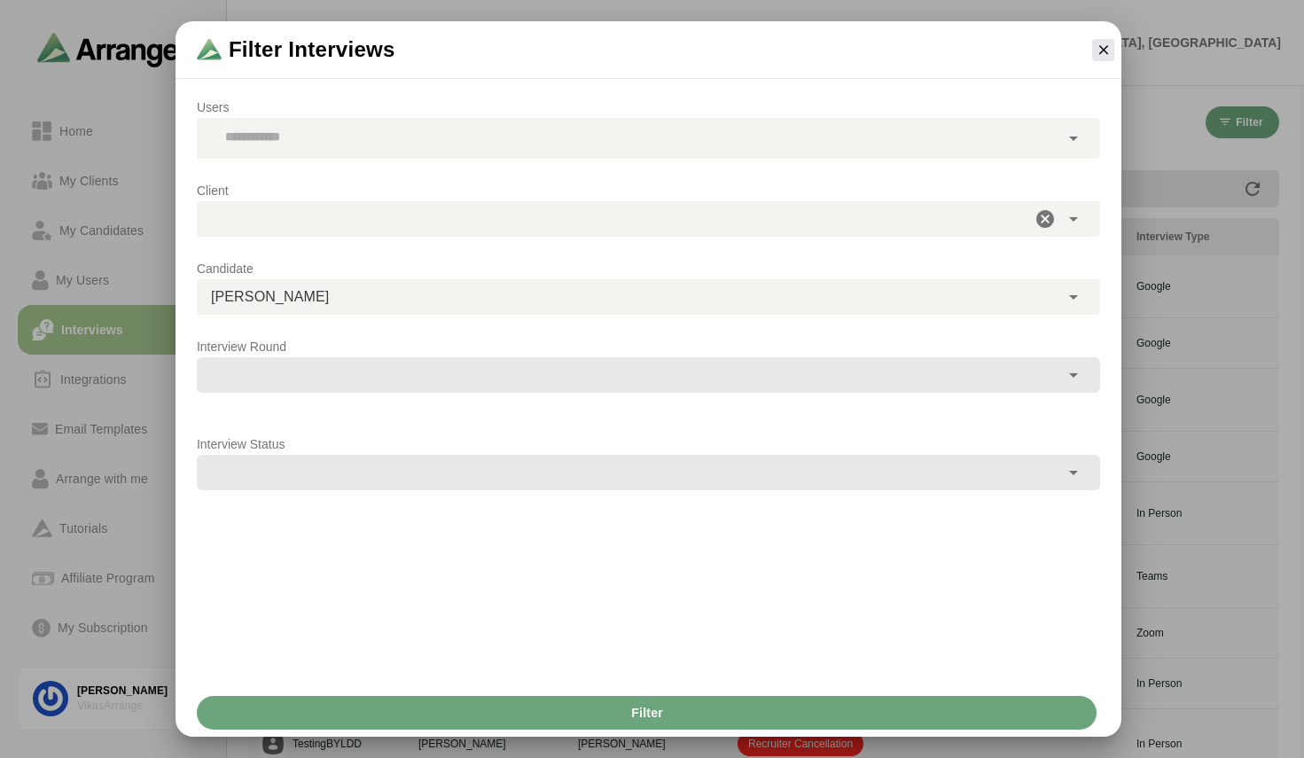
click at [375, 169] on div "Client Byldd Piyush" at bounding box center [648, 208] width 925 height 78
click at [321, 133] on div at bounding box center [628, 138] width 863 height 41
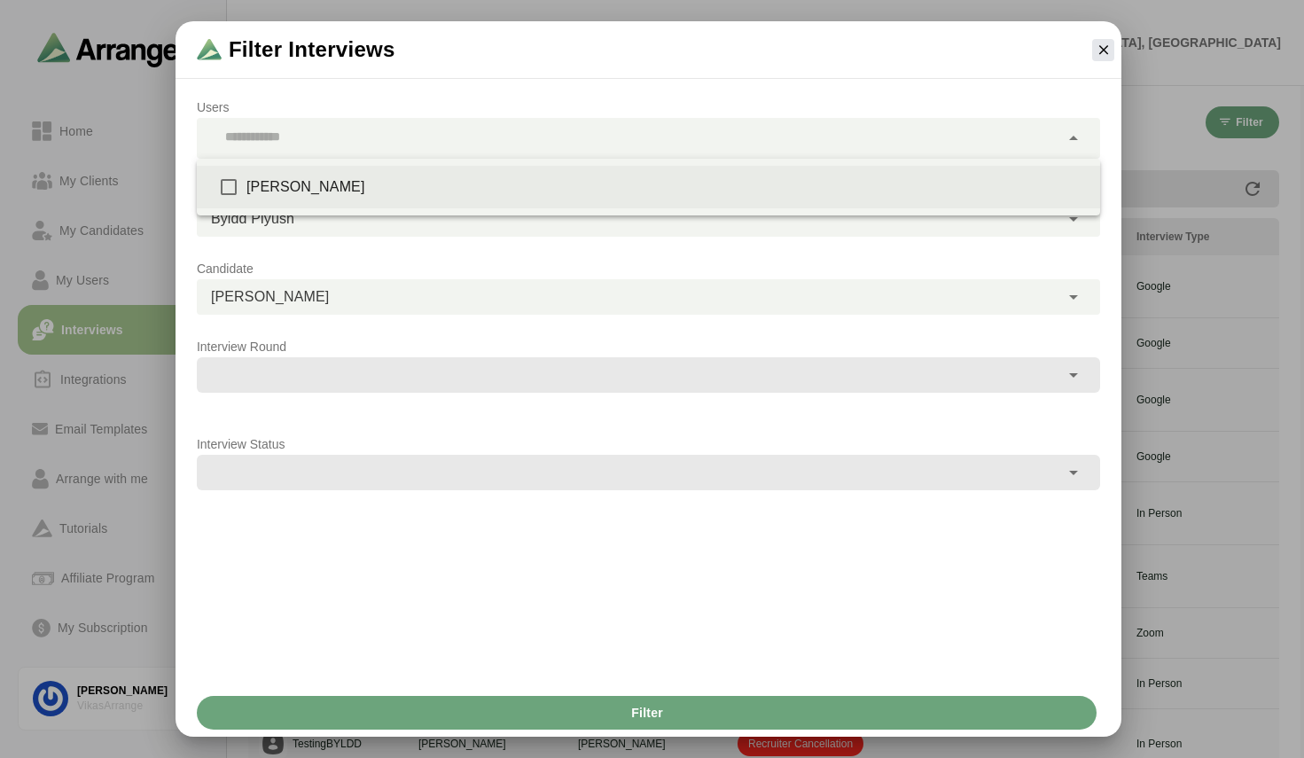
click at [306, 188] on div "[PERSON_NAME]" at bounding box center [666, 186] width 840 height 21
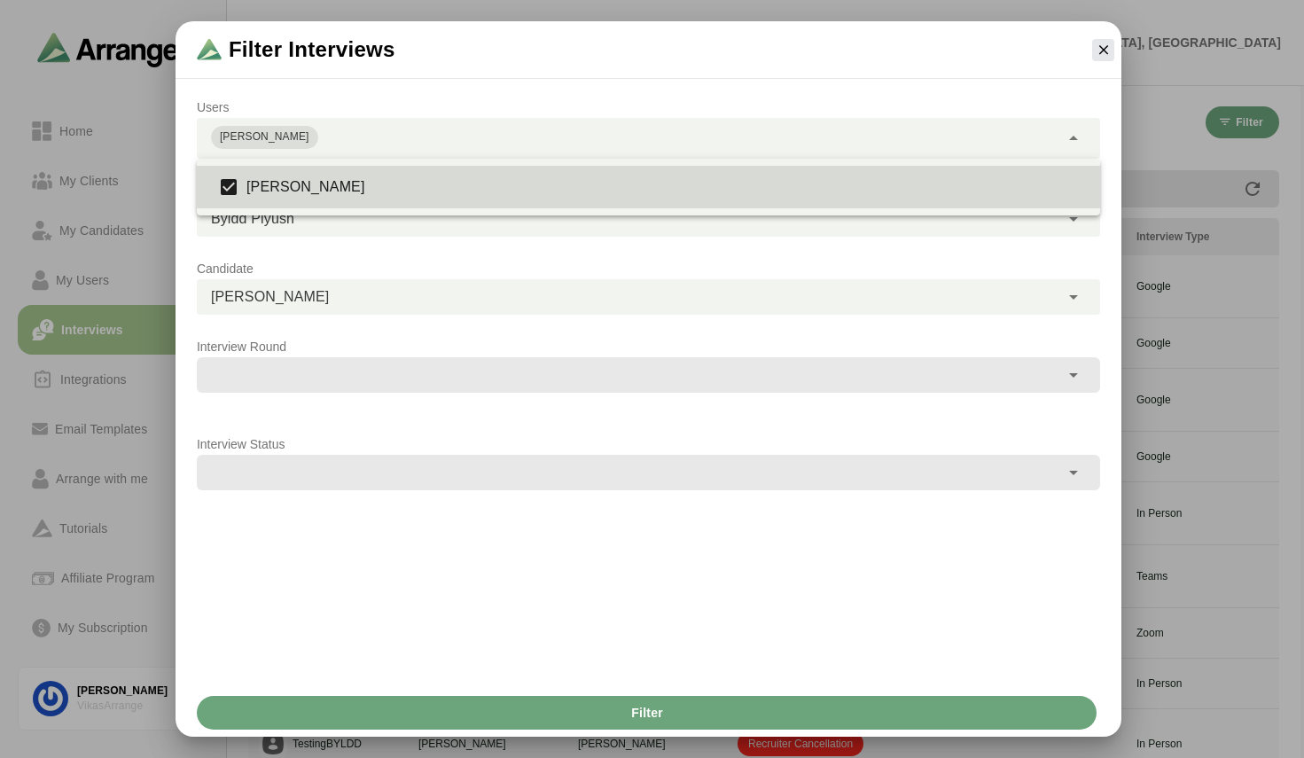
click at [427, 329] on div "Interview Round" at bounding box center [648, 374] width 925 height 98
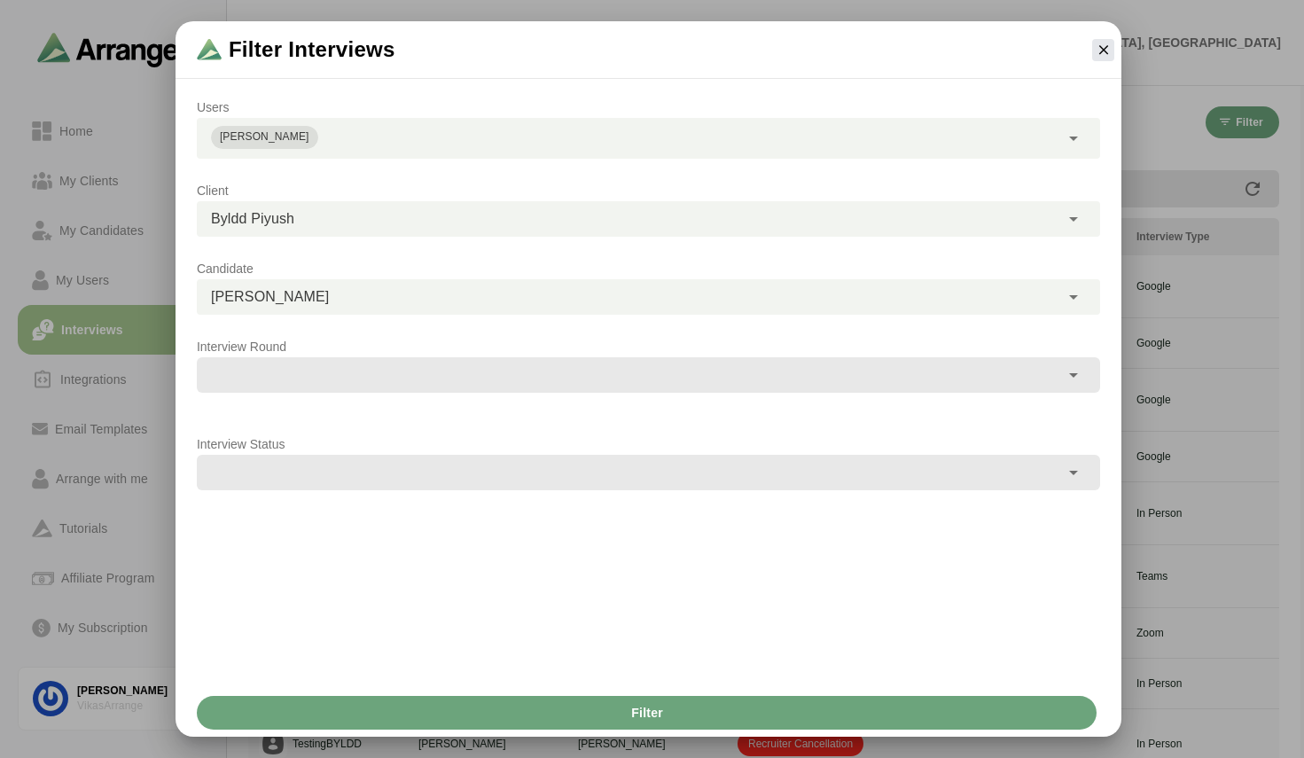
click at [332, 373] on input "text" at bounding box center [614, 376] width 834 height 25
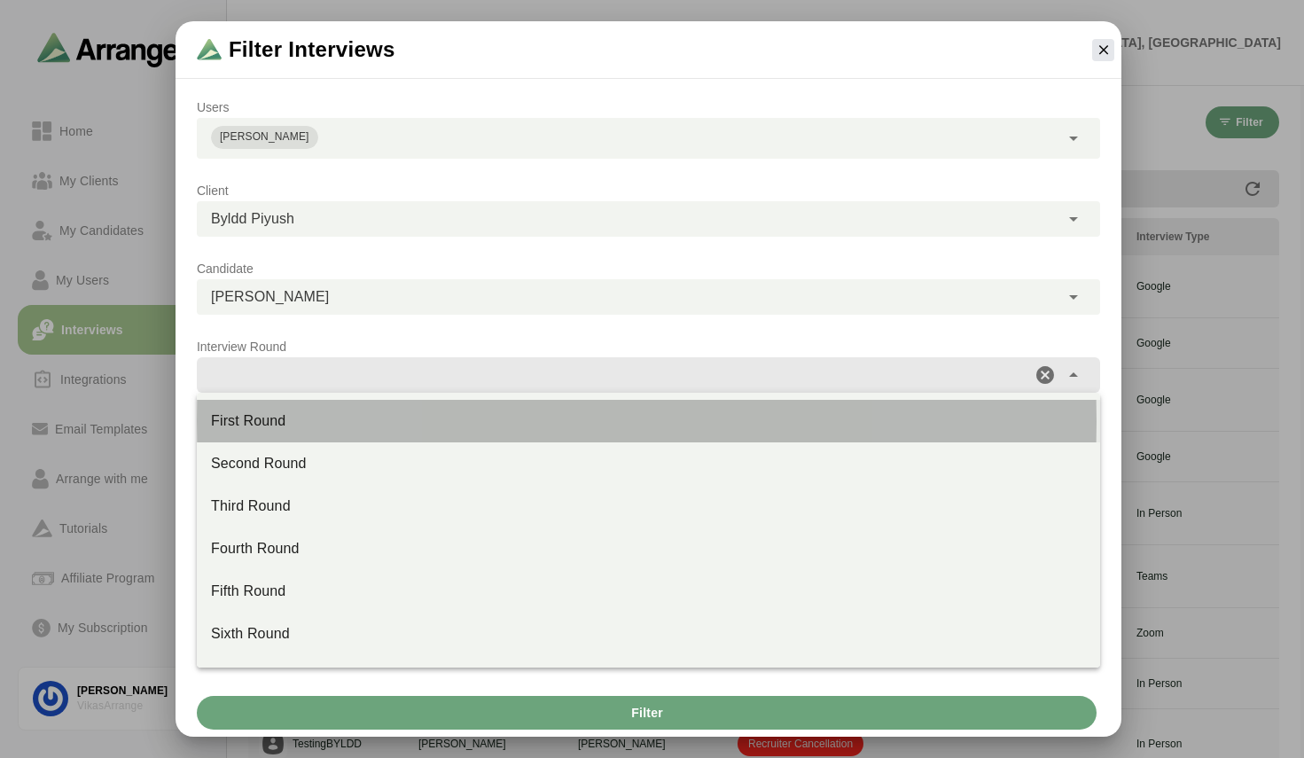
click at [293, 418] on div "First Round" at bounding box center [648, 420] width 875 height 21
type input "**********"
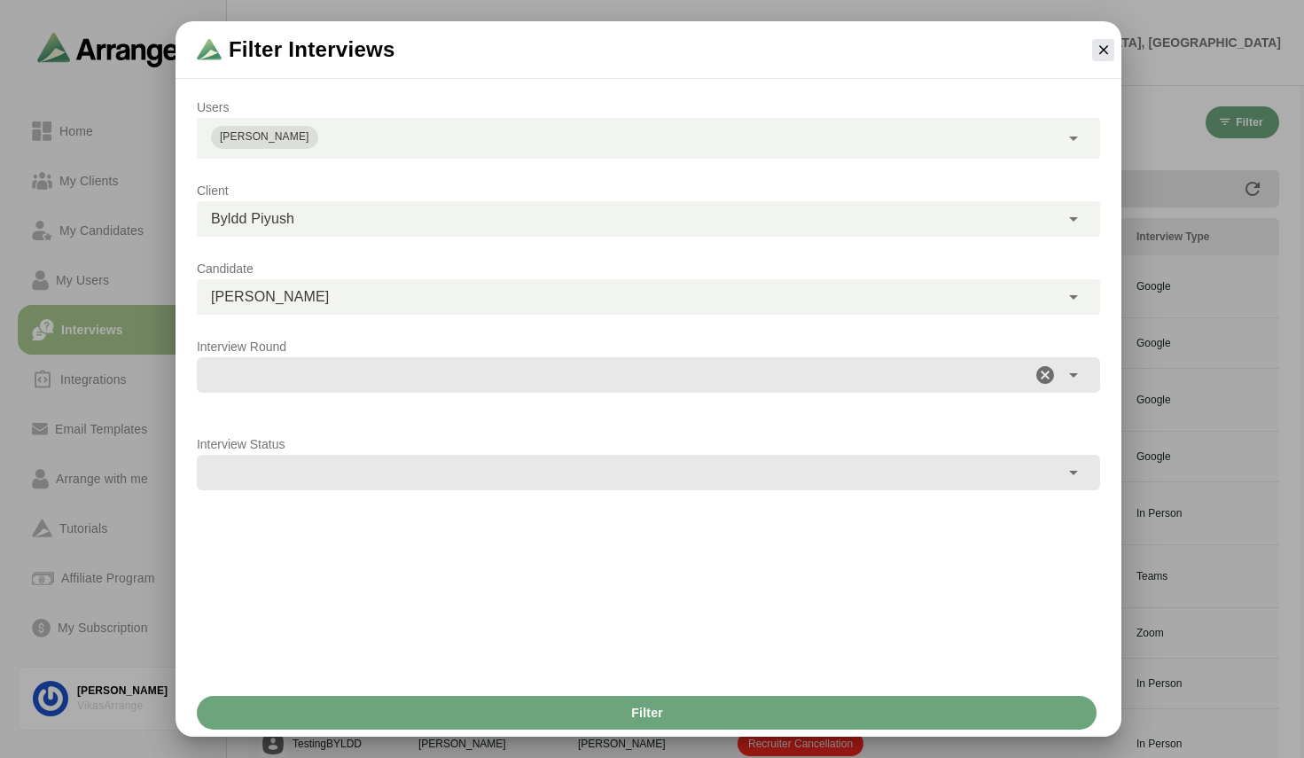
click at [287, 488] on div at bounding box center [614, 472] width 834 height 35
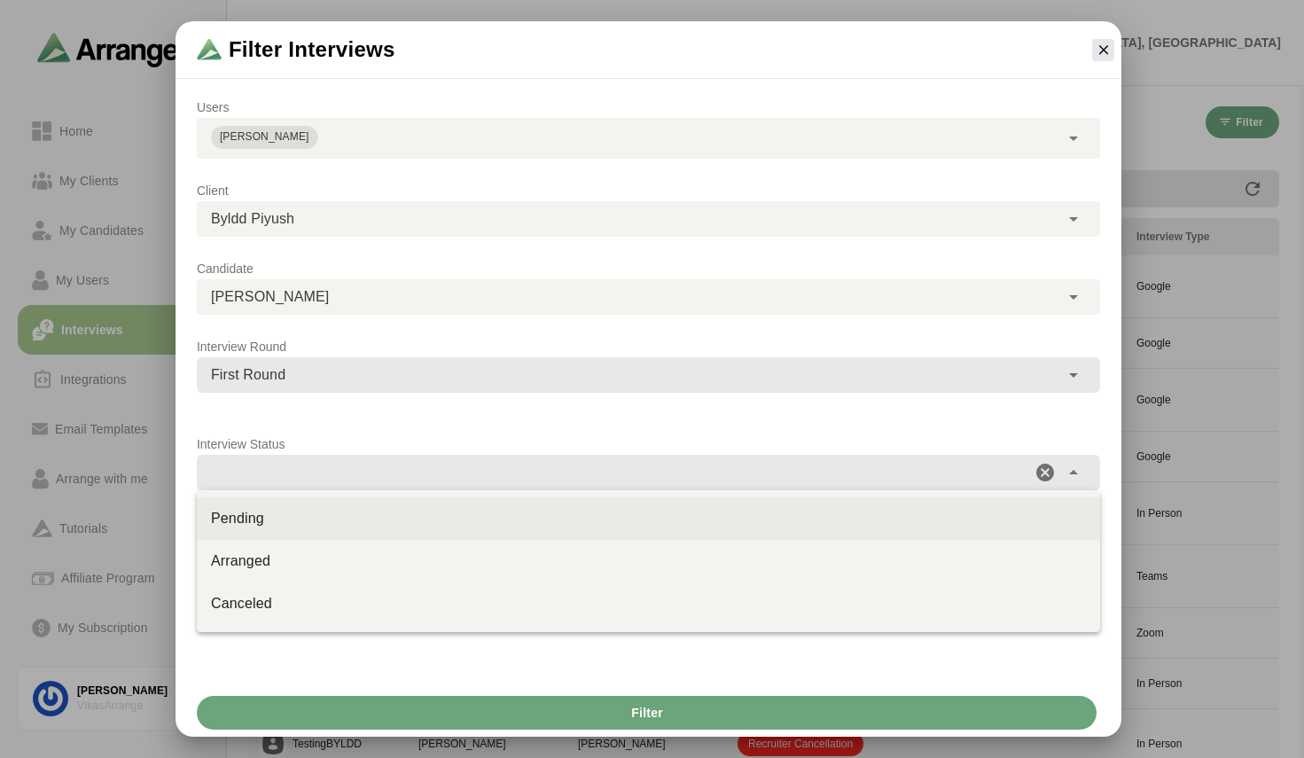
click at [278, 520] on div "Pending" at bounding box center [648, 518] width 875 height 21
type input "*******"
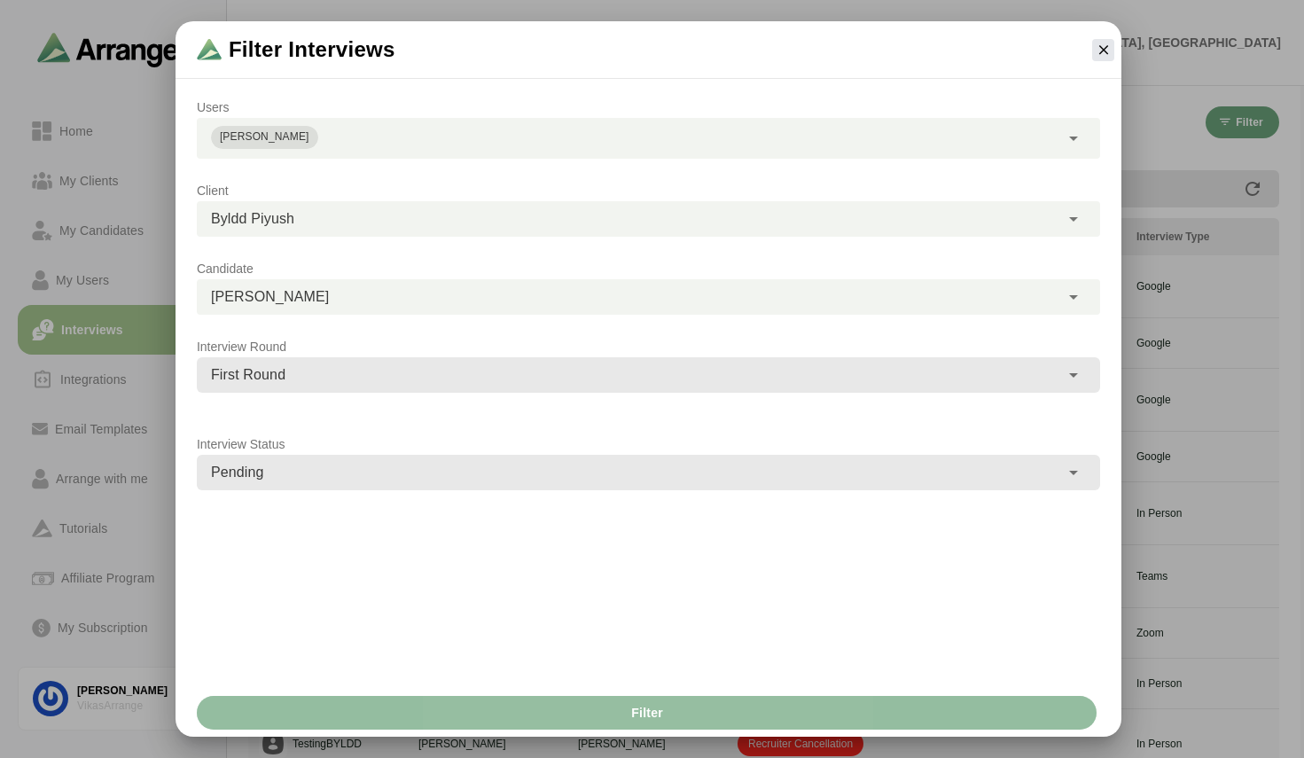
click at [649, 708] on span "Filter" at bounding box center [646, 713] width 33 height 34
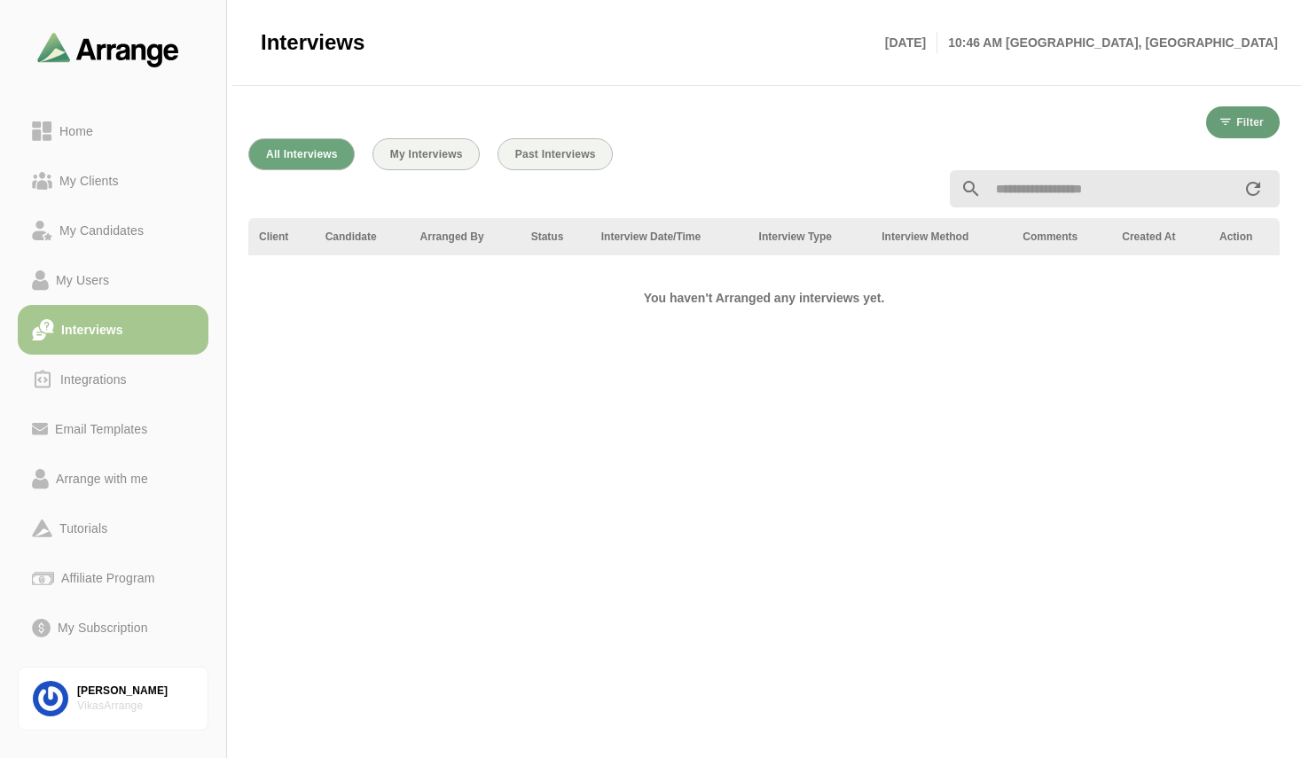
click at [1253, 123] on span "Filter" at bounding box center [1249, 122] width 28 height 12
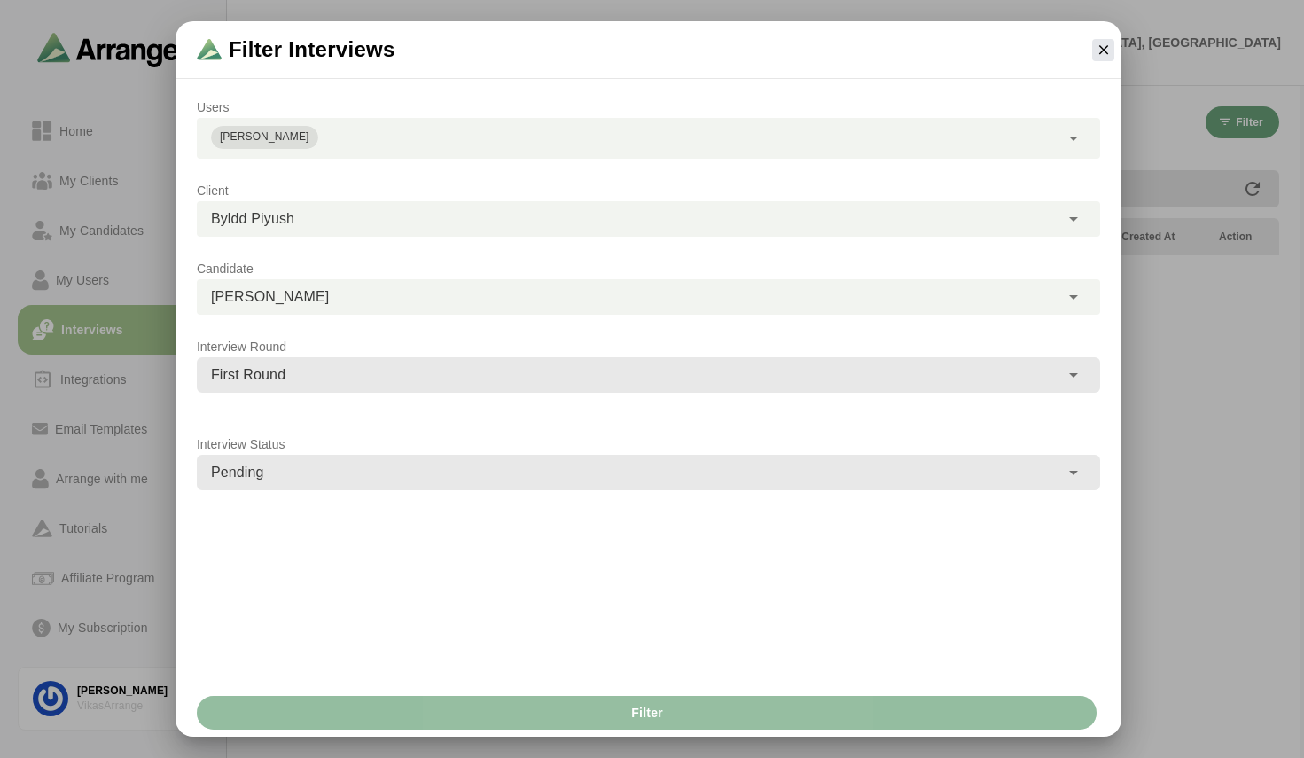
click at [640, 722] on span "Filter" at bounding box center [646, 713] width 33 height 34
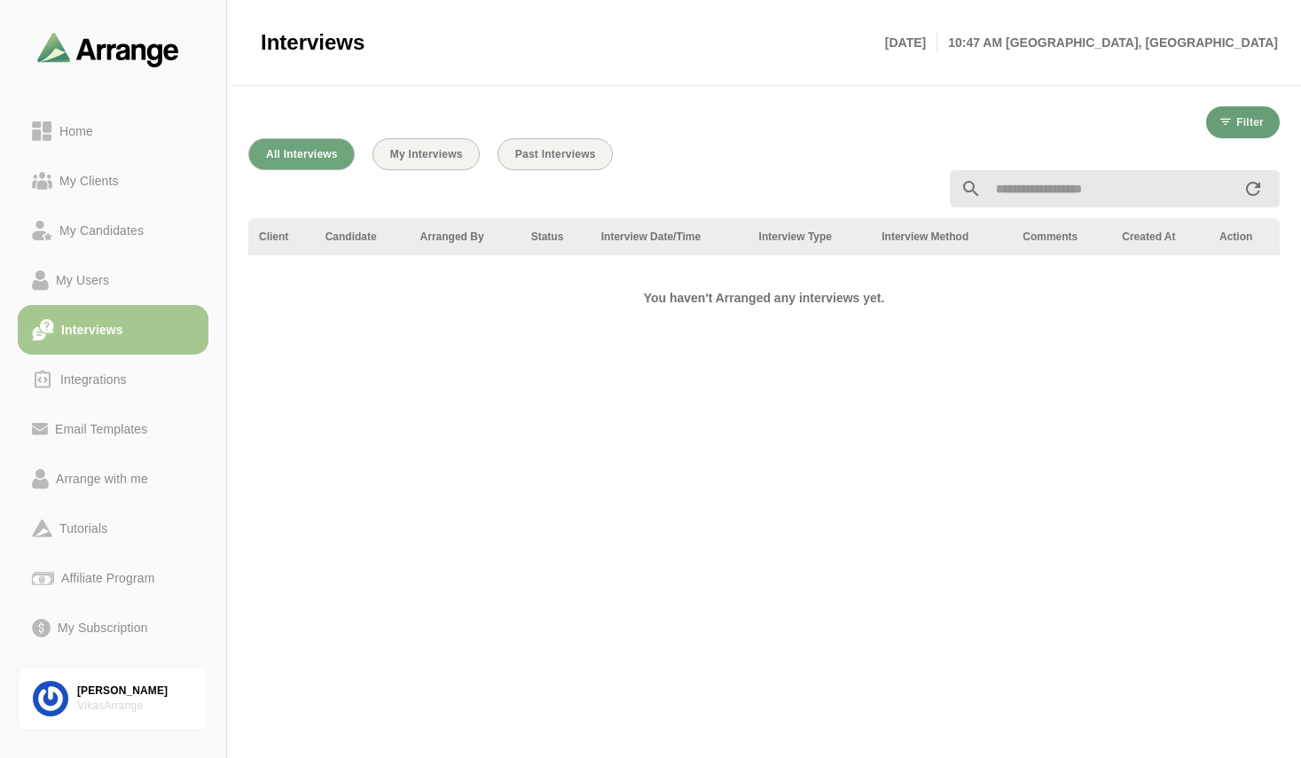
click at [1263, 112] on button "Filter" at bounding box center [1243, 122] width 74 height 32
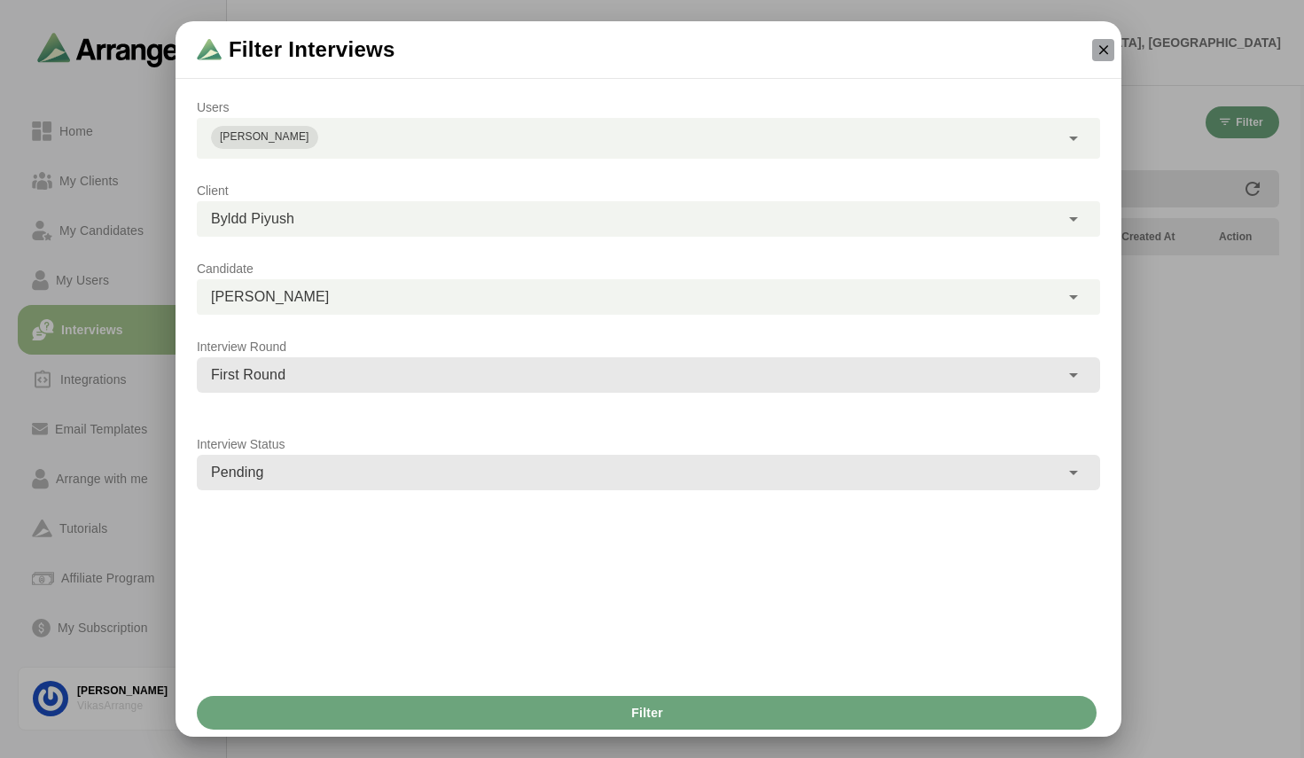
click at [1099, 49] on icon "button" at bounding box center [1104, 50] width 16 height 16
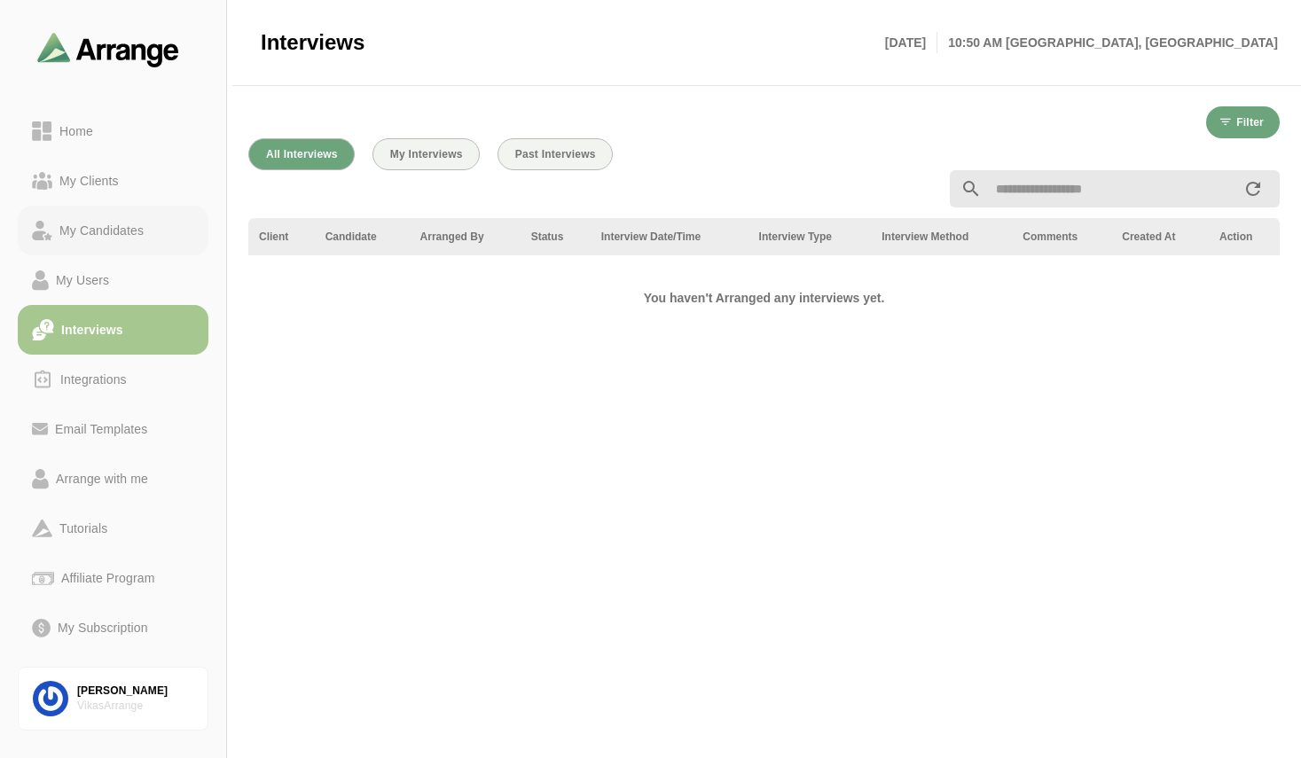
click at [93, 231] on div "My Candidates" at bounding box center [101, 230] width 98 height 21
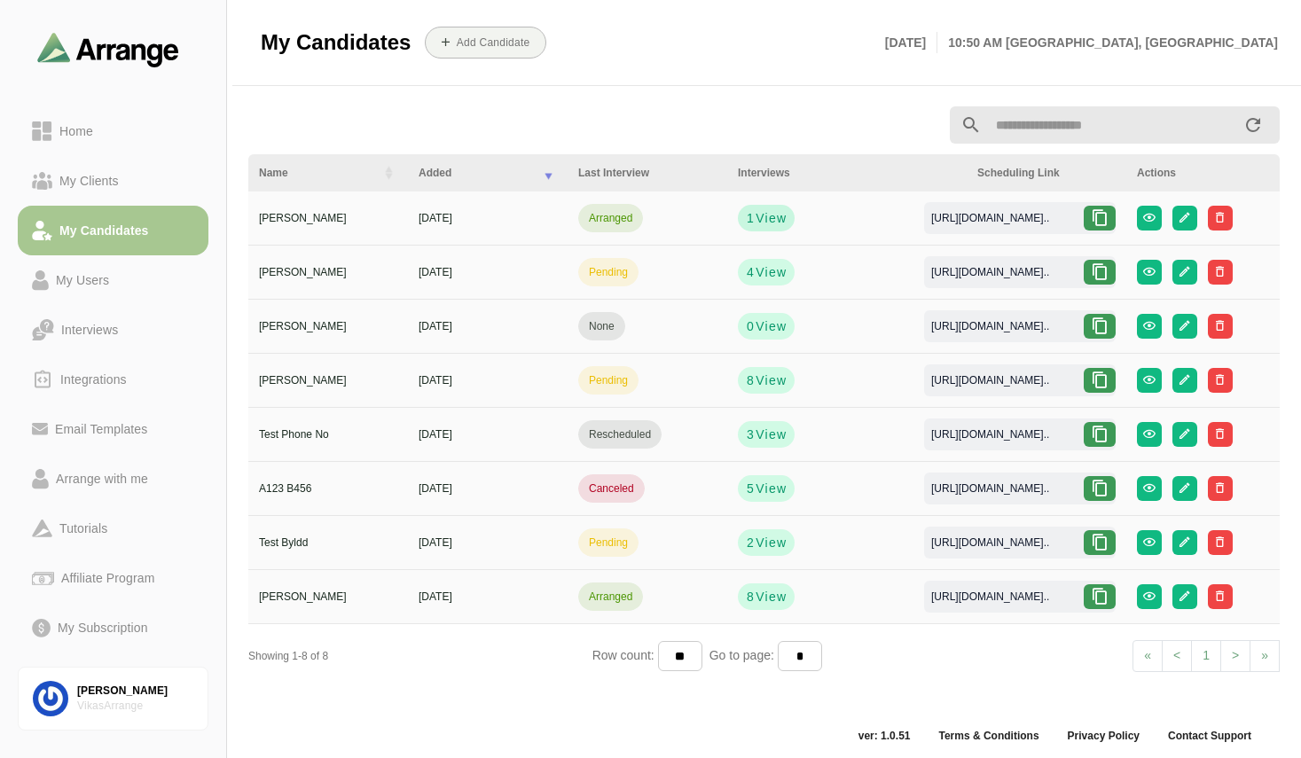
click at [778, 223] on span "View" at bounding box center [770, 218] width 32 height 18
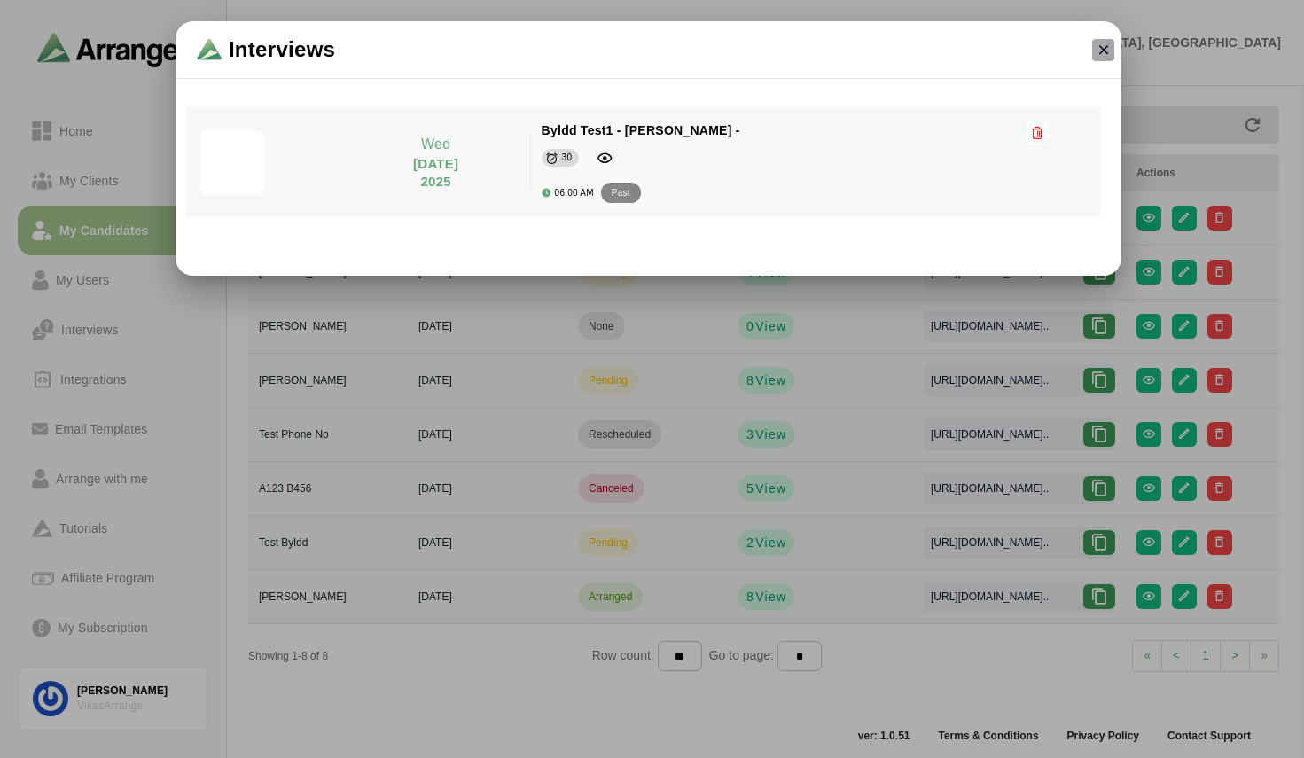
click at [1101, 52] on icon "button" at bounding box center [1104, 50] width 16 height 16
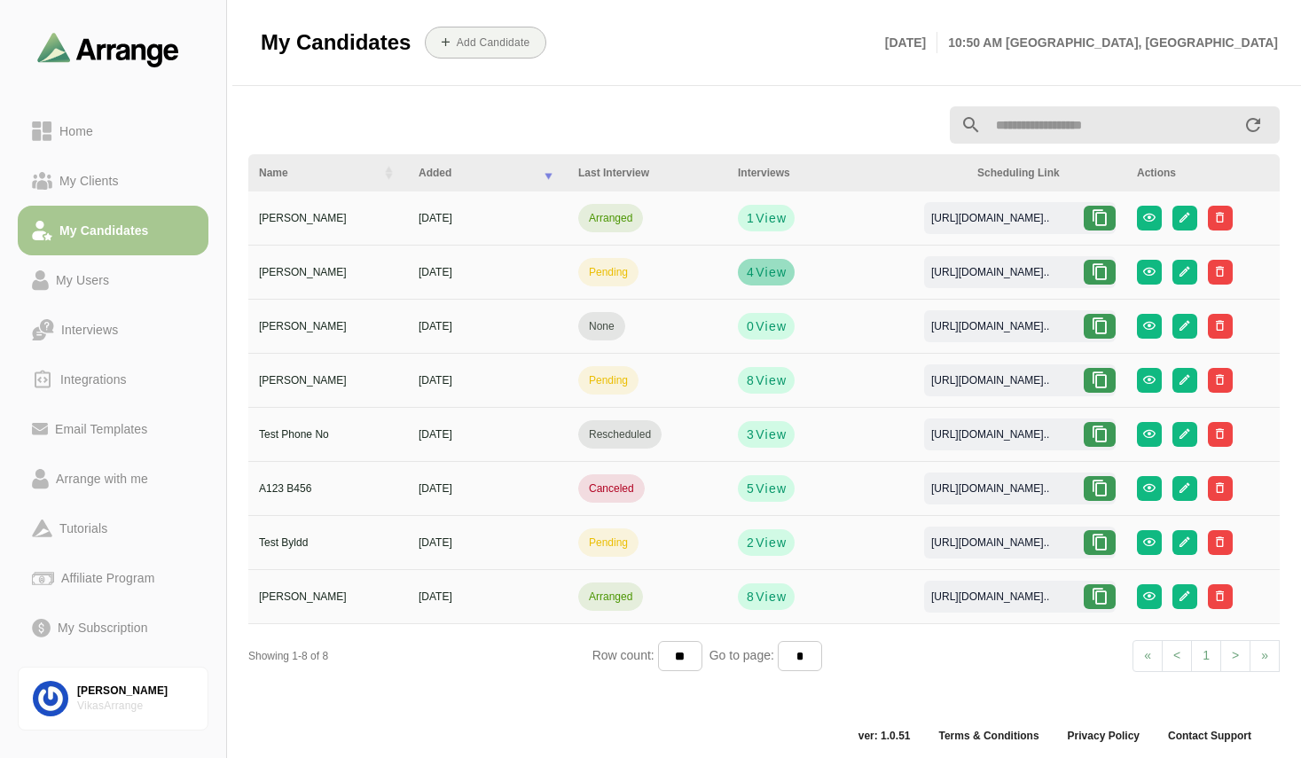
click at [774, 266] on span "View" at bounding box center [770, 272] width 32 height 18
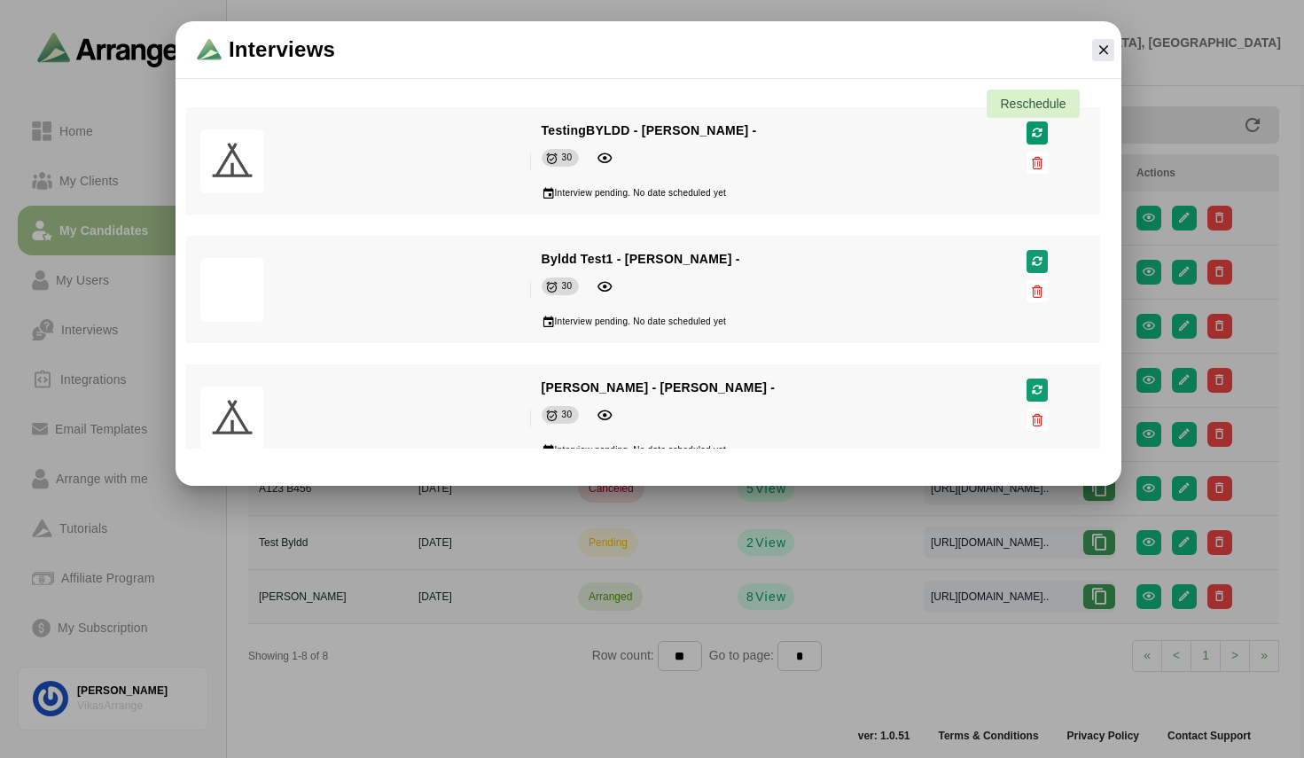
click at [1031, 133] on icon "button" at bounding box center [1037, 133] width 12 height 11
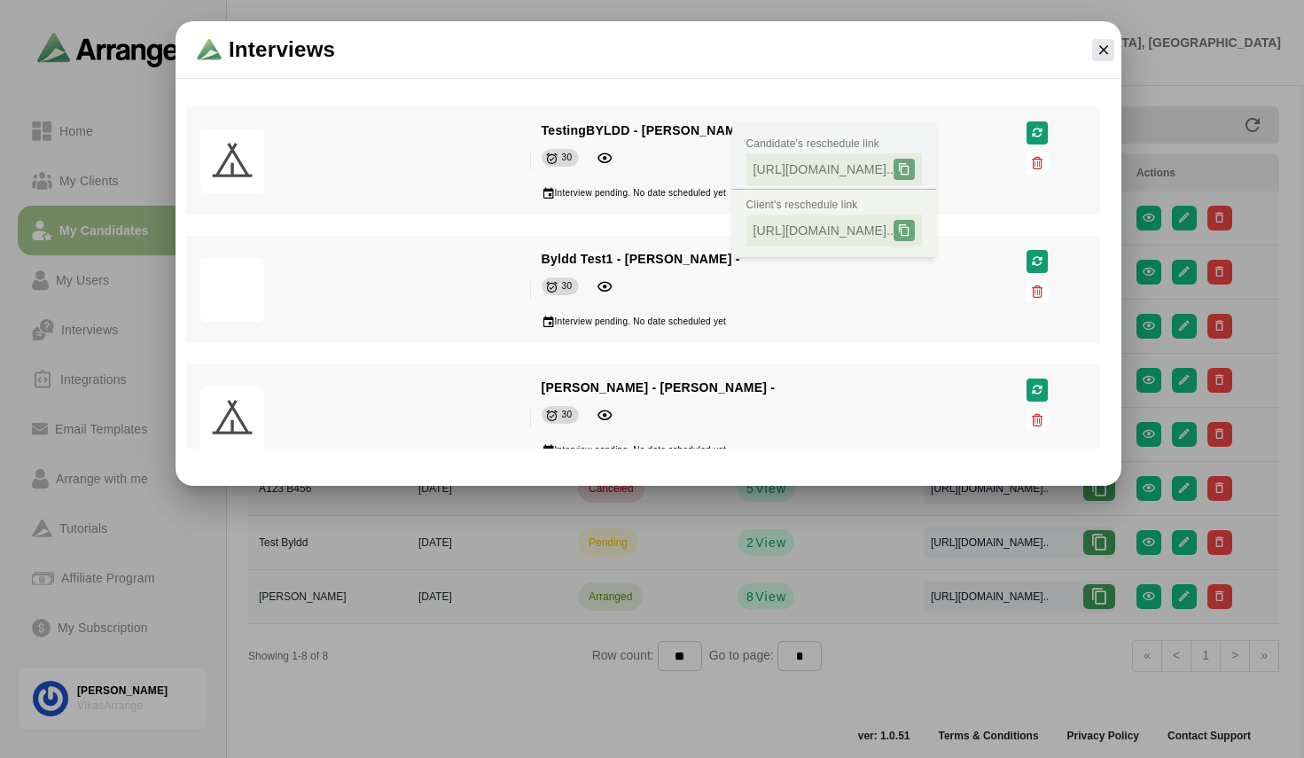
click at [911, 168] on icon at bounding box center [904, 169] width 12 height 12
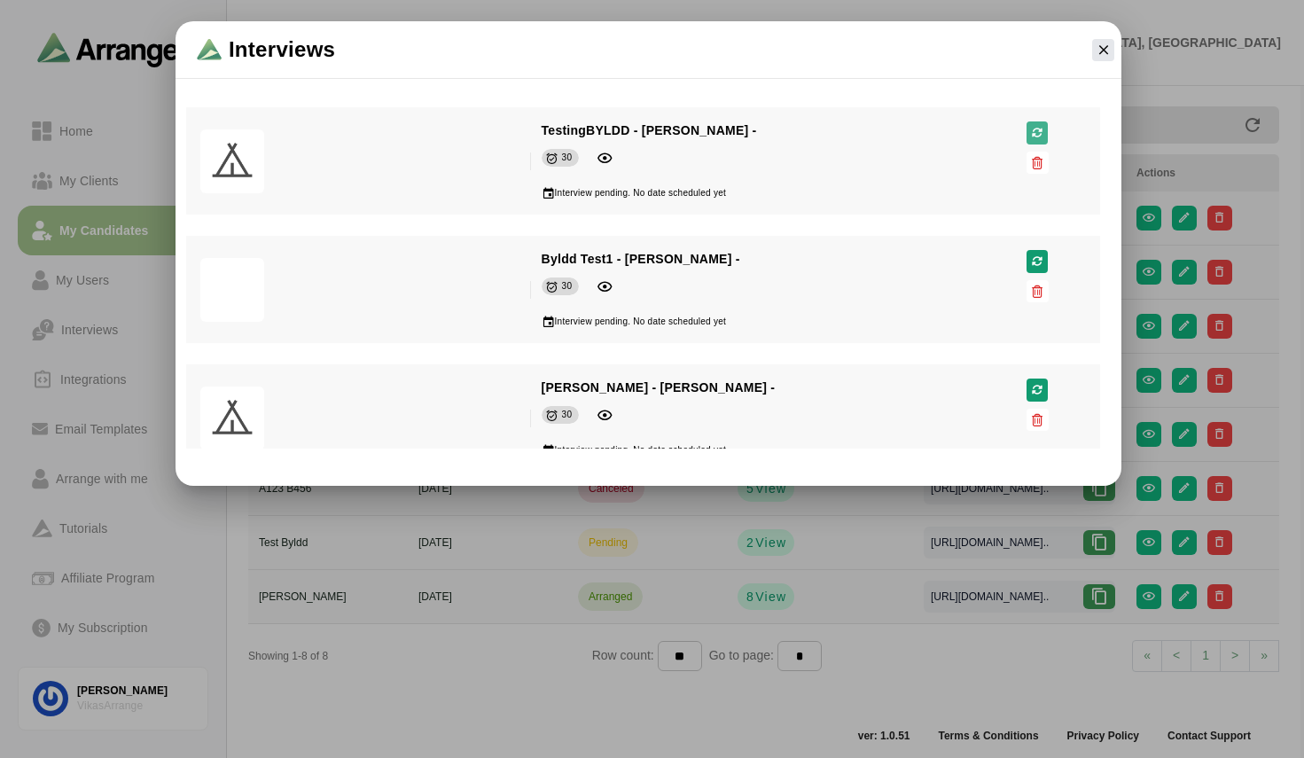
click at [1042, 123] on button "button" at bounding box center [1037, 132] width 21 height 23
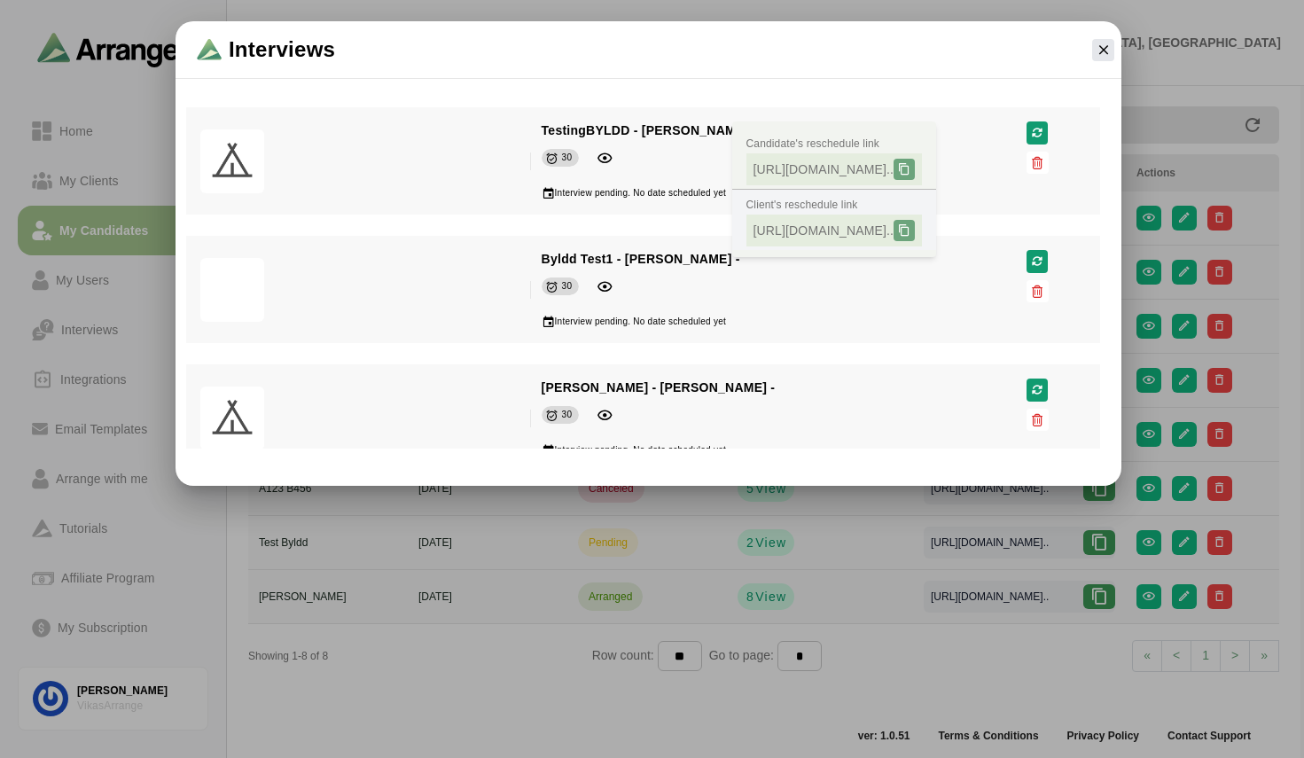
click at [915, 231] on div at bounding box center [904, 230] width 21 height 21
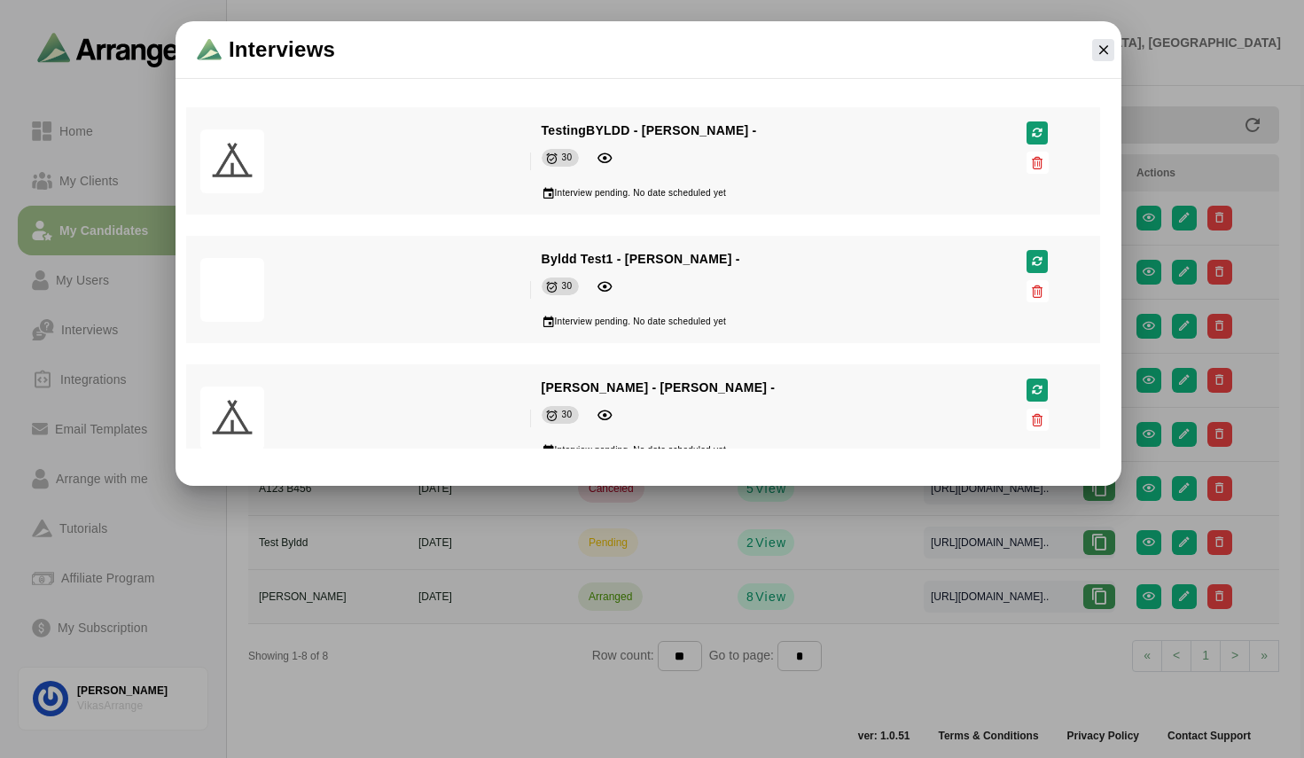
click at [762, 564] on div at bounding box center [652, 379] width 1304 height 758
